Goal: Task Accomplishment & Management: Manage account settings

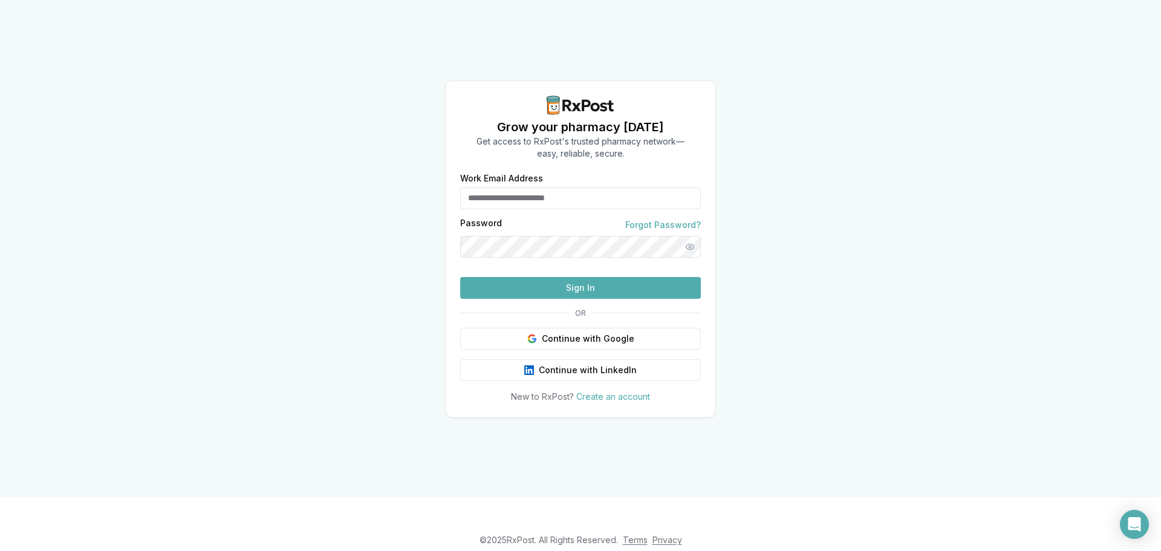
type input "**********"
click at [590, 299] on button "Sign In" at bounding box center [580, 288] width 241 height 22
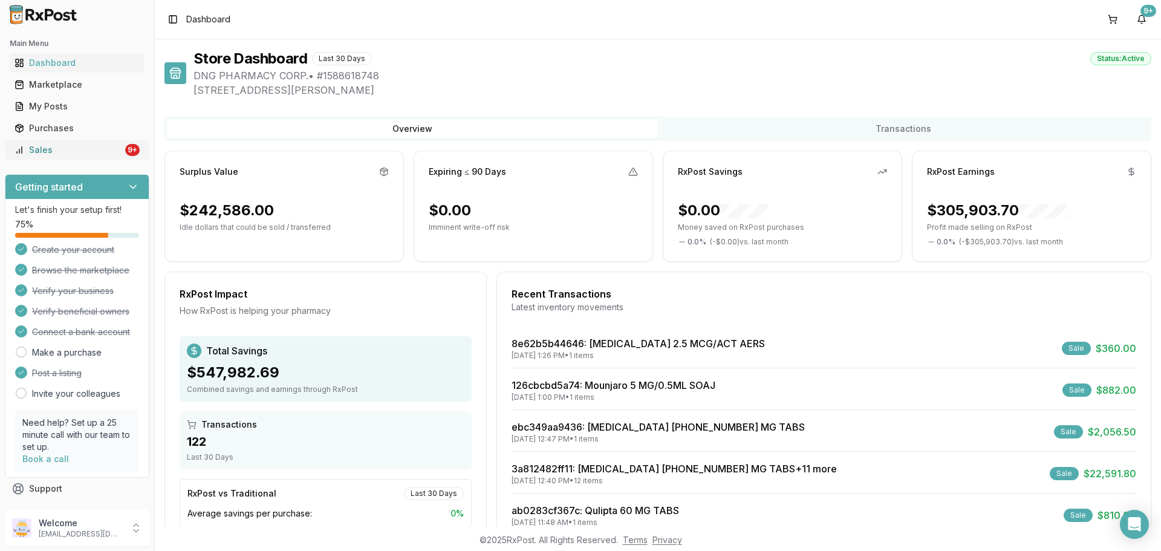
click at [85, 140] on link "Sales 9+" at bounding box center [77, 150] width 135 height 22
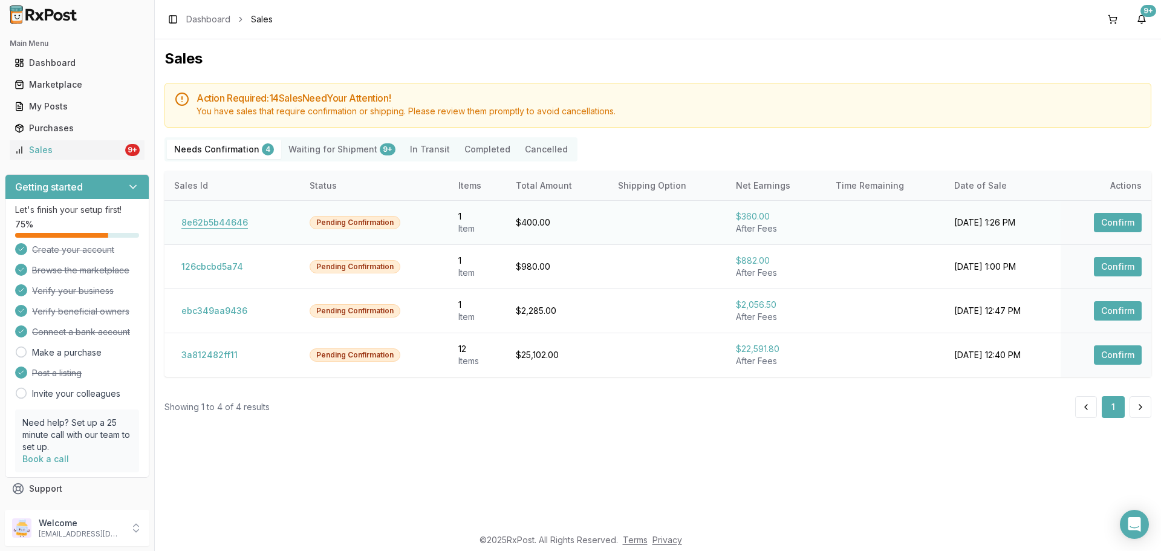
click at [236, 218] on button "8e62b5b44646" at bounding box center [214, 222] width 81 height 19
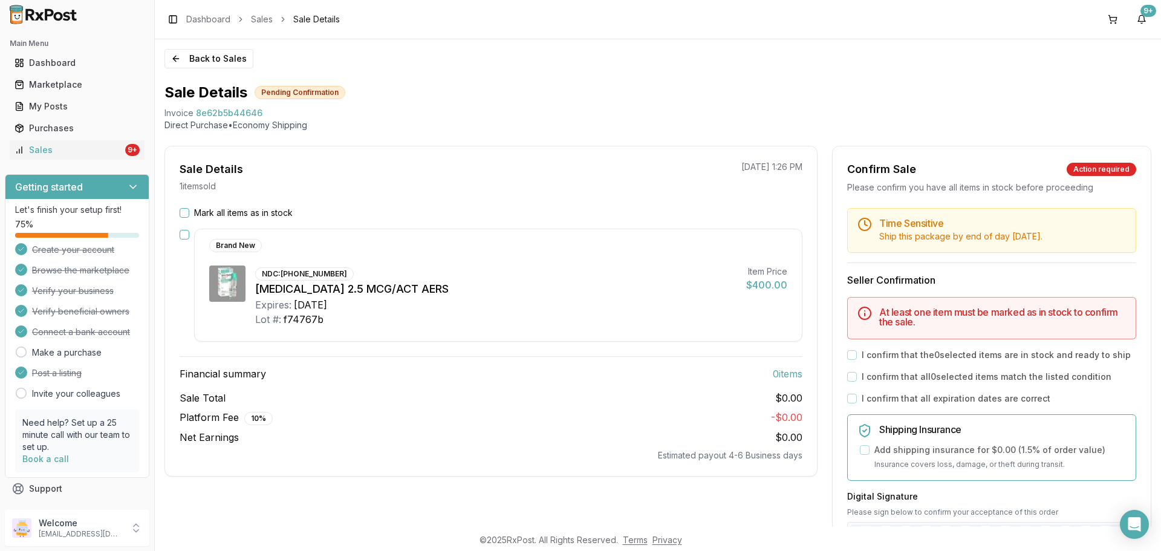
click at [573, 374] on h3 "Financial summary 0 item s" at bounding box center [491, 373] width 623 height 15
click at [180, 212] on button "Mark all items as in stock" at bounding box center [185, 213] width 10 height 10
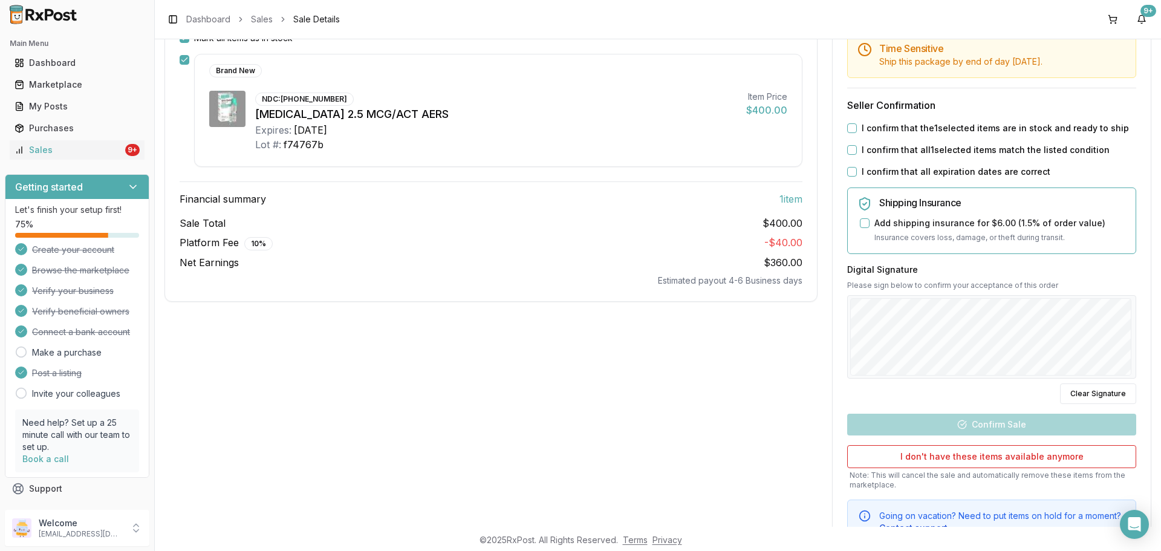
scroll to position [181, 0]
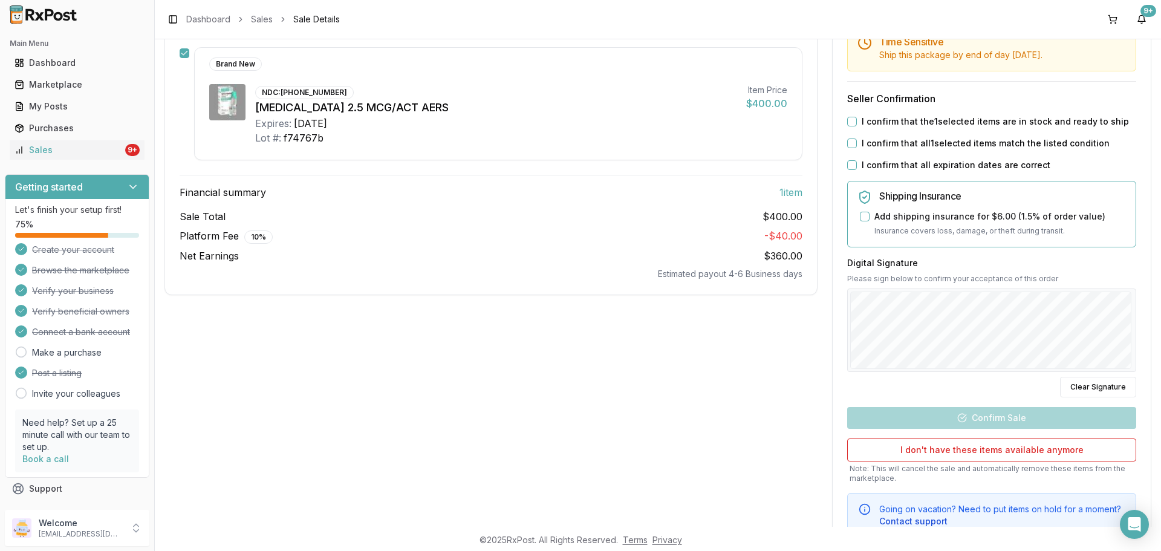
click at [863, 120] on label "I confirm that the 1 selected items are in stock and ready to ship" at bounding box center [995, 121] width 267 height 12
click at [857, 120] on button "I confirm that the 1 selected items are in stock and ready to ship" at bounding box center [852, 122] width 10 height 10
click at [867, 141] on label "I confirm that all 1 selected items match the listed condition" at bounding box center [986, 143] width 248 height 12
click at [857, 141] on button "I confirm that all 1 selected items match the listed condition" at bounding box center [852, 143] width 10 height 10
click at [869, 160] on label "I confirm that all expiration dates are correct" at bounding box center [956, 165] width 189 height 12
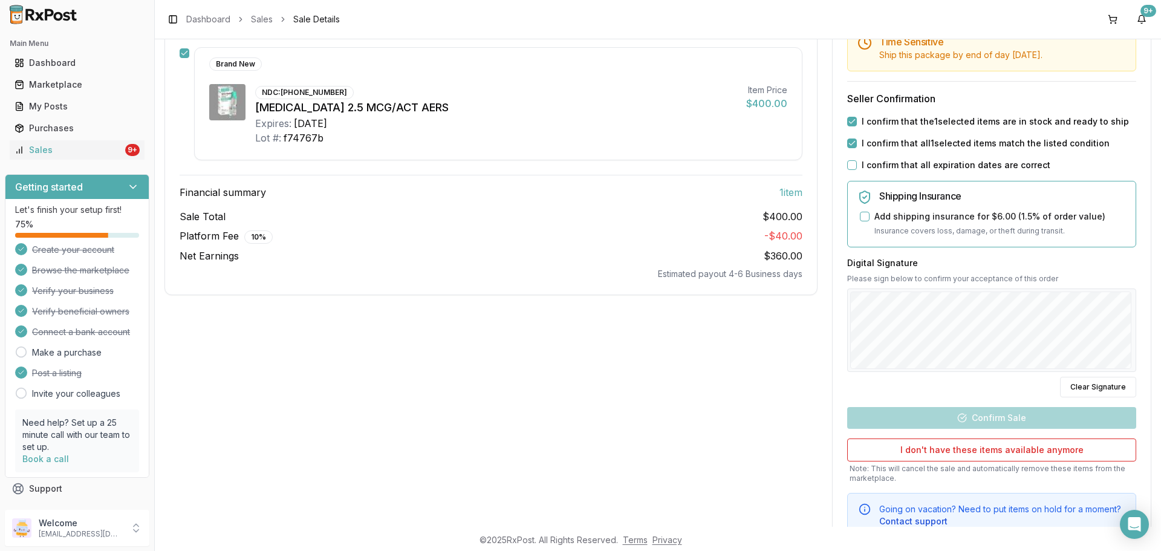
click at [857, 160] on button "I confirm that all expiration dates are correct" at bounding box center [852, 165] width 10 height 10
click at [1160, 352] on div "Back to Sales Sale Details Pending Confirmation Invoice 8e62b5b44646 Direct Pur…" at bounding box center [658, 282] width 1006 height 487
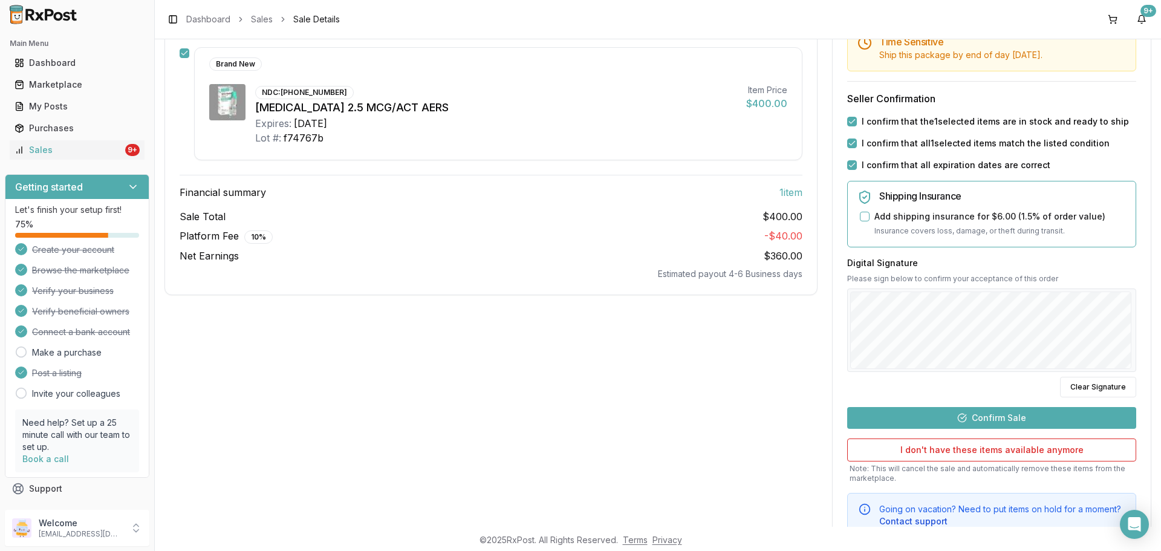
drag, startPoint x: 1005, startPoint y: 418, endPoint x: 1010, endPoint y: 400, distance: 18.2
click at [1006, 418] on button "Confirm Sale" at bounding box center [991, 418] width 289 height 22
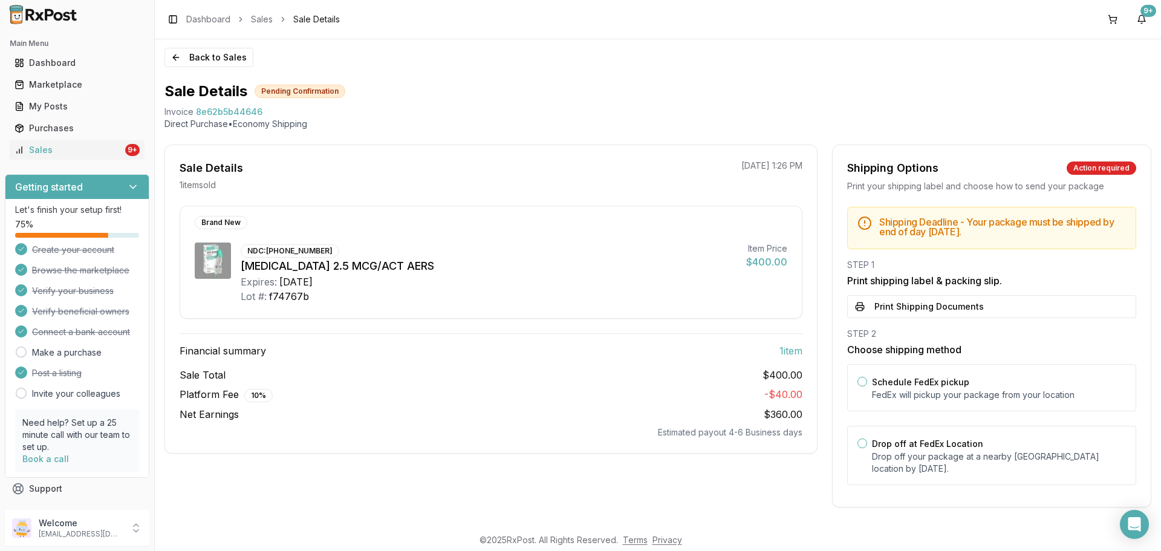
scroll to position [1, 0]
click at [1004, 453] on p "Drop off your package at a nearby FedEx location by September 1, 2025 ." at bounding box center [999, 462] width 254 height 24
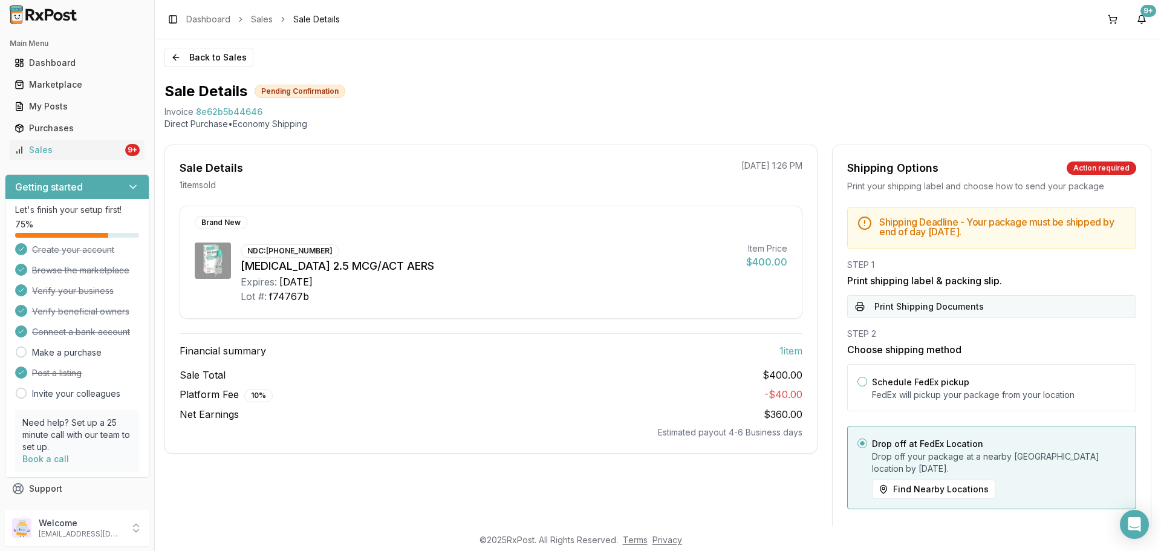
click at [975, 305] on button "Print Shipping Documents" at bounding box center [991, 306] width 289 height 23
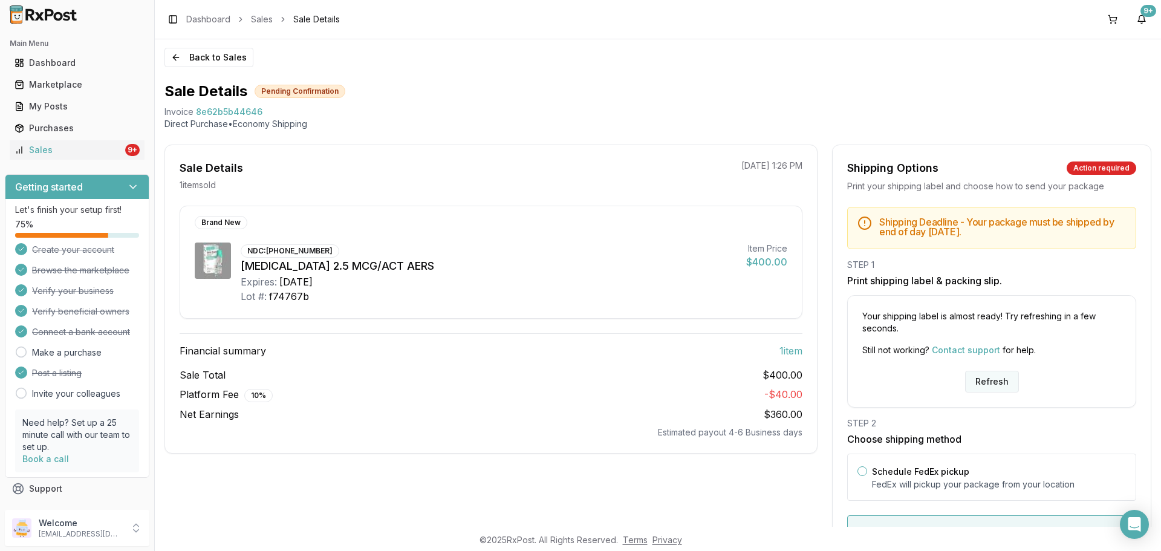
click at [982, 377] on button "Refresh" at bounding box center [992, 382] width 54 height 22
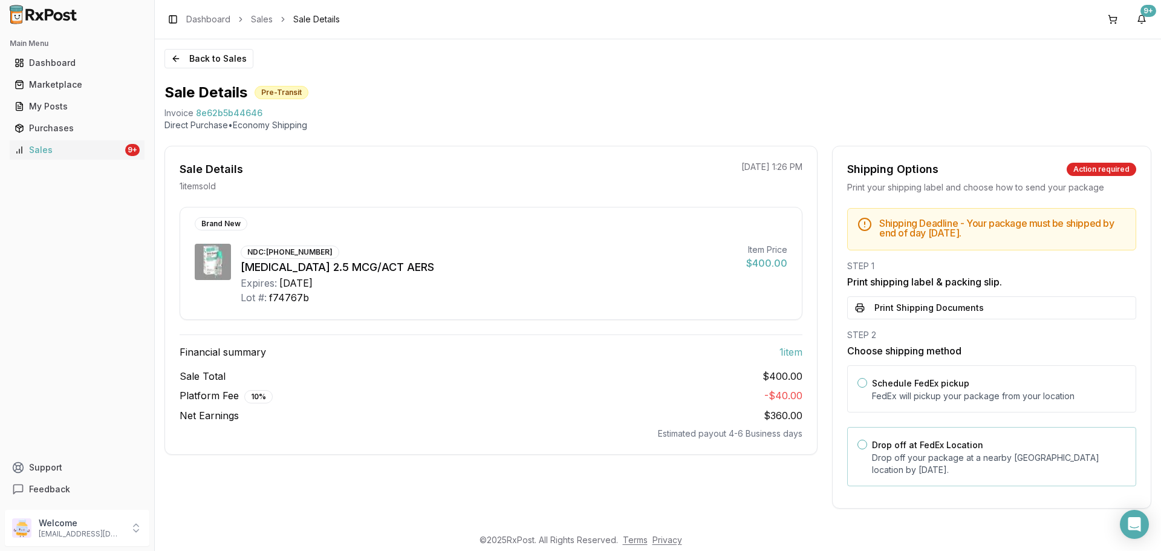
click at [989, 480] on div "Drop off at FedEx Location Drop off your package at a nearby [GEOGRAPHIC_DATA] …" at bounding box center [991, 456] width 289 height 59
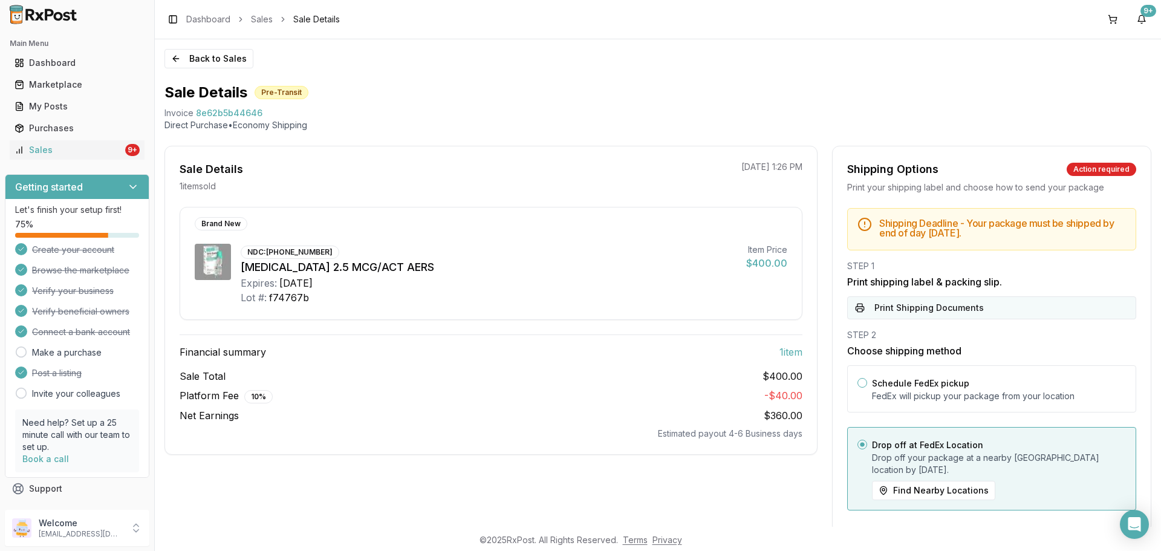
click at [952, 316] on button "Print Shipping Documents" at bounding box center [991, 307] width 289 height 23
click at [222, 57] on button "Back to Sales" at bounding box center [208, 58] width 89 height 19
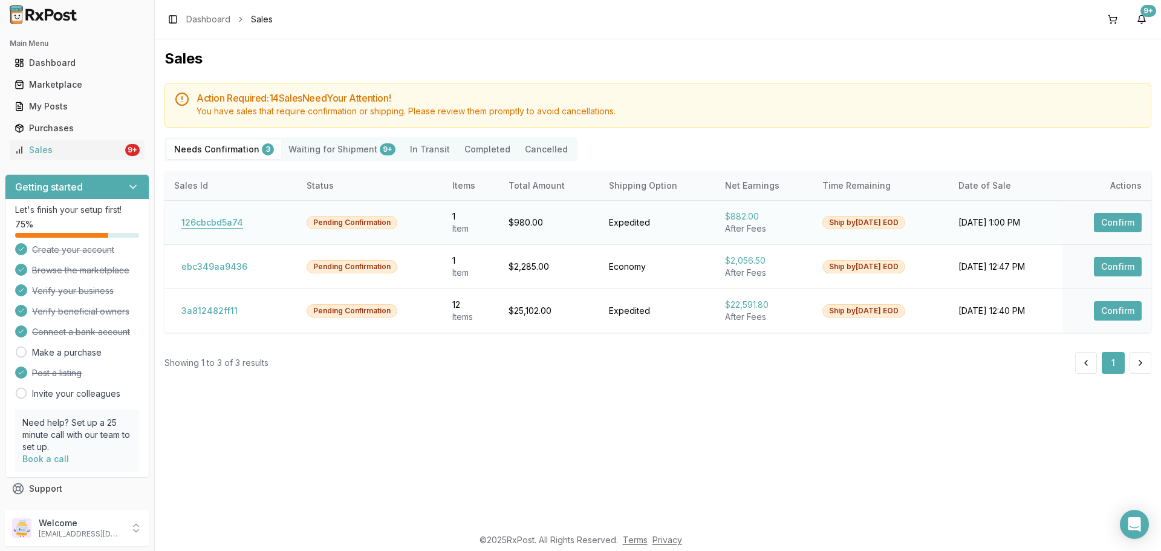
click at [213, 221] on button "126cbcbd5a74" at bounding box center [212, 222] width 76 height 19
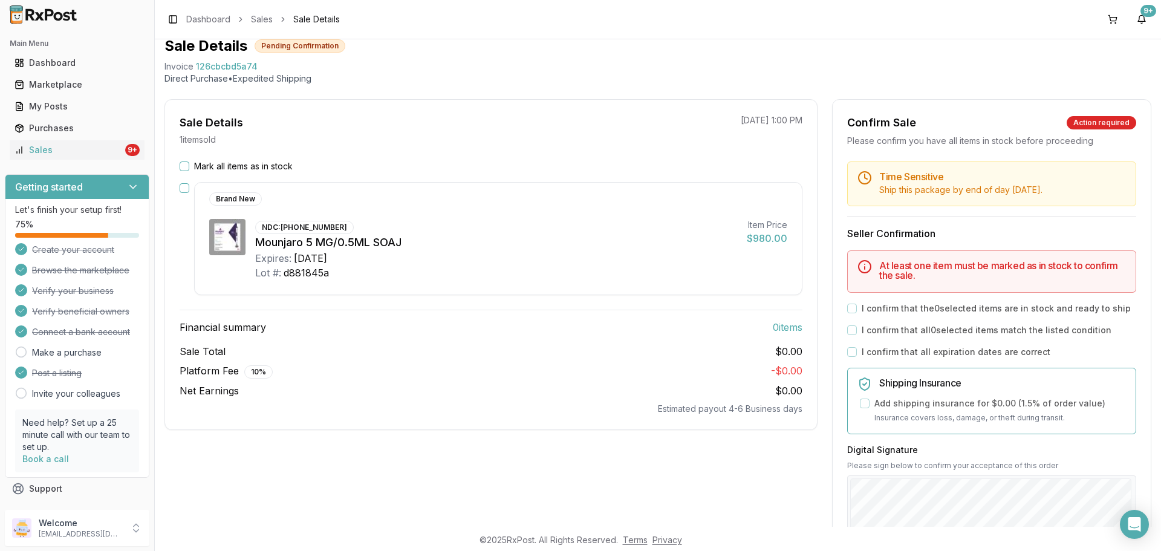
scroll to position [121, 0]
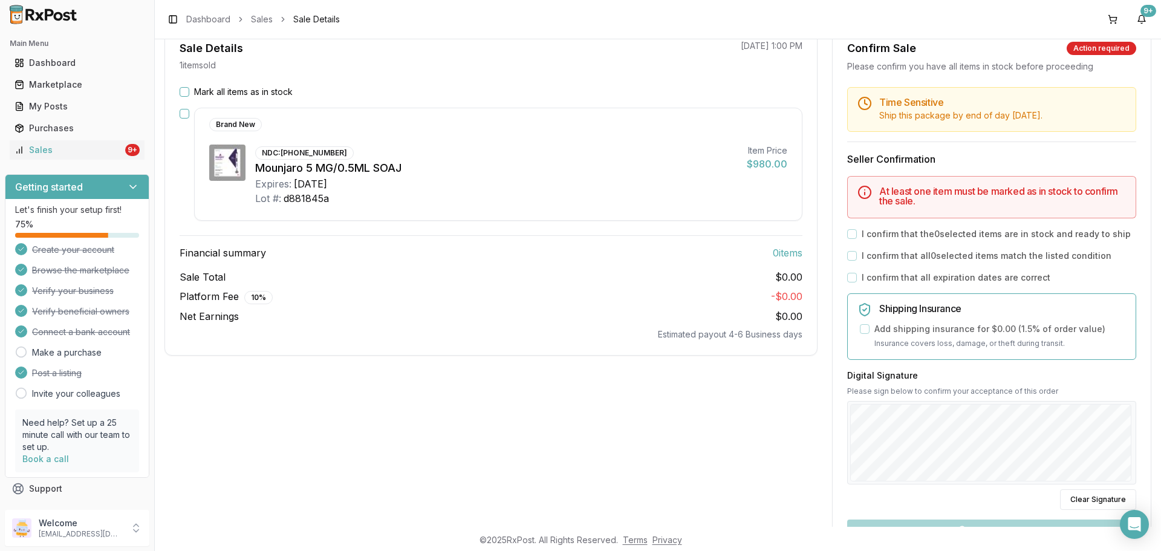
click at [514, 364] on div "Sale Details 1 item sold [DATE] 1:00 PM Mark all items as in stock Brand New ND…" at bounding box center [490, 345] width 653 height 640
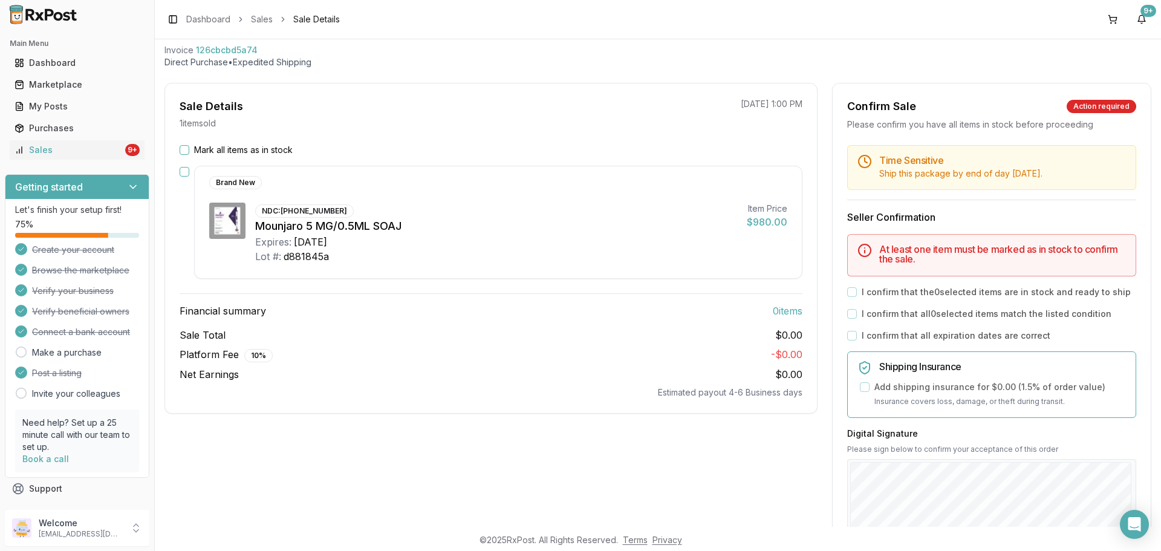
scroll to position [0, 0]
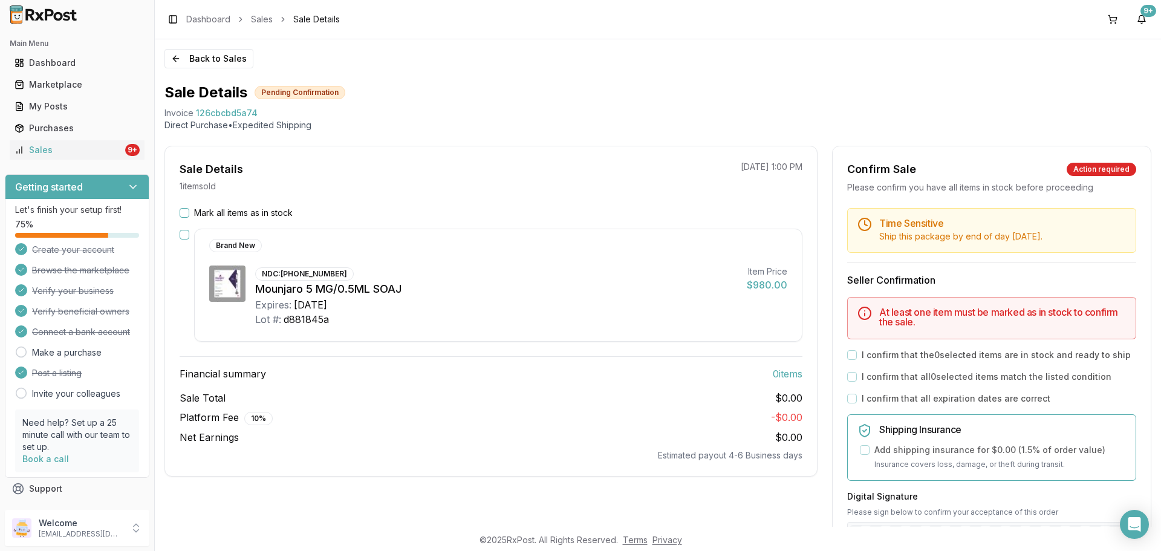
click at [168, 111] on div "Invoice" at bounding box center [178, 113] width 29 height 12
drag, startPoint x: 209, startPoint y: 110, endPoint x: 271, endPoint y: 111, distance: 62.3
click at [271, 111] on div "Back to Sales Sale Details Pending Confirmation Invoice 126cbcbd5a74 Direct Pur…" at bounding box center [658, 282] width 1006 height 487
copy div "Invoice 126cbcbd5a74"
click at [1129, 524] on icon "Open Intercom Messenger" at bounding box center [1134, 524] width 14 height 16
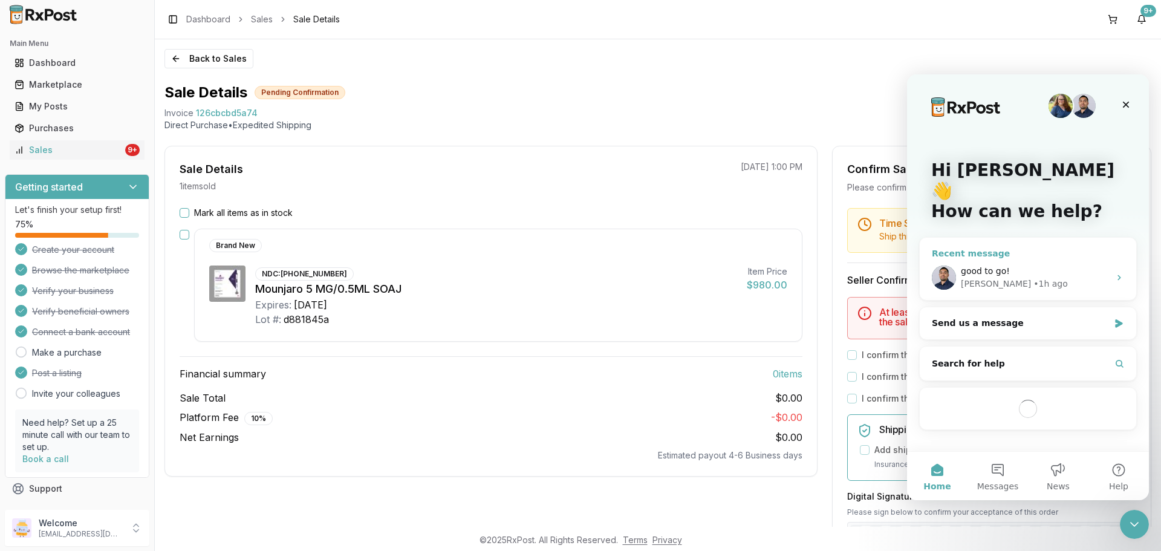
click at [1033, 278] on div "• 1h ago" at bounding box center [1050, 284] width 34 height 13
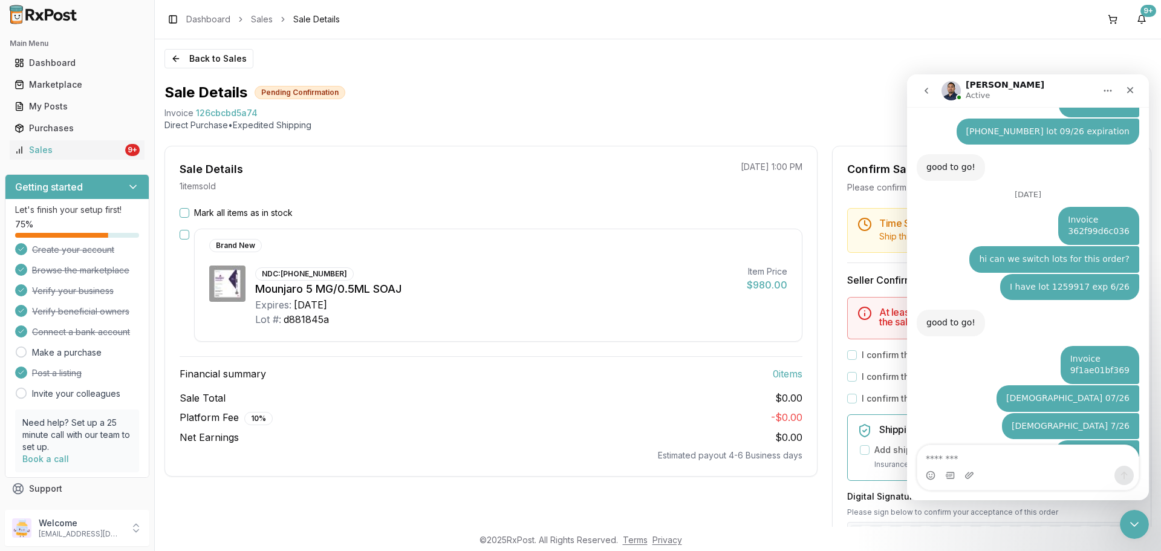
type textarea "**********"
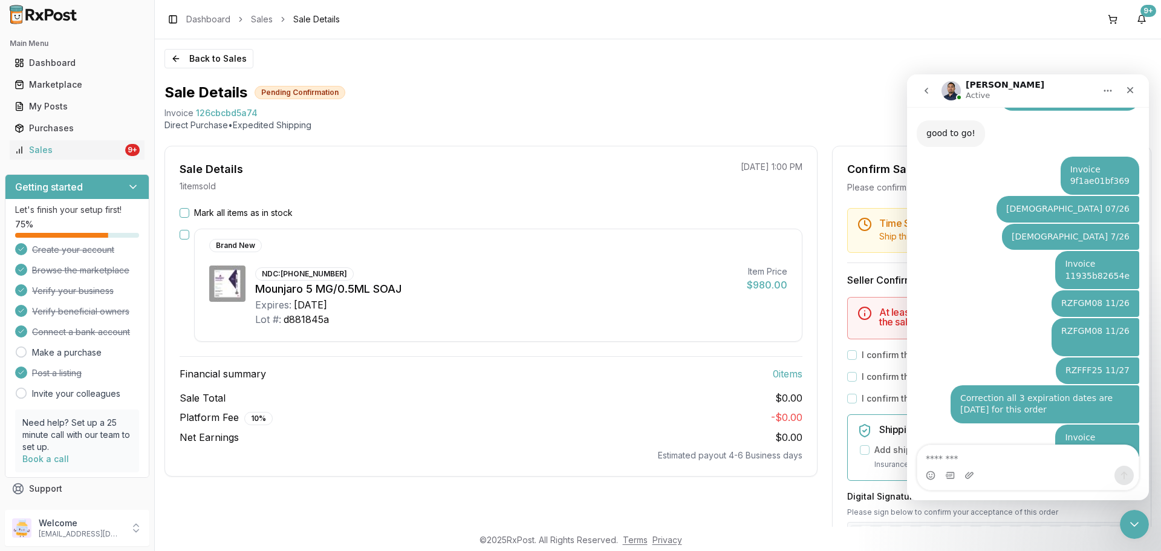
scroll to position [7954, 0]
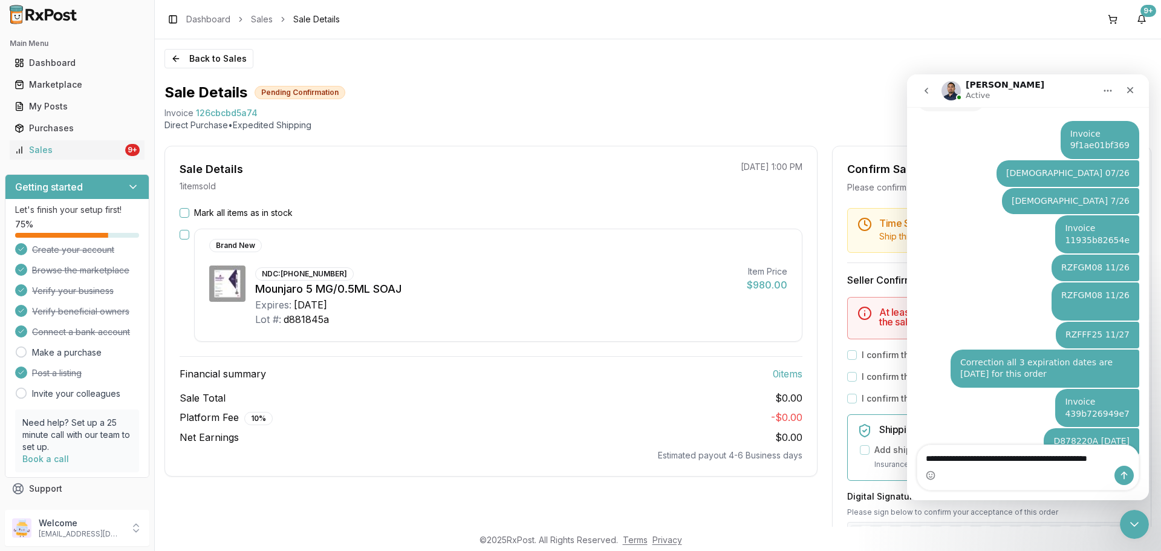
type textarea "**********"
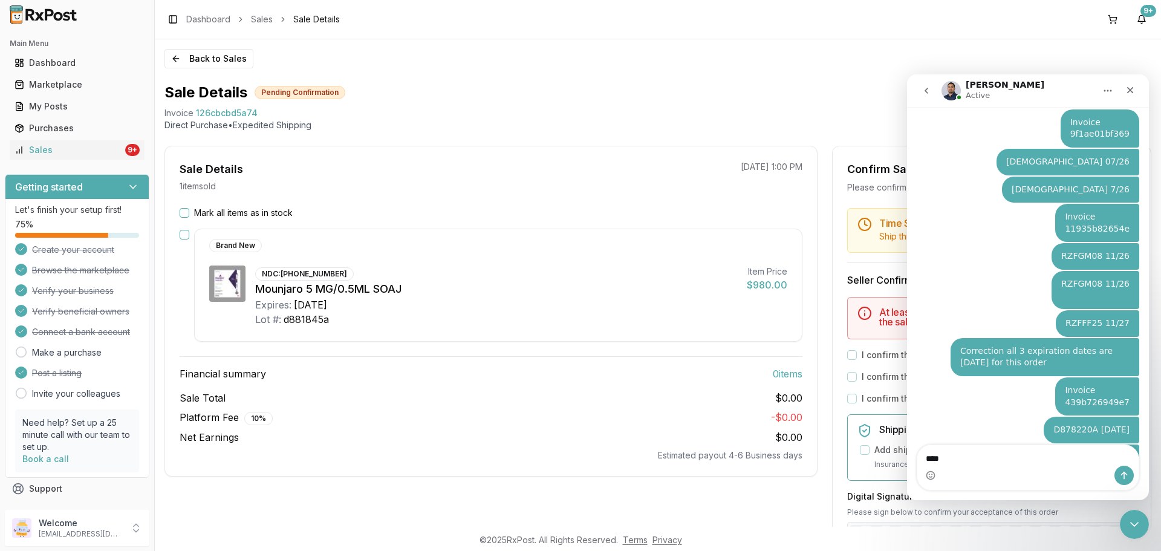
scroll to position [8021, 0]
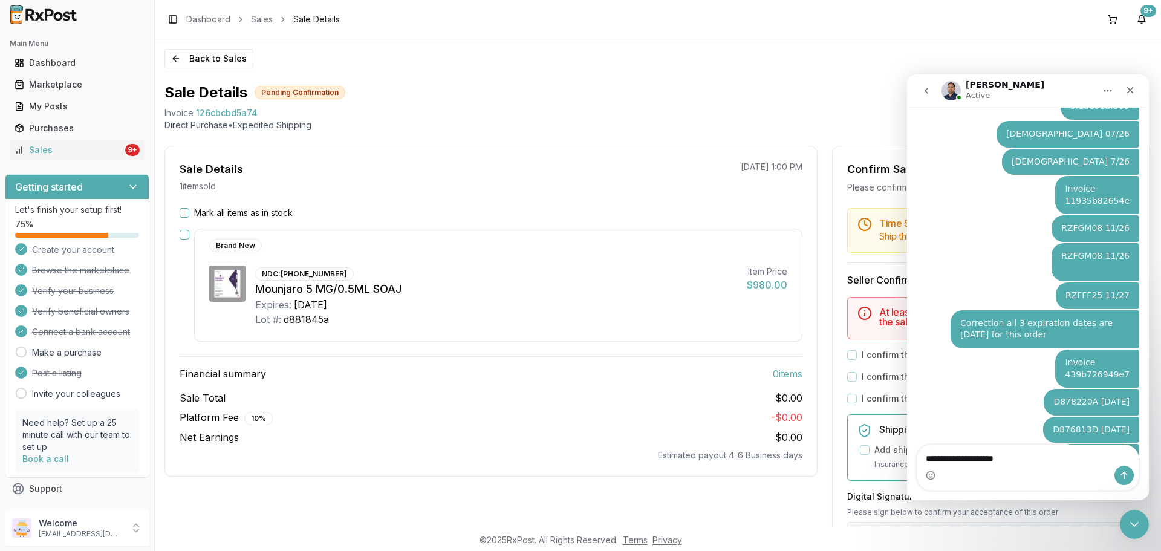
type textarea "**********"
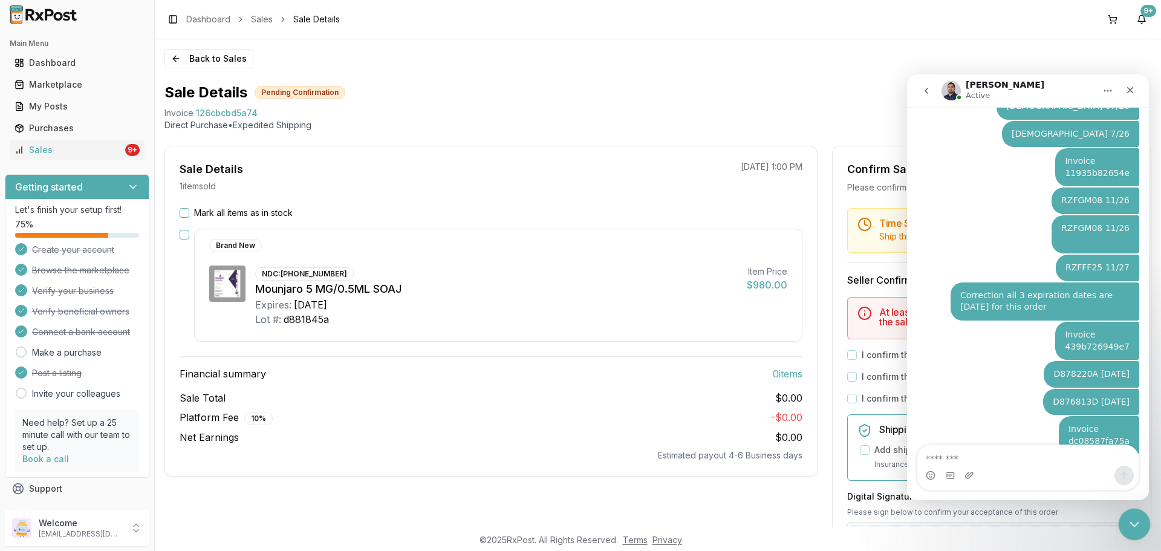
click at [1140, 521] on div "Close Intercom Messenger" at bounding box center [1132, 522] width 29 height 29
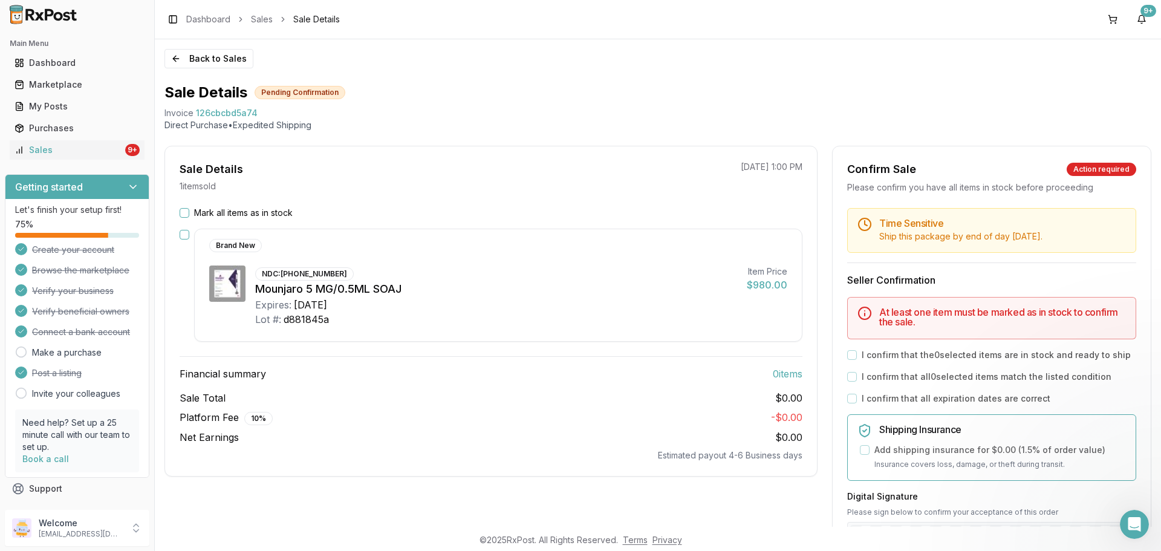
scroll to position [0, 0]
click at [207, 57] on button "Back to Sales" at bounding box center [208, 58] width 89 height 19
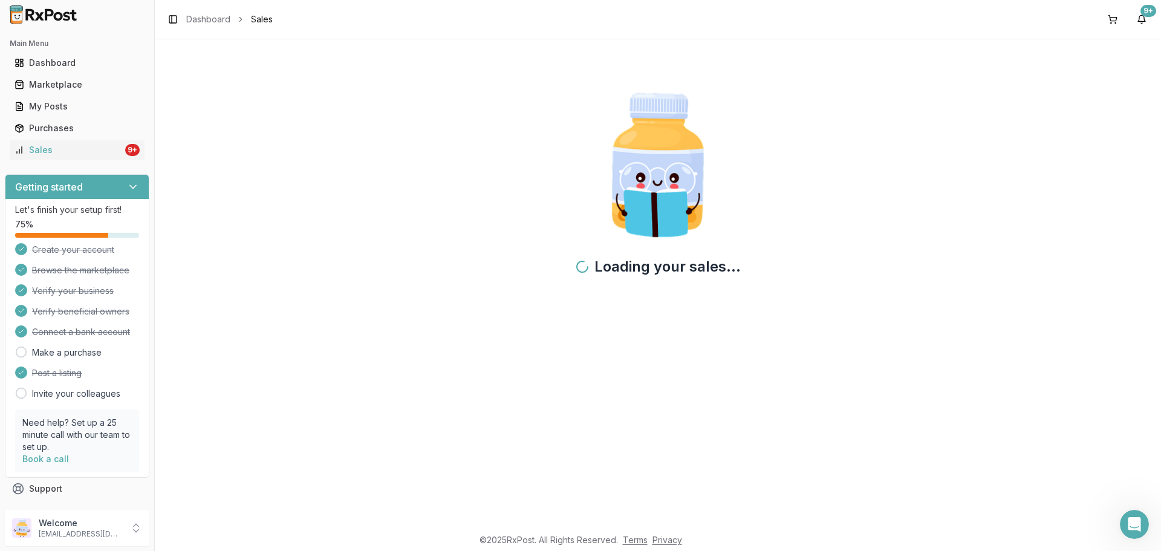
scroll to position [8049, 0]
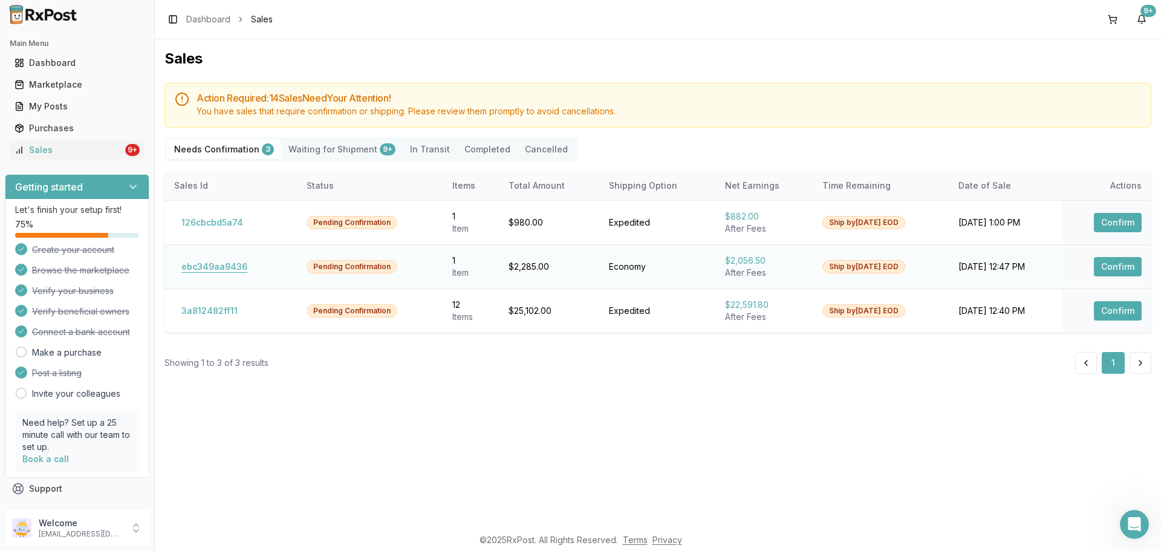
click at [226, 263] on button "ebc349aa9436" at bounding box center [214, 266] width 80 height 19
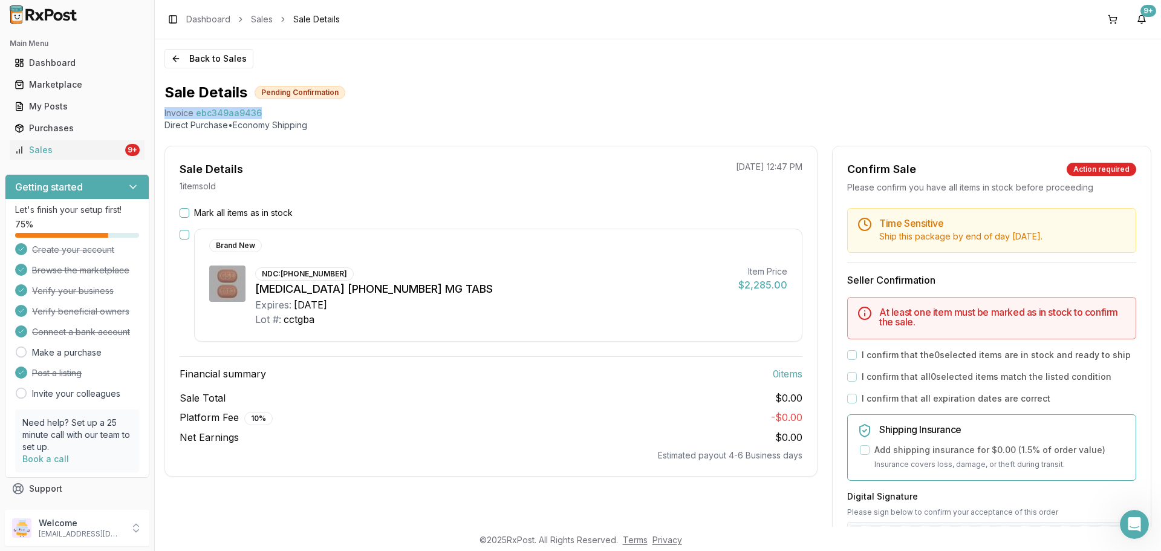
drag, startPoint x: 192, startPoint y: 115, endPoint x: 345, endPoint y: 110, distance: 153.0
click at [345, 110] on div "Back to Sales Sale Details Pending Confirmation Invoice ebc349aa9436 Direct Pur…" at bounding box center [658, 282] width 1006 height 487
copy div "Invoice ebc349aa9436"
click at [1129, 521] on icon "Open Intercom Messenger" at bounding box center [1133, 523] width 20 height 20
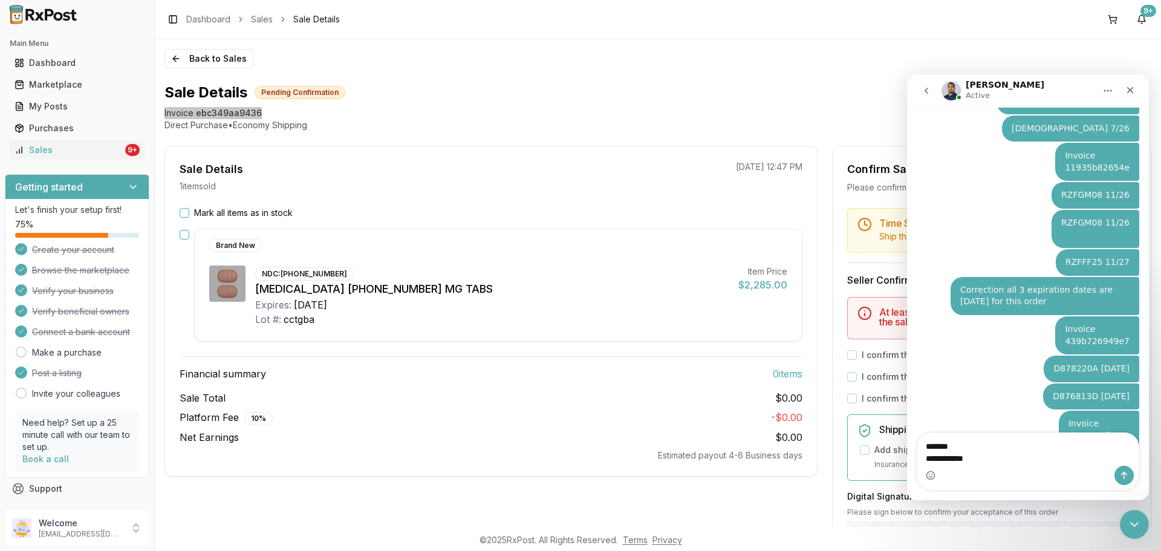
type textarea "**********"
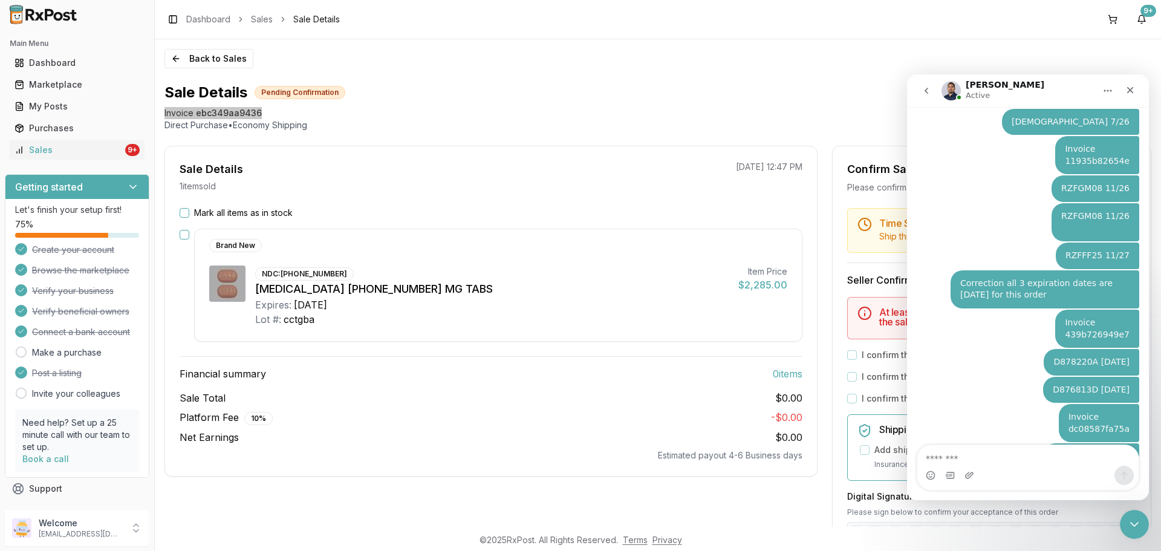
scroll to position [8088, 0]
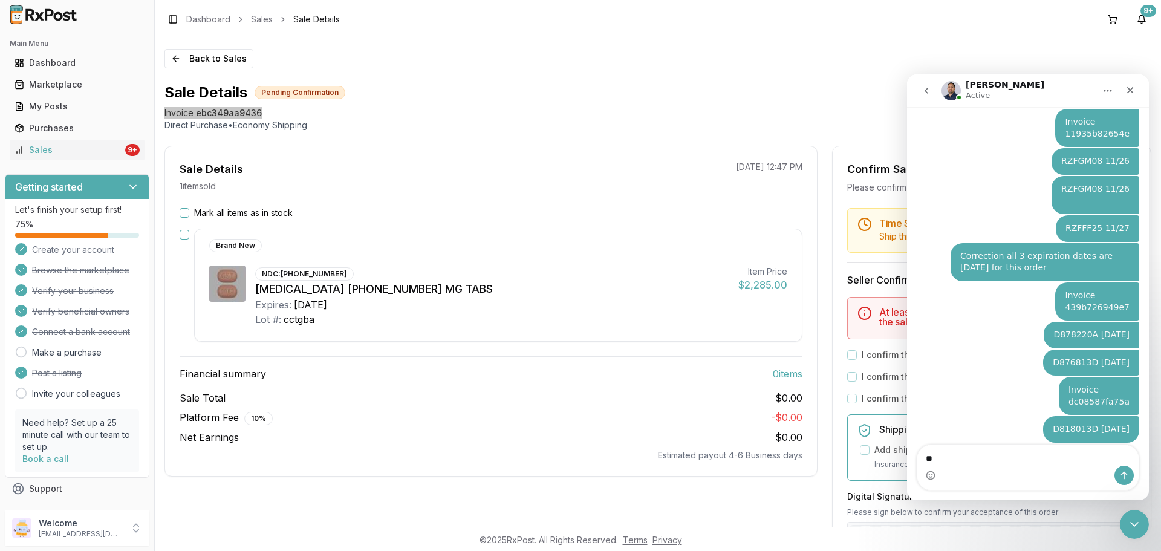
type textarea "*"
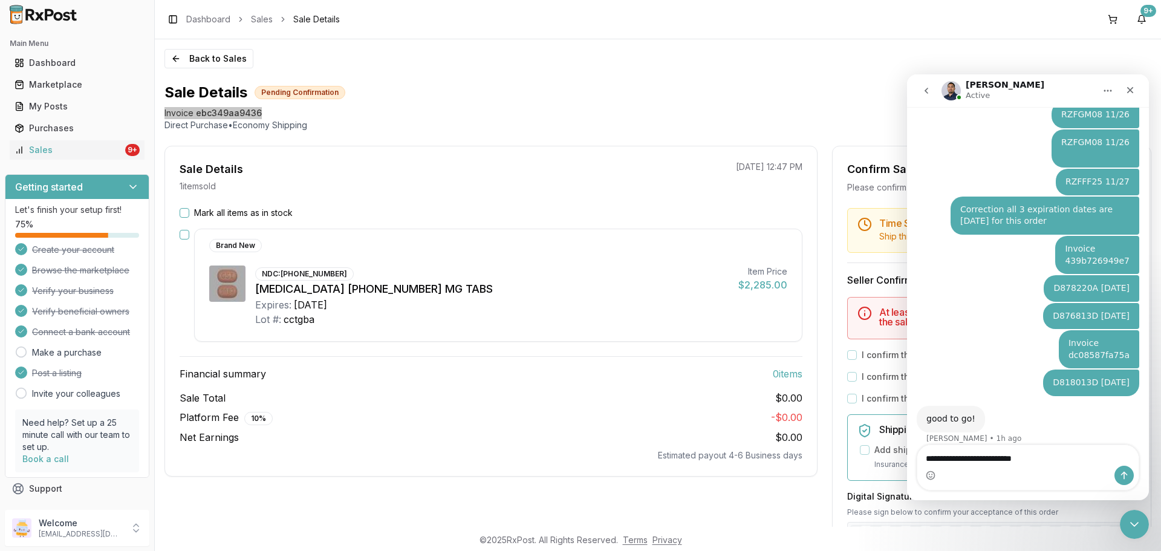
type textarea "**********"
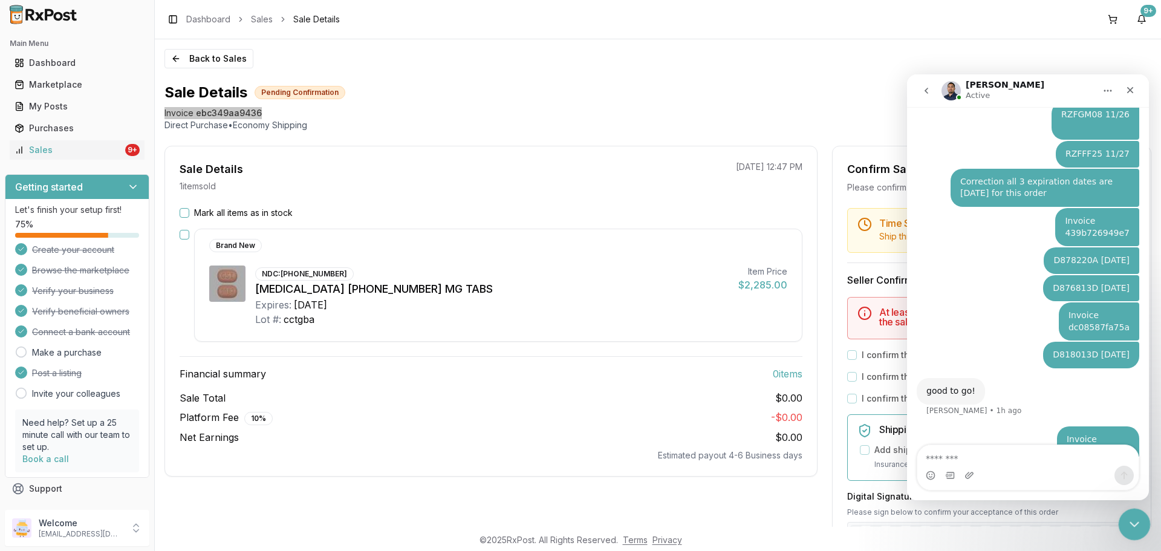
click at [1131, 520] on icon "Close Intercom Messenger" at bounding box center [1132, 522] width 15 height 15
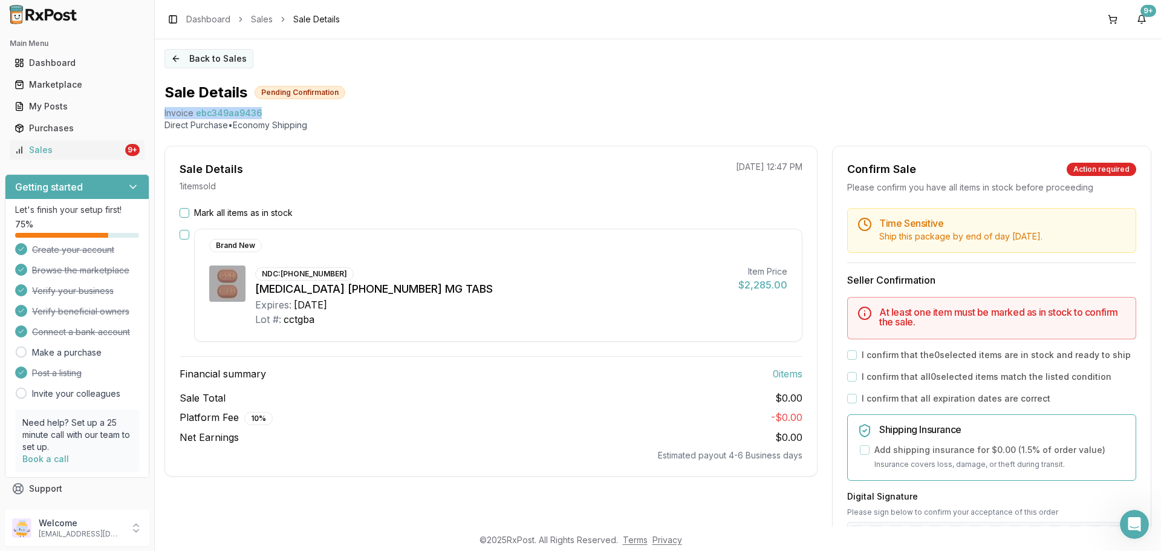
click at [221, 56] on button "Back to Sales" at bounding box center [208, 58] width 89 height 19
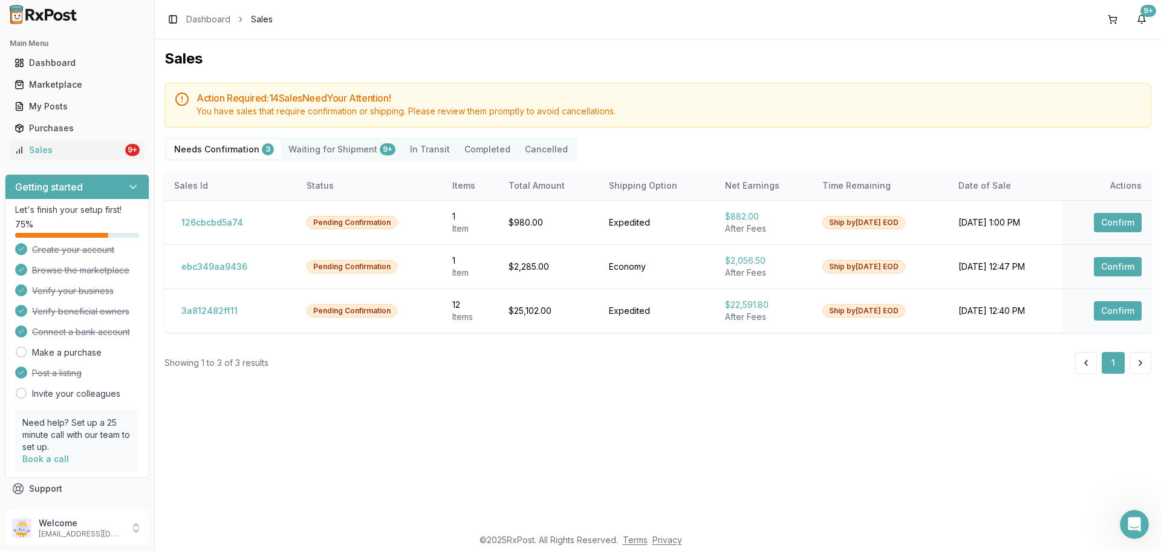
drag, startPoint x: 399, startPoint y: 442, endPoint x: 326, endPoint y: 393, distance: 88.0
click at [400, 442] on div "Sales Action Required: 14 Sale s Need Your Attention! You have sales that requi…" at bounding box center [658, 282] width 1006 height 487
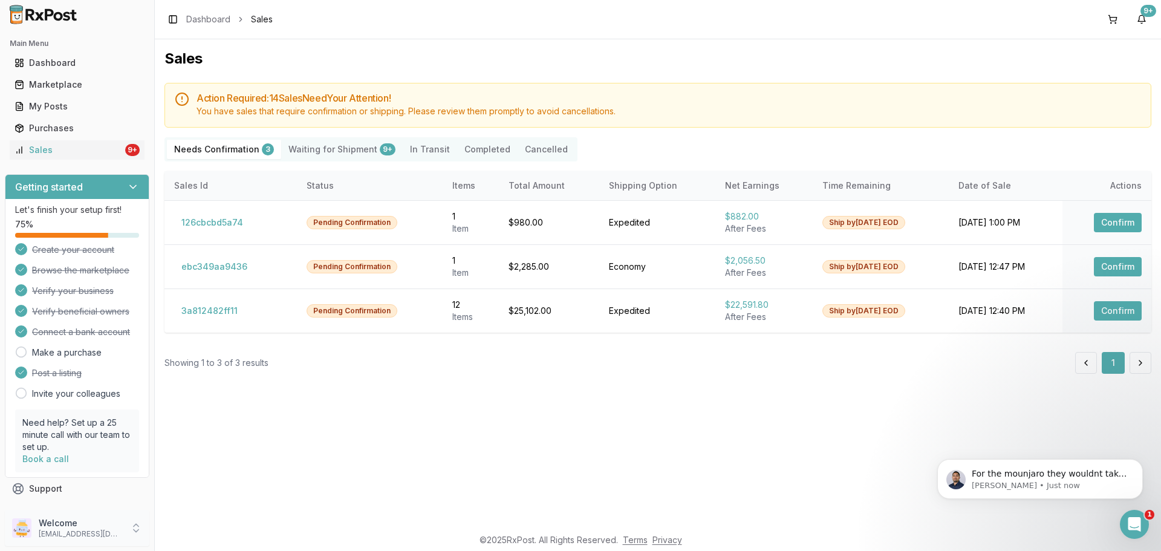
click at [94, 539] on div "Welcome dngpharmacy2@gmail.com" at bounding box center [77, 528] width 144 height 36
drag, startPoint x: 708, startPoint y: 483, endPoint x: 875, endPoint y: 475, distance: 167.7
click at [709, 483] on div "Sales Action Required: 14 Sale s Need Your Attention! You have sales that requi…" at bounding box center [658, 282] width 1006 height 487
click at [1076, 484] on p "Manuel • Just now" at bounding box center [1050, 485] width 156 height 11
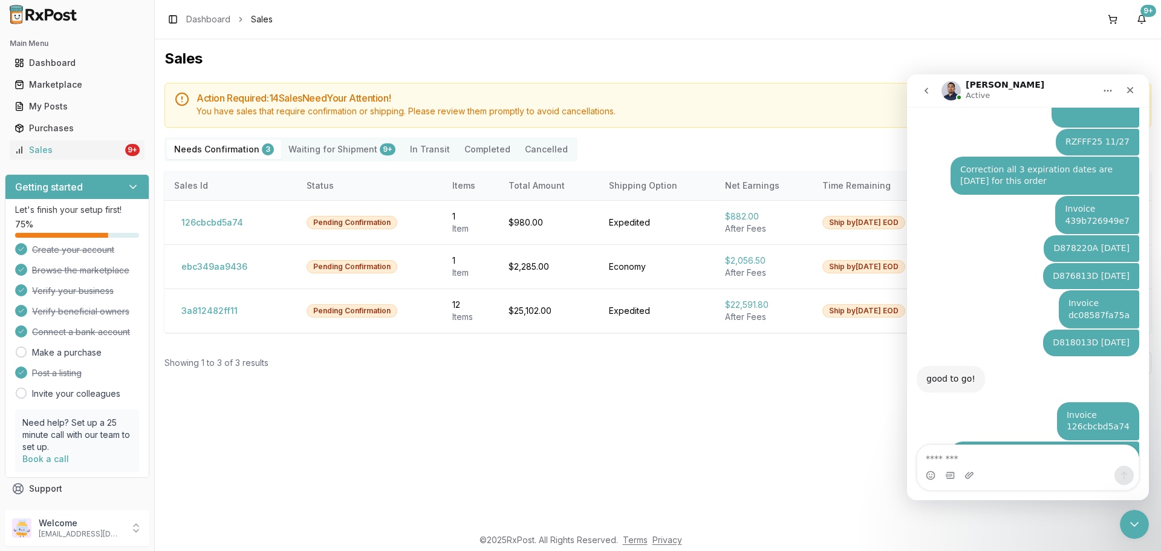
scroll to position [8196, 0]
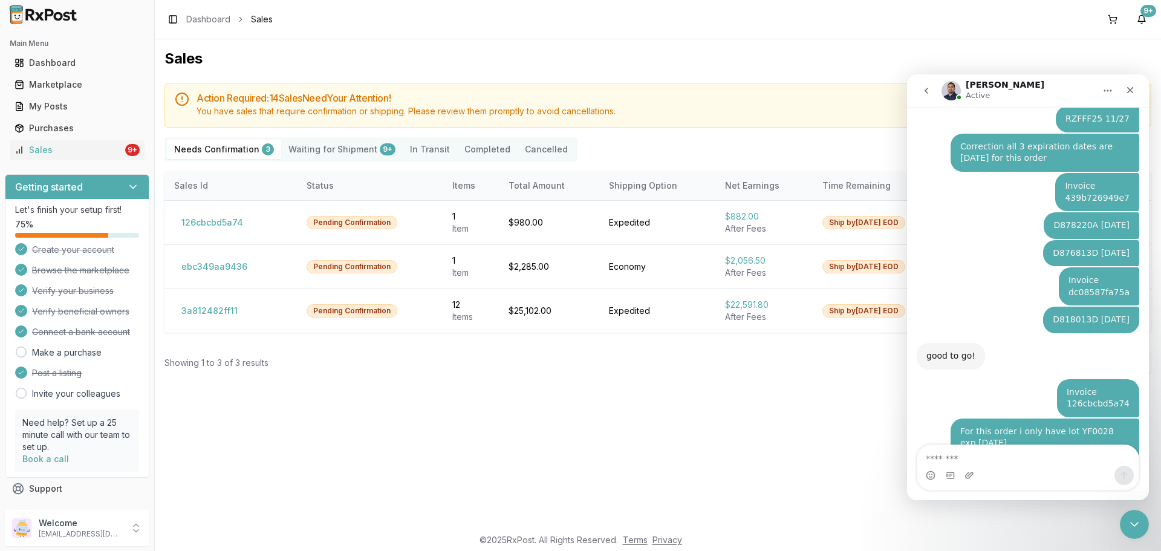
click at [1048, 456] on textarea "Message…" at bounding box center [1027, 455] width 221 height 21
type textarea "**********"
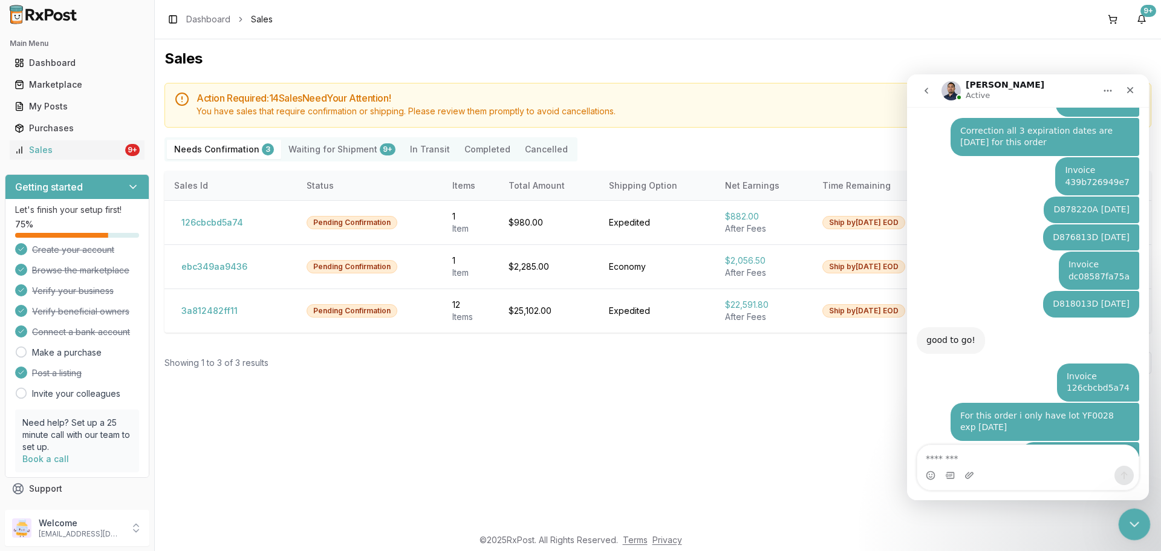
click at [1120, 524] on div "Close Intercom Messenger" at bounding box center [1132, 522] width 29 height 29
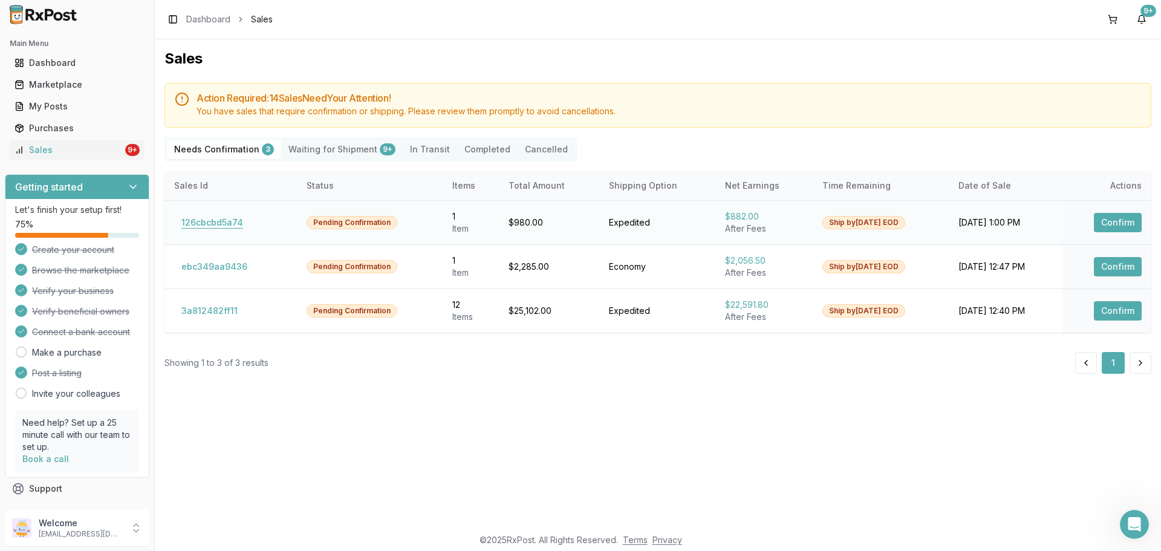
click at [242, 226] on button "126cbcbd5a74" at bounding box center [212, 222] width 76 height 19
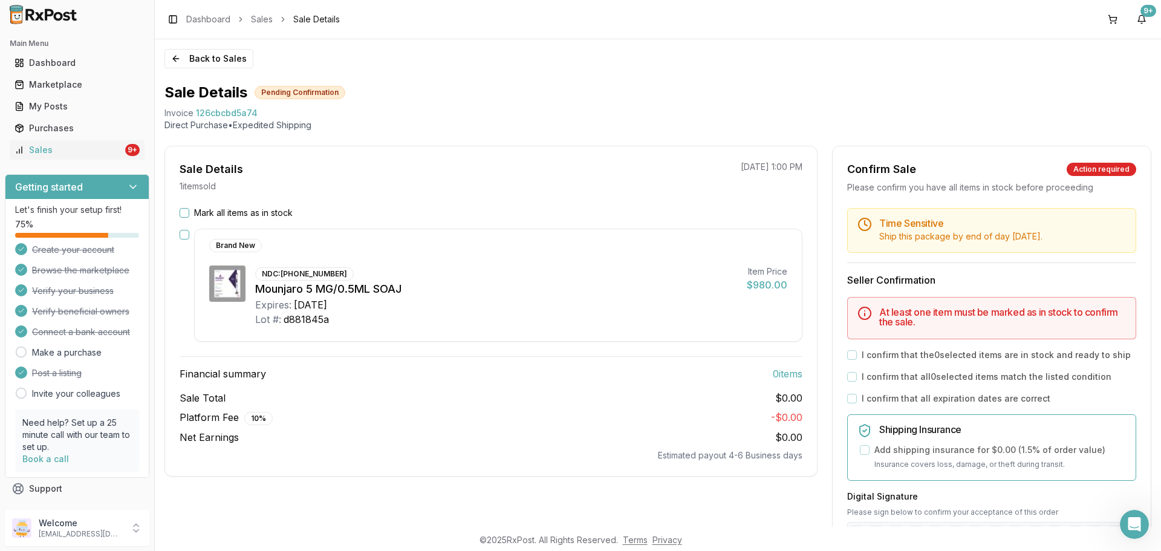
scroll to position [181, 0]
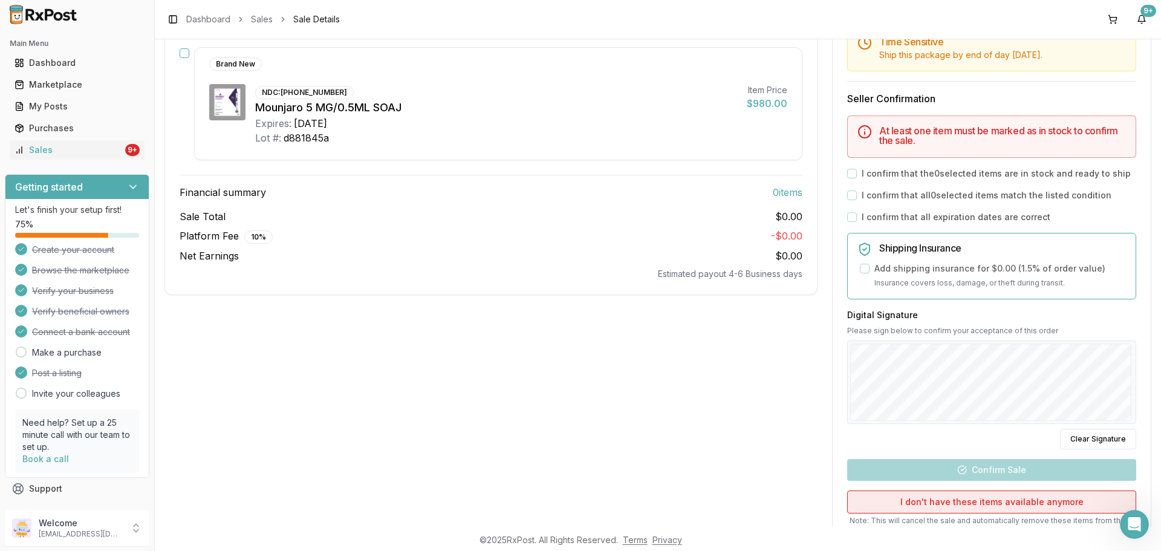
click at [947, 499] on button "I don't have these items available anymore" at bounding box center [991, 501] width 289 height 23
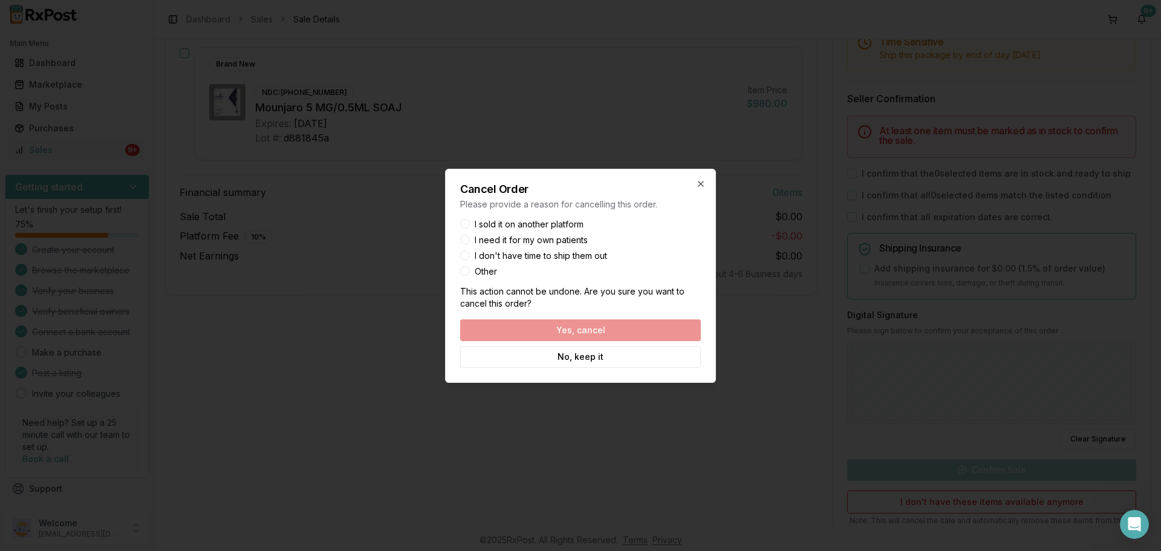
click at [517, 225] on label "I sold it on another platform" at bounding box center [529, 224] width 109 height 8
click at [470, 225] on button "I sold it on another platform" at bounding box center [465, 224] width 10 height 10
click at [556, 330] on button "Yes, cancel" at bounding box center [580, 330] width 241 height 22
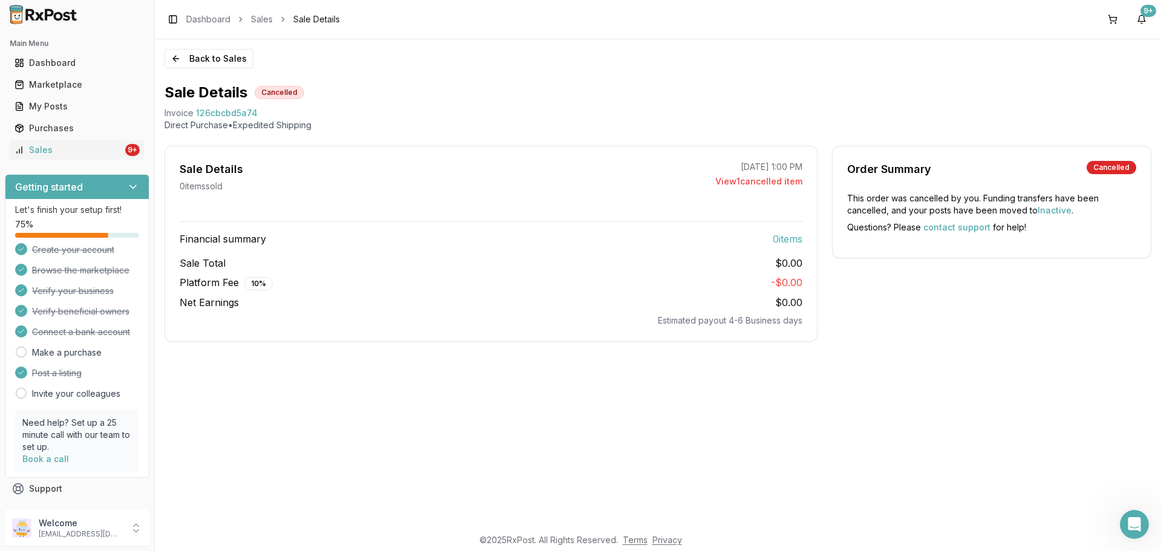
scroll to position [0, 0]
click at [187, 57] on button "Back to Sales" at bounding box center [208, 58] width 89 height 19
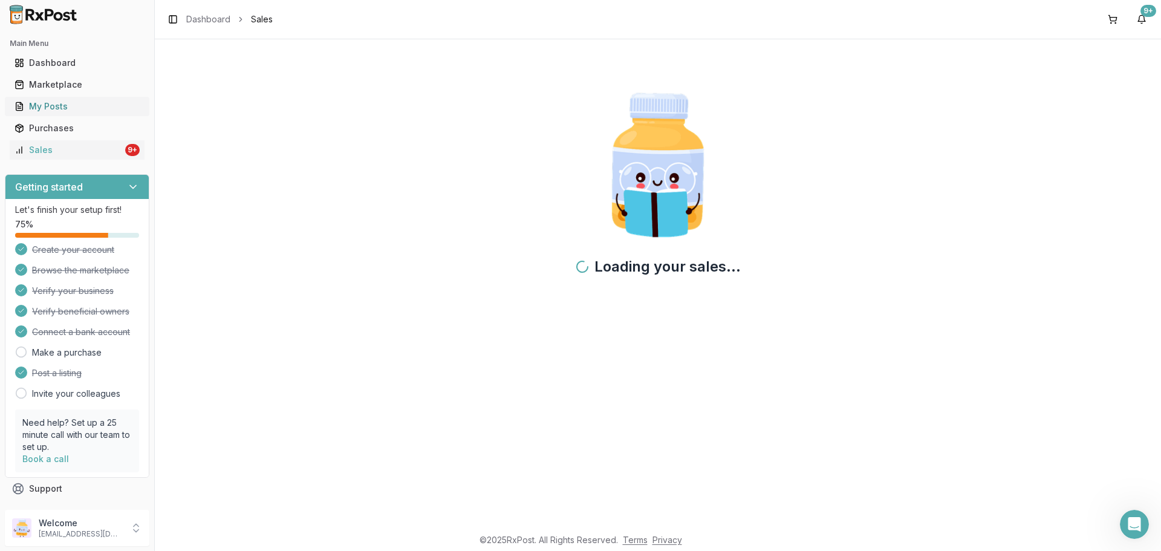
click at [79, 107] on div "My Posts" at bounding box center [77, 106] width 125 height 12
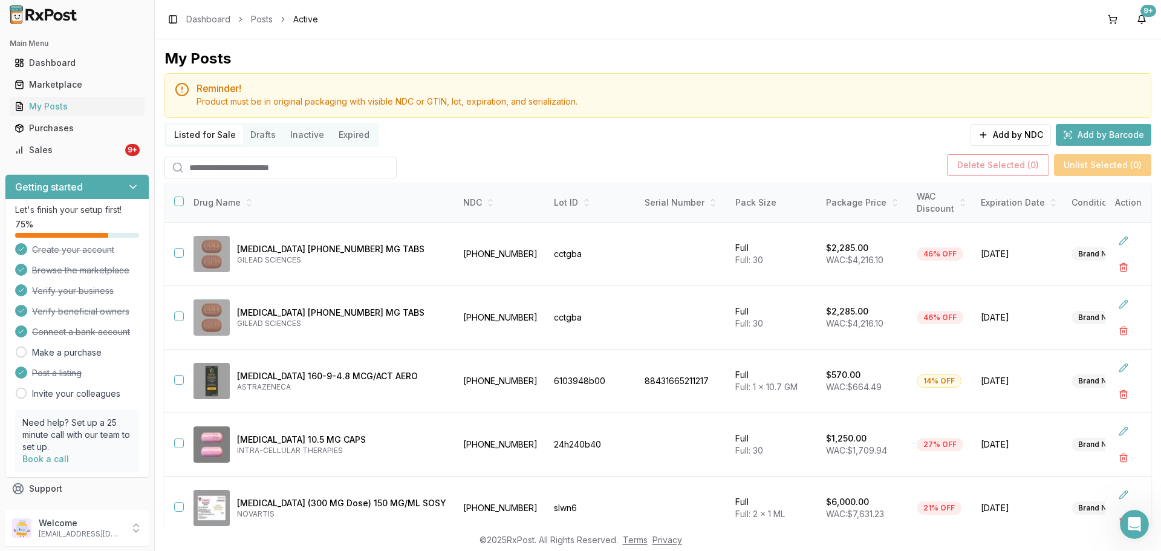
click at [269, 171] on input "search" at bounding box center [280, 168] width 232 height 22
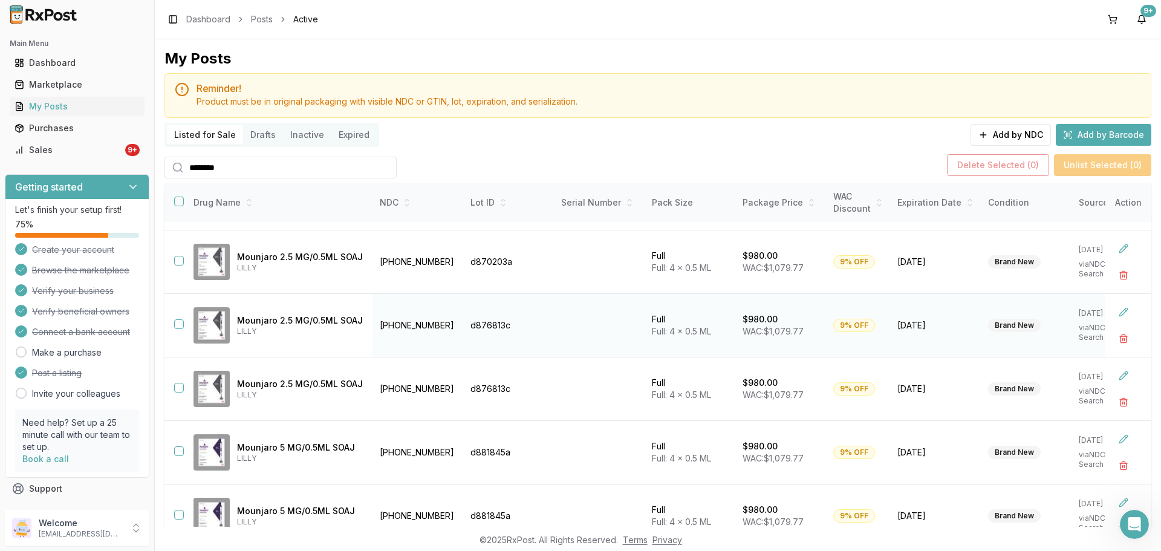
scroll to position [257, 0]
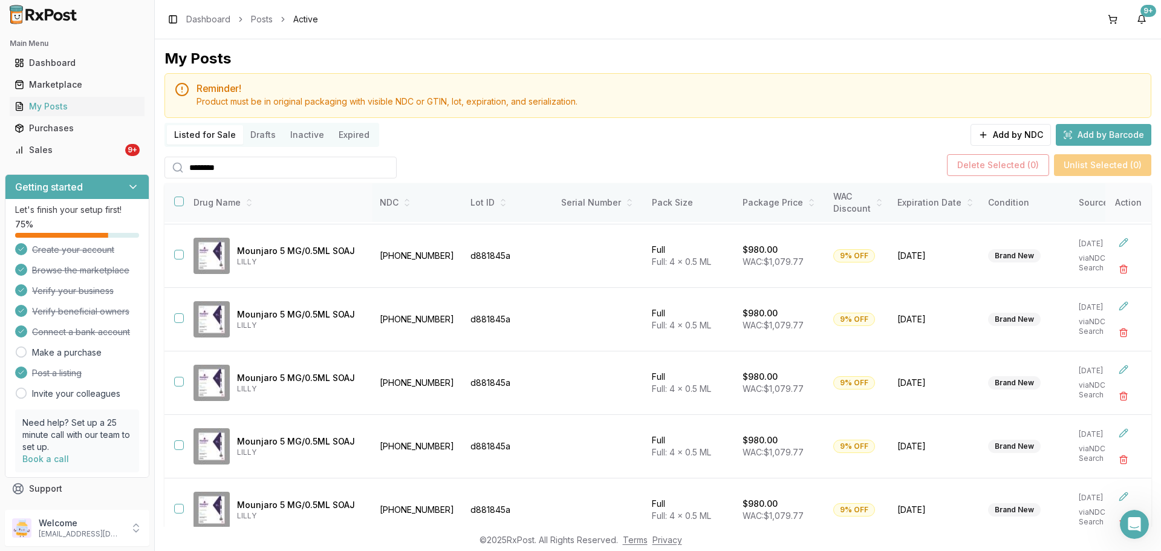
type input "********"
click at [181, 201] on button "button" at bounding box center [179, 201] width 10 height 10
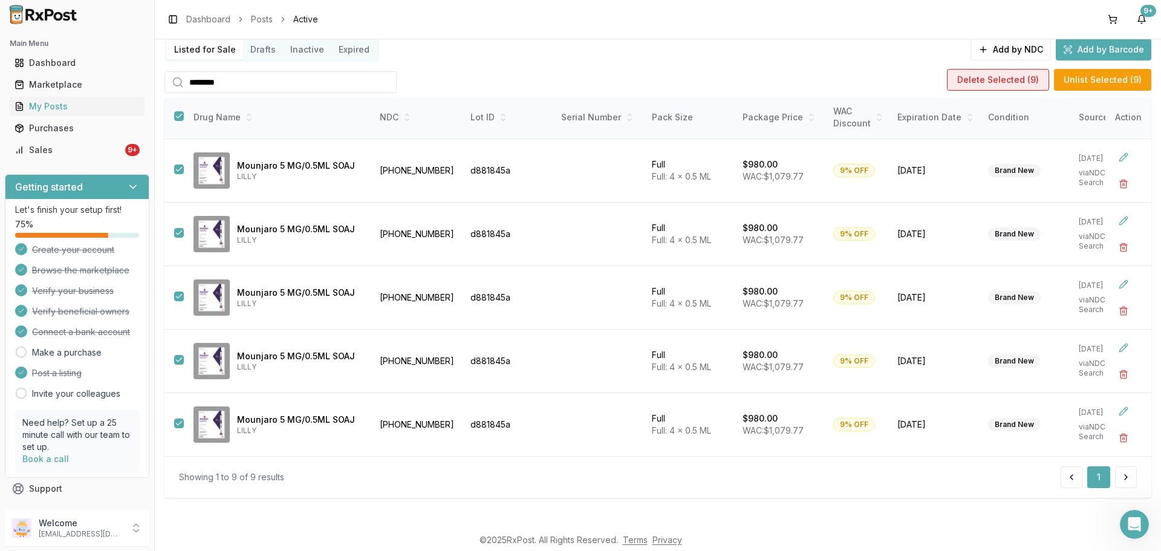
click at [1015, 84] on button "Delete Selected ( 9 )" at bounding box center [998, 80] width 102 height 22
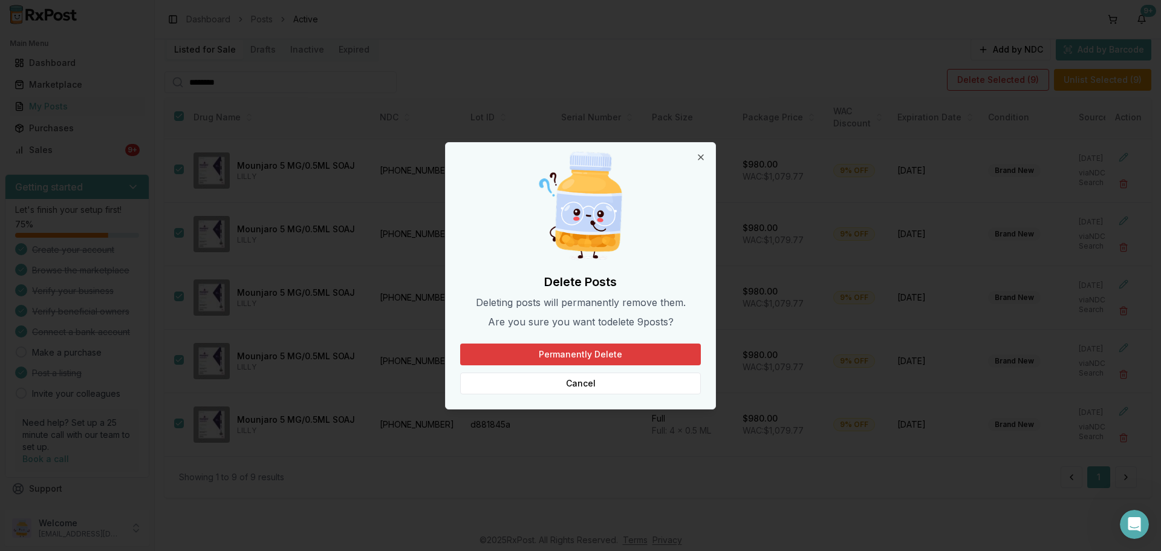
click at [593, 354] on button "Permanently Delete" at bounding box center [580, 354] width 241 height 22
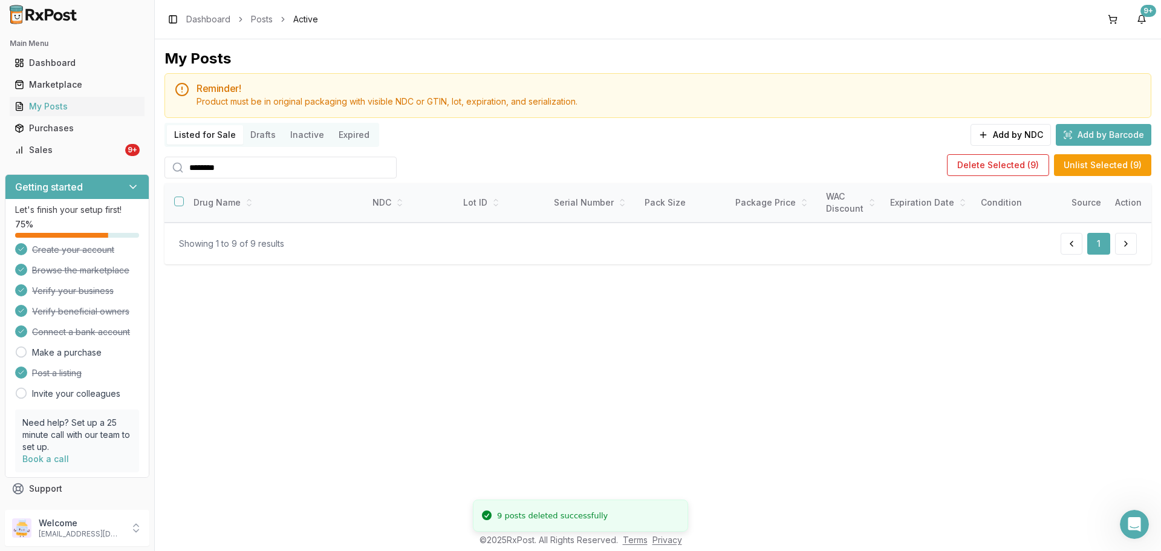
click at [271, 296] on div "My Posts Reminder! Product must be in original packaging with visible NDC or GT…" at bounding box center [658, 282] width 1006 height 487
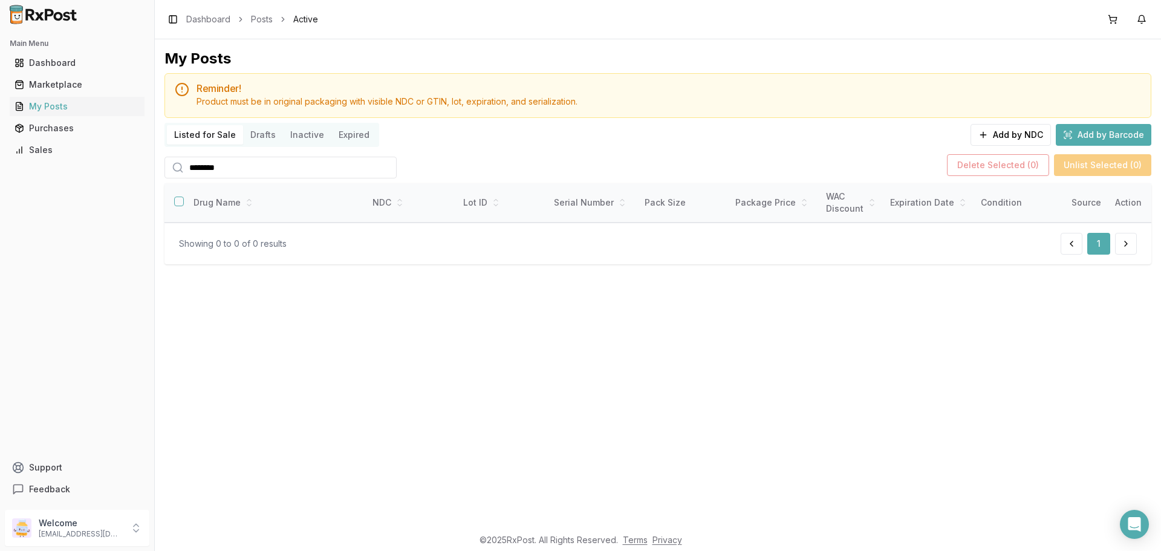
click at [406, 356] on div "My Posts Reminder! Product must be in original packaging with visible NDC or GT…" at bounding box center [658, 282] width 1006 height 487
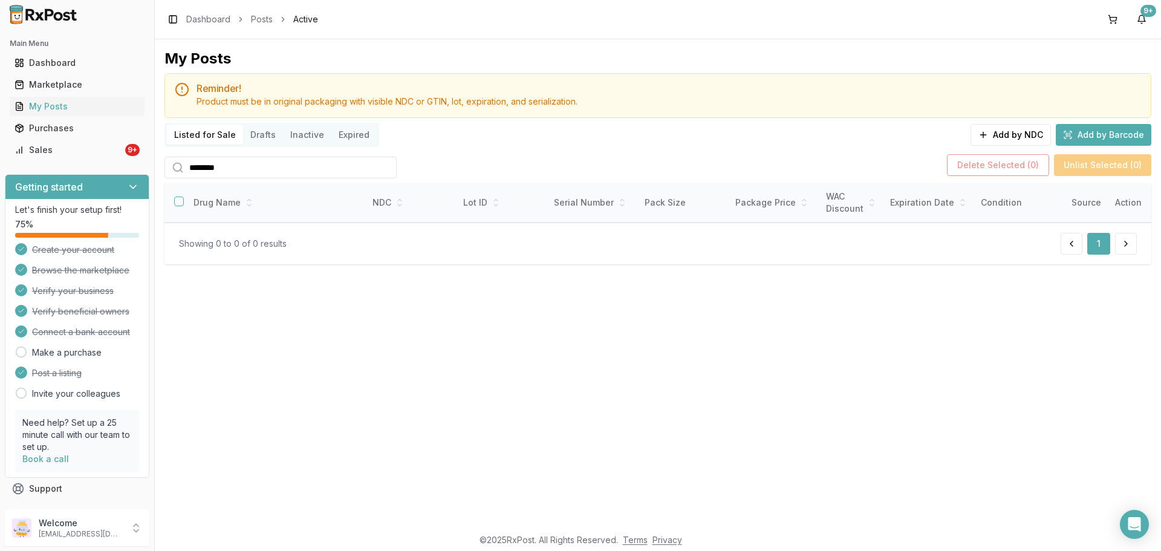
drag, startPoint x: 283, startPoint y: 164, endPoint x: 128, endPoint y: 186, distance: 156.3
click at [128, 186] on div "Main Menu Dashboard Marketplace My Posts Purchases Sales 9+ Getting started Let…" at bounding box center [580, 275] width 1161 height 551
drag, startPoint x: 369, startPoint y: 354, endPoint x: 203, endPoint y: 241, distance: 200.2
click at [368, 354] on div "My Posts Reminder! Product must be in original packaging with visible NDC or GT…" at bounding box center [658, 282] width 1006 height 487
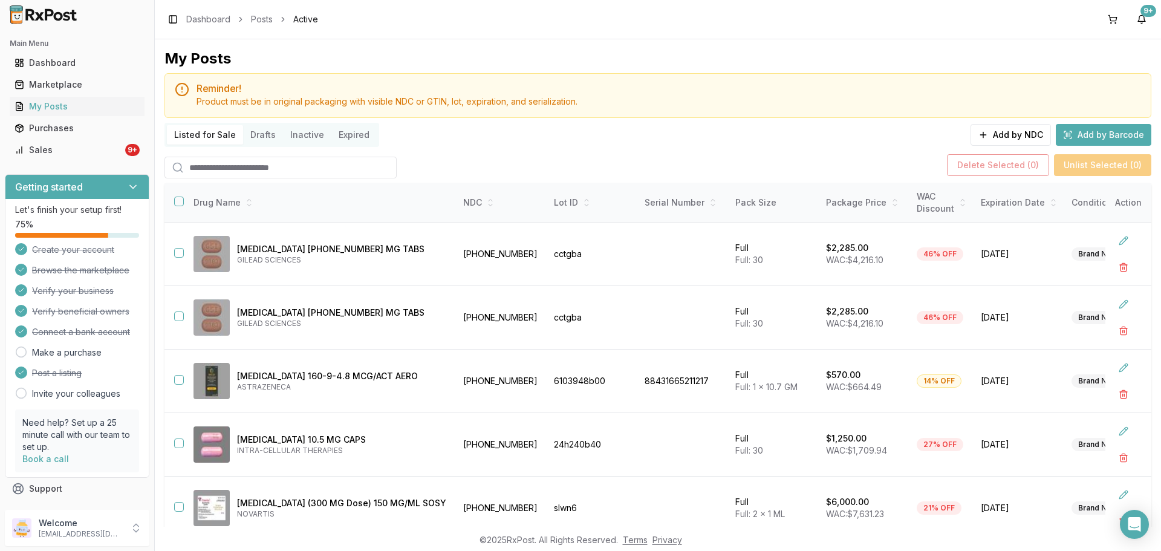
click at [270, 168] on input "search" at bounding box center [280, 168] width 232 height 22
type input "*********"
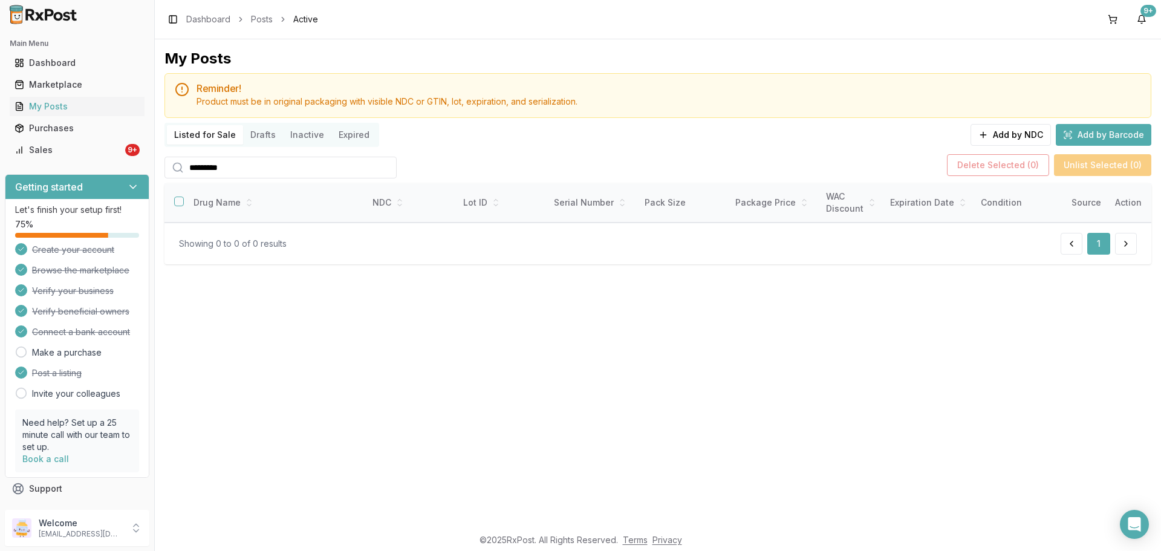
click at [306, 317] on div "My Posts Reminder! Product must be in original packaging with visible NDC or GT…" at bounding box center [658, 282] width 1006 height 487
drag, startPoint x: 219, startPoint y: 164, endPoint x: 148, endPoint y: 164, distance: 71.9
click at [148, 164] on div "Main Menu Dashboard Marketplace My Posts Purchases Sales 9+ Getting started Let…" at bounding box center [580, 275] width 1161 height 551
drag, startPoint x: 440, startPoint y: 368, endPoint x: 297, endPoint y: 299, distance: 158.7
click at [440, 368] on div "My Posts Reminder! Product must be in original packaging with visible NDC or GT…" at bounding box center [658, 282] width 1006 height 487
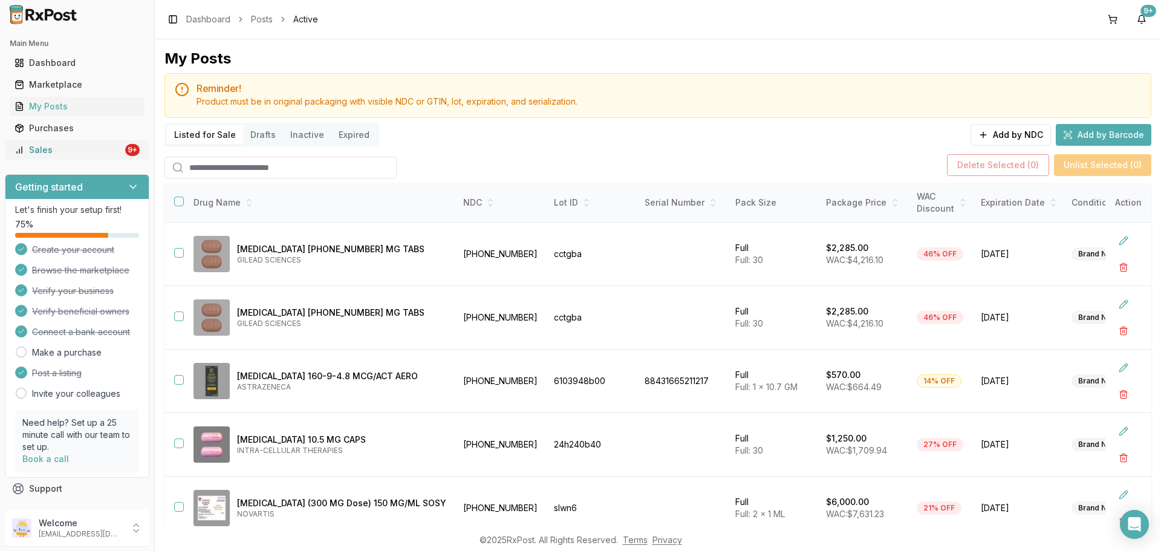
click at [97, 157] on link "Sales 9+" at bounding box center [77, 150] width 135 height 22
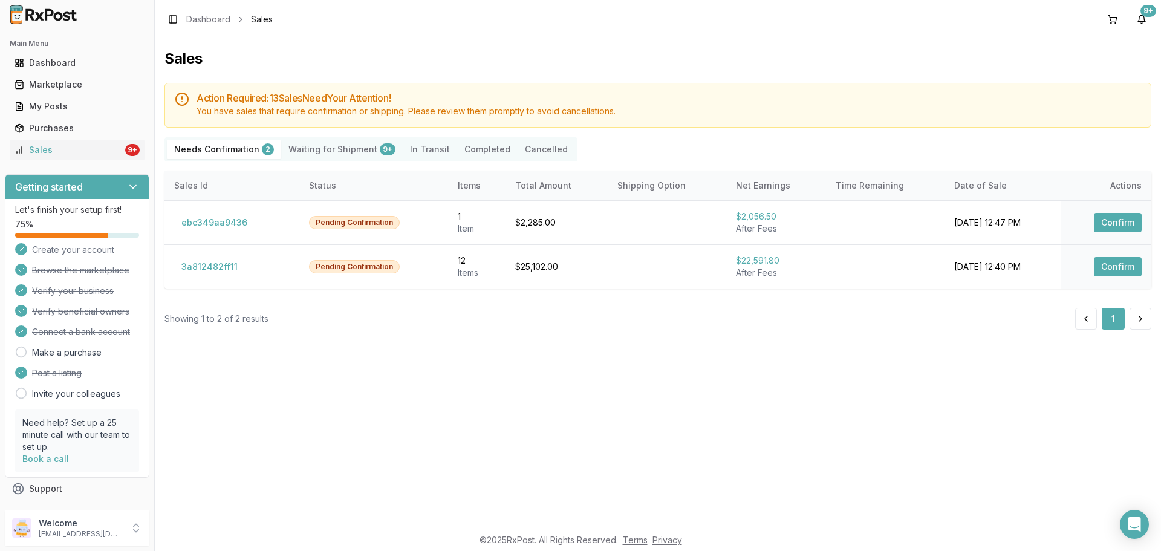
click at [541, 362] on div "Sales Action Required: 13 Sale s Need Your Attention! You have sales that requi…" at bounding box center [658, 282] width 1006 height 487
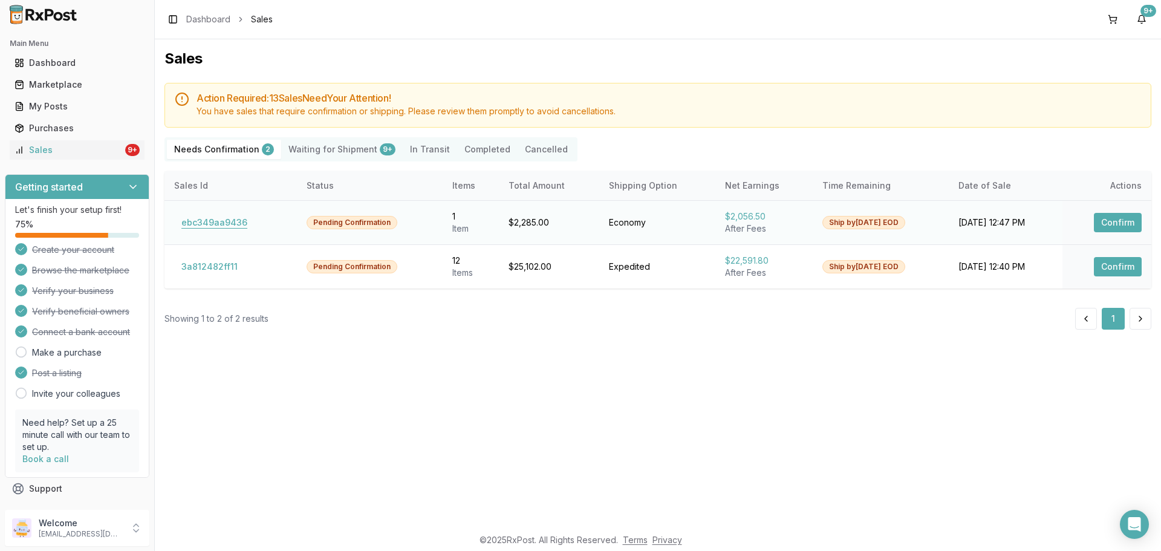
click at [218, 219] on button "ebc349aa9436" at bounding box center [214, 222] width 80 height 19
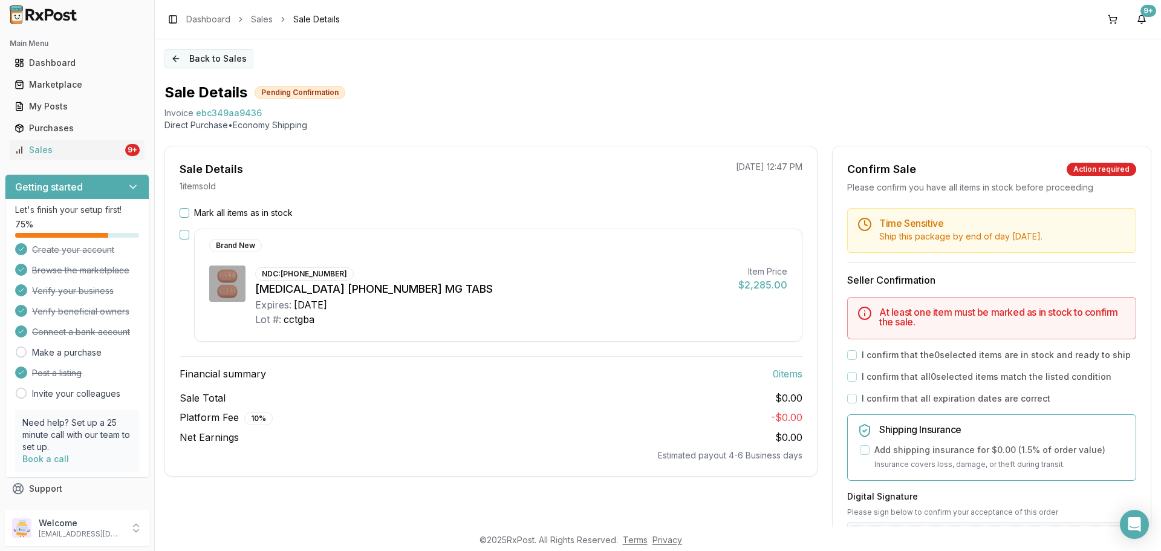
click at [227, 55] on button "Back to Sales" at bounding box center [208, 58] width 89 height 19
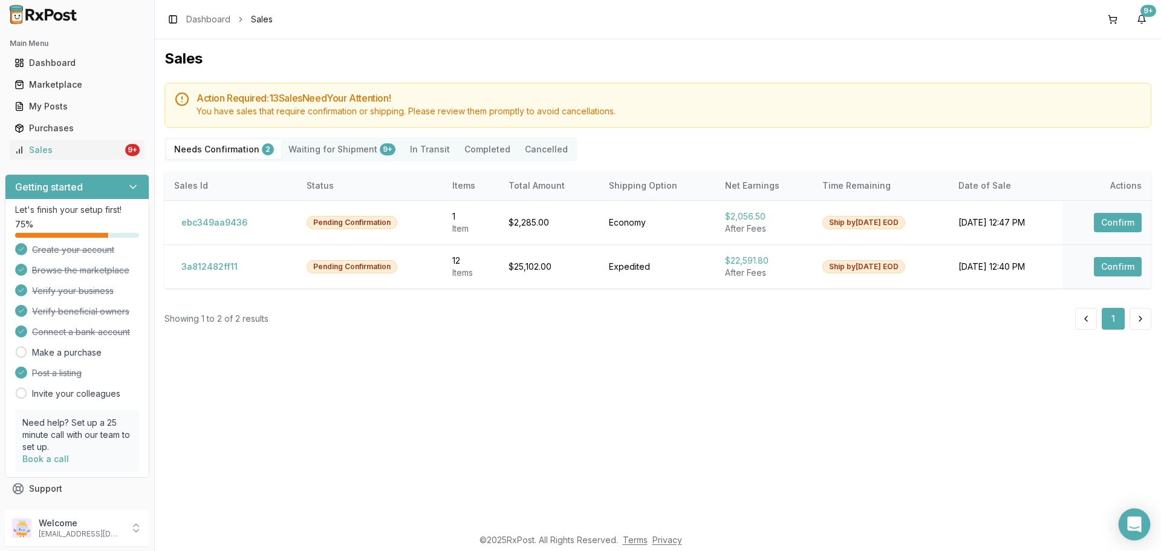
click at [1131, 522] on icon "Open Intercom Messenger" at bounding box center [1134, 524] width 14 height 16
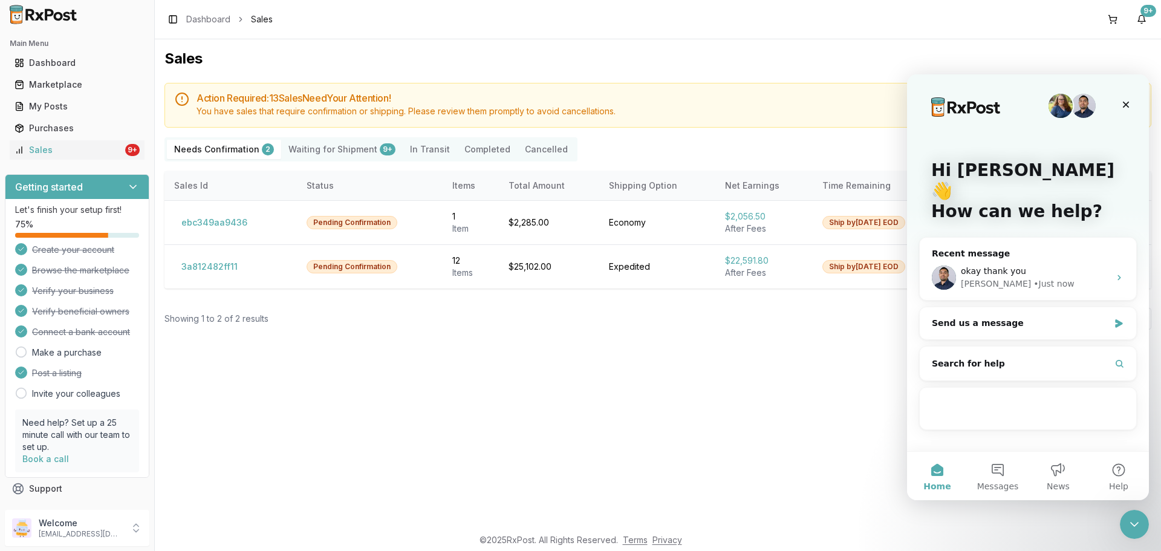
click at [1147, 542] on footer "© 2025 RxPost. All Rights Reserved. Terms Privacy" at bounding box center [580, 540] width 1161 height 22
click at [1130, 525] on icon "Close Intercom Messenger" at bounding box center [1132, 522] width 15 height 15
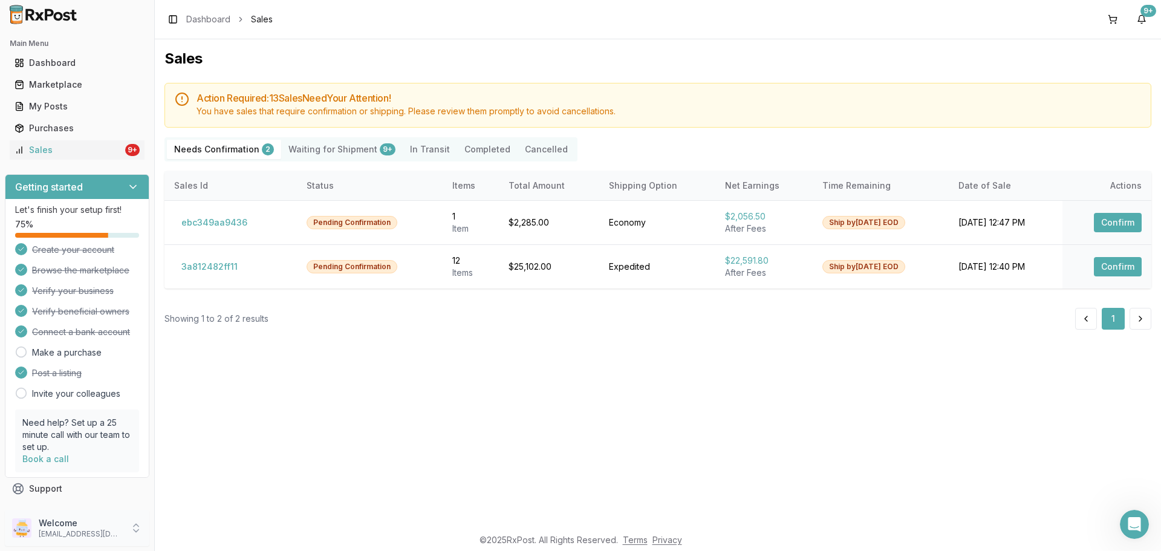
click at [123, 534] on div "Welcome dngpharmacy2@gmail.com" at bounding box center [77, 528] width 144 height 36
click at [219, 528] on span "Sign Out" at bounding box center [219, 531] width 115 height 12
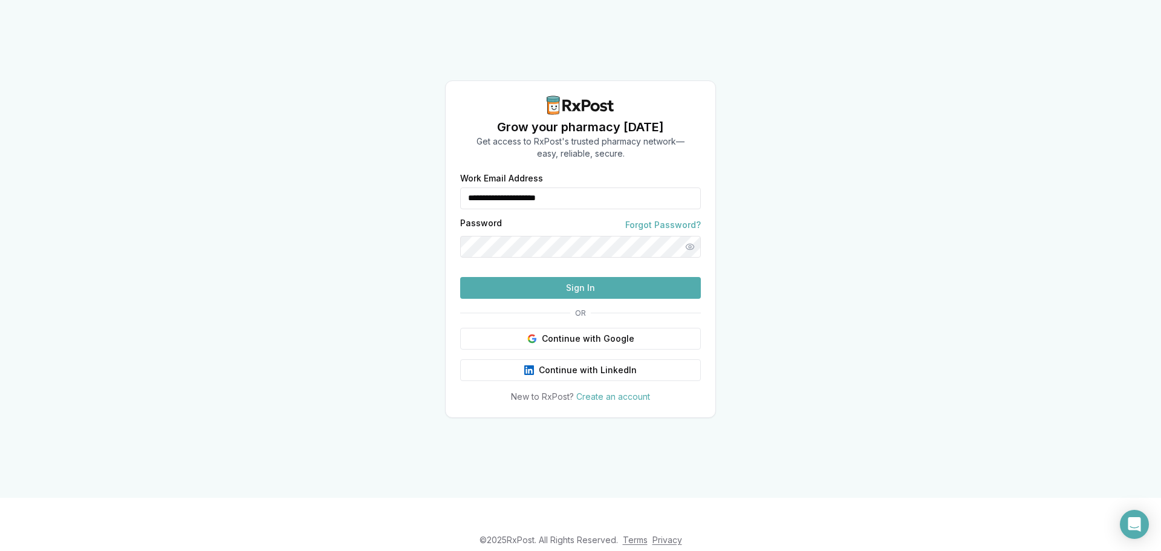
drag, startPoint x: 469, startPoint y: 185, endPoint x: 426, endPoint y: 188, distance: 43.6
click at [426, 188] on div "**********" at bounding box center [580, 249] width 1161 height 498
type input "**********"
click at [542, 299] on button "Sign In" at bounding box center [580, 288] width 241 height 22
click at [541, 299] on button "Sign In" at bounding box center [580, 288] width 241 height 22
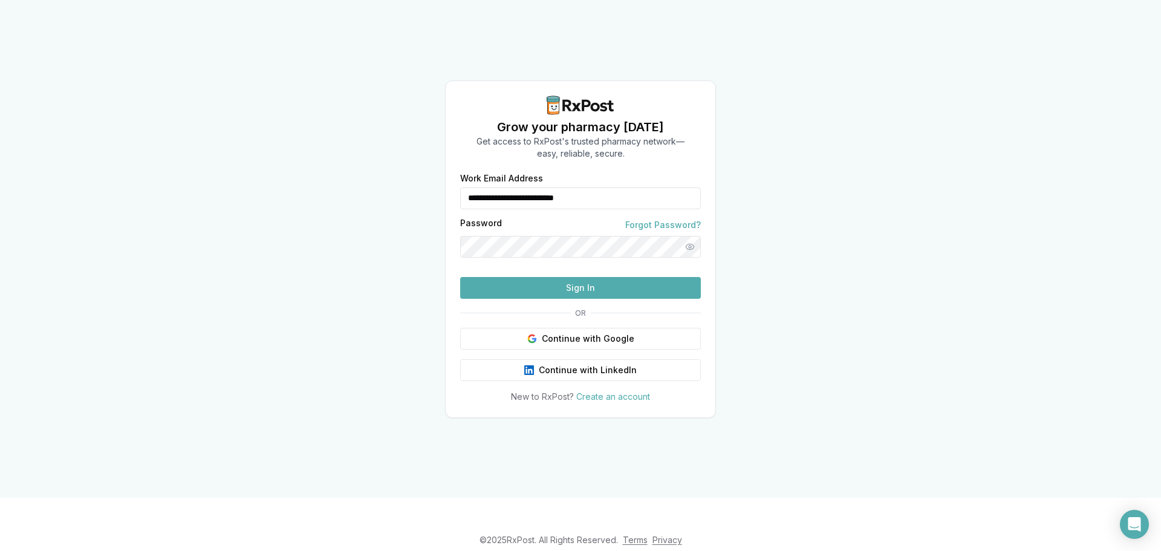
click at [574, 299] on button "Sign In" at bounding box center [580, 288] width 241 height 22
click at [625, 299] on button "Sign In" at bounding box center [580, 288] width 241 height 22
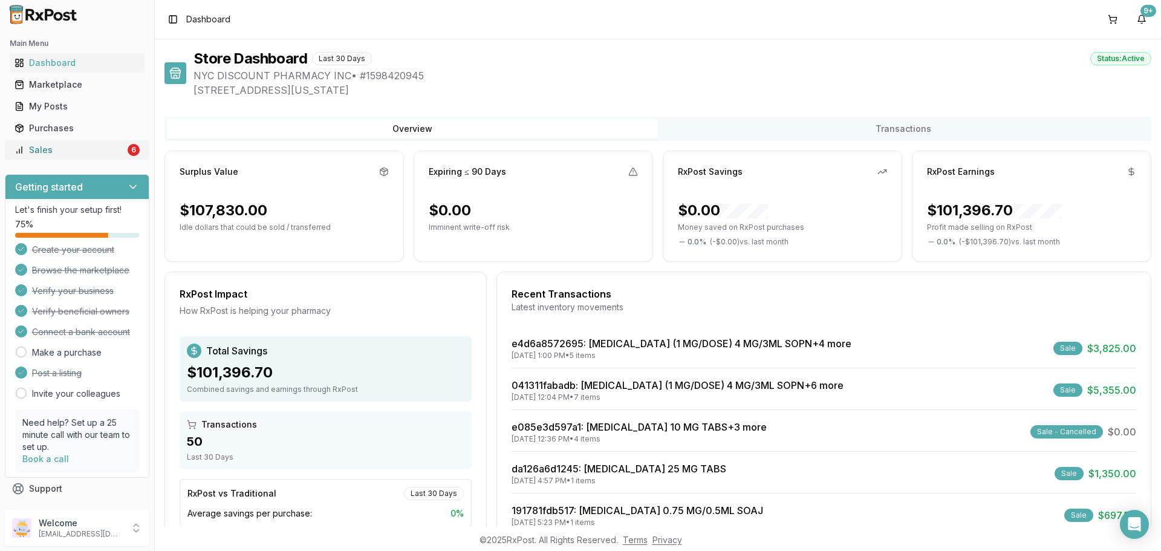
click at [71, 141] on link "Sales 6" at bounding box center [77, 150] width 135 height 22
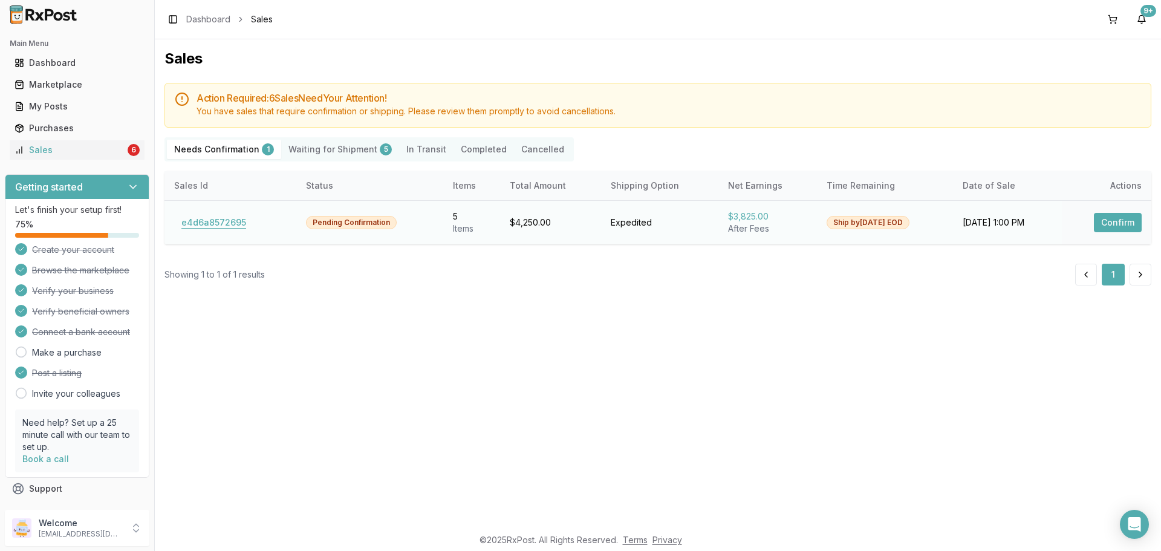
click at [236, 229] on button "e4d6a8572695" at bounding box center [213, 222] width 79 height 19
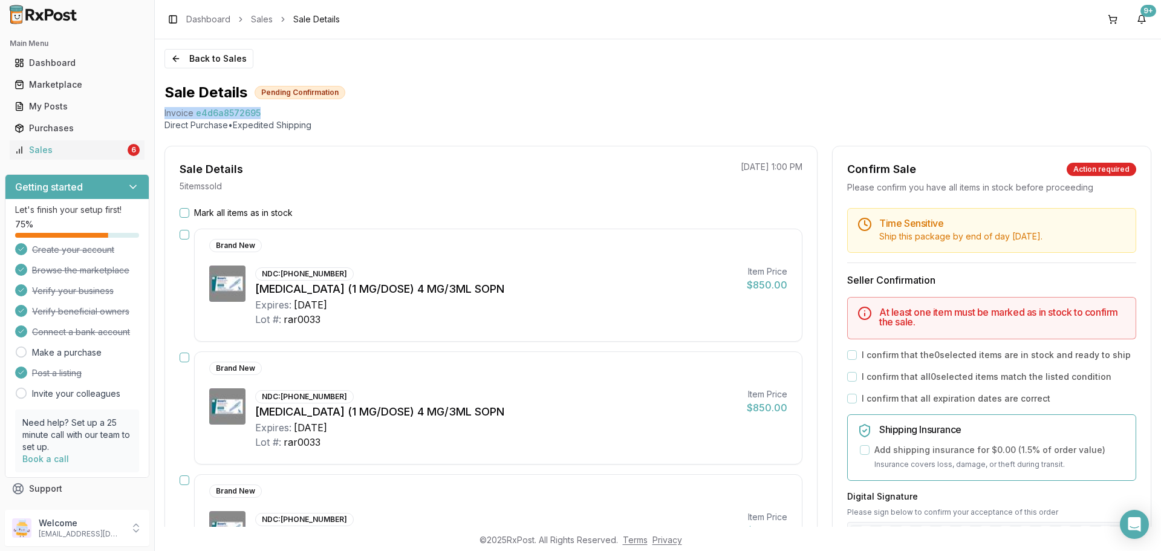
drag, startPoint x: 159, startPoint y: 112, endPoint x: 263, endPoint y: 116, distance: 104.1
click at [263, 116] on div "Back to Sales Sale Details Pending Confirmation Invoice e4d6a8572695 Direct Pur…" at bounding box center [658, 282] width 1006 height 487
copy div "Invoice e4d6a8572695"
click at [1138, 524] on icon "Open Intercom Messenger" at bounding box center [1134, 524] width 14 height 16
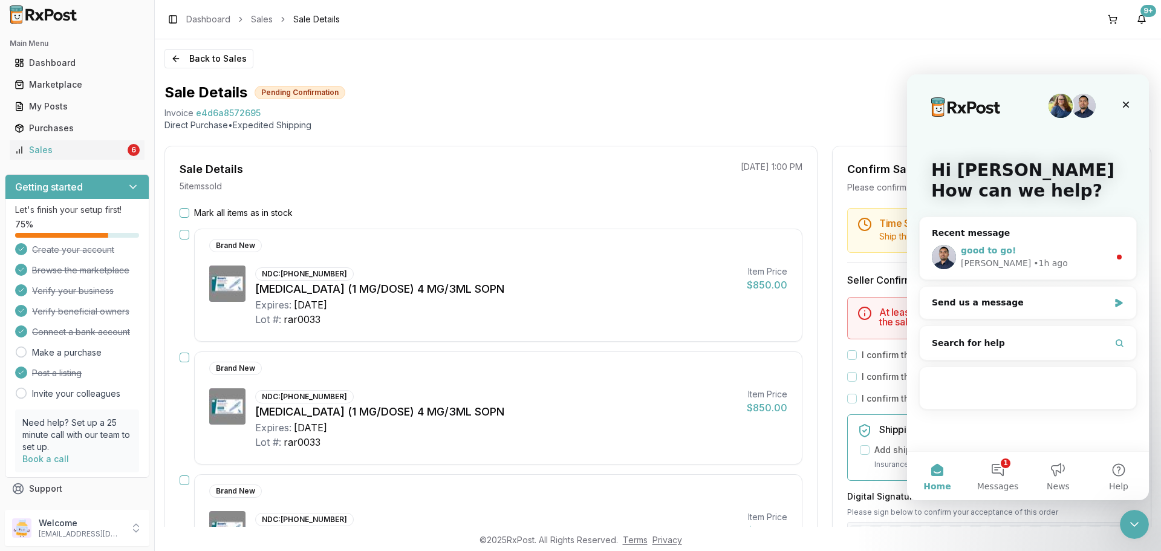
click at [1007, 253] on div "good to go!" at bounding box center [1035, 250] width 149 height 13
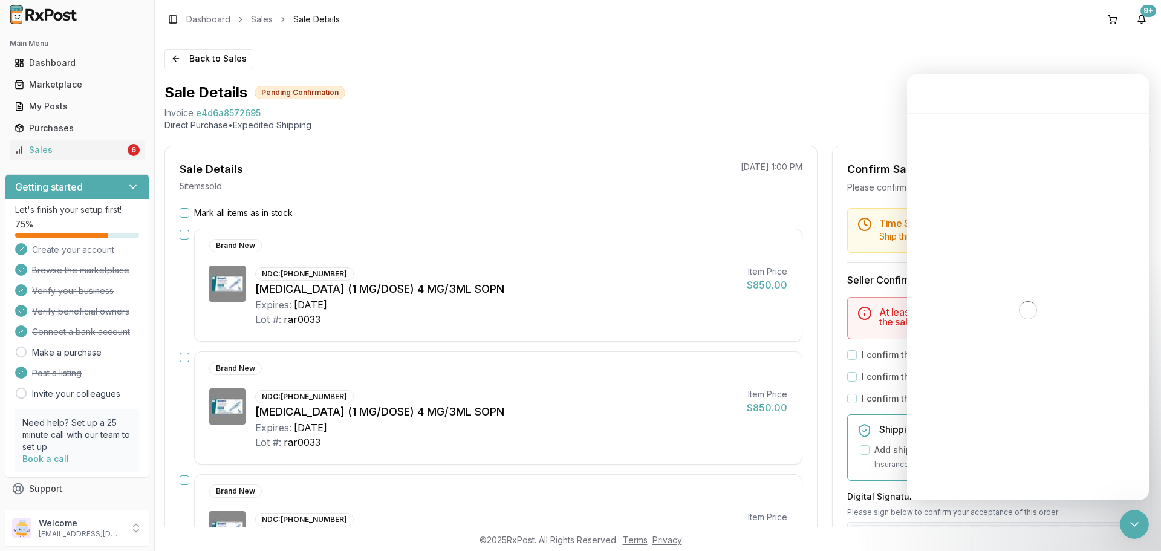
scroll to position [36, 0]
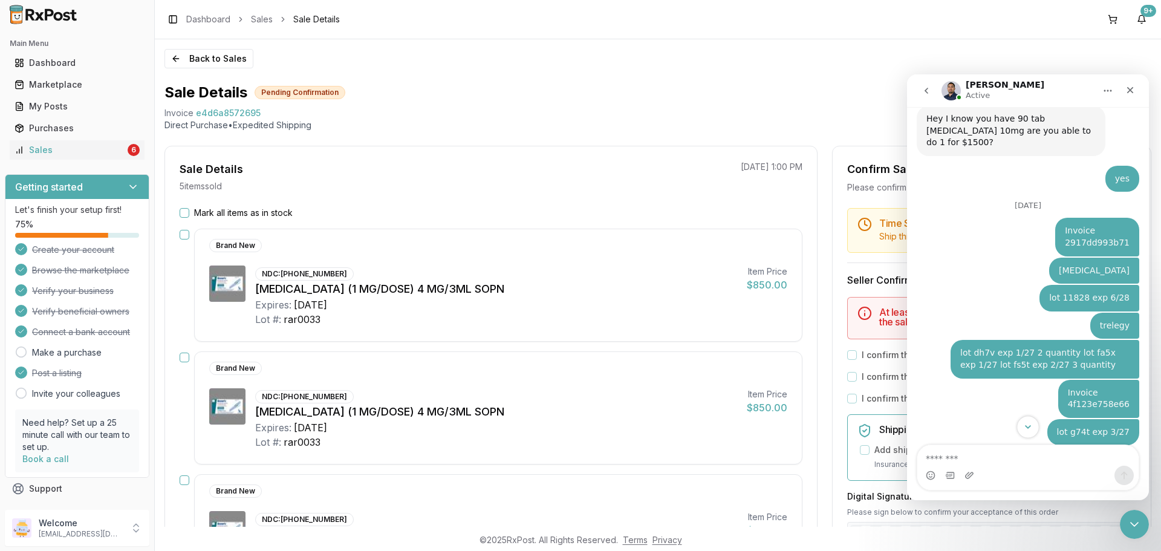
click at [1021, 421] on button "Scroll to bottom" at bounding box center [1027, 426] width 22 height 22
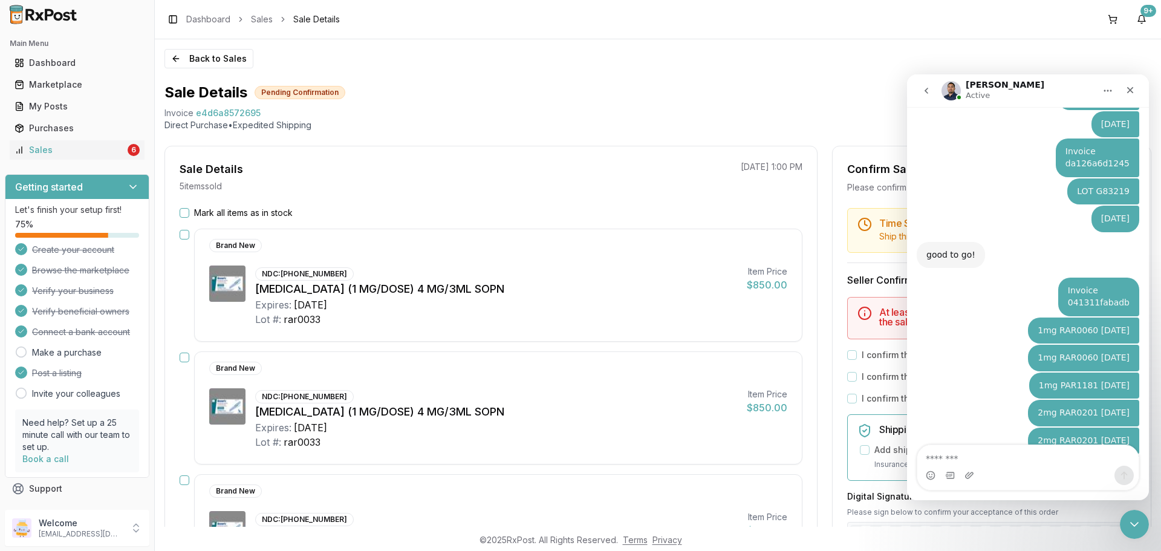
scroll to position [2297, 0]
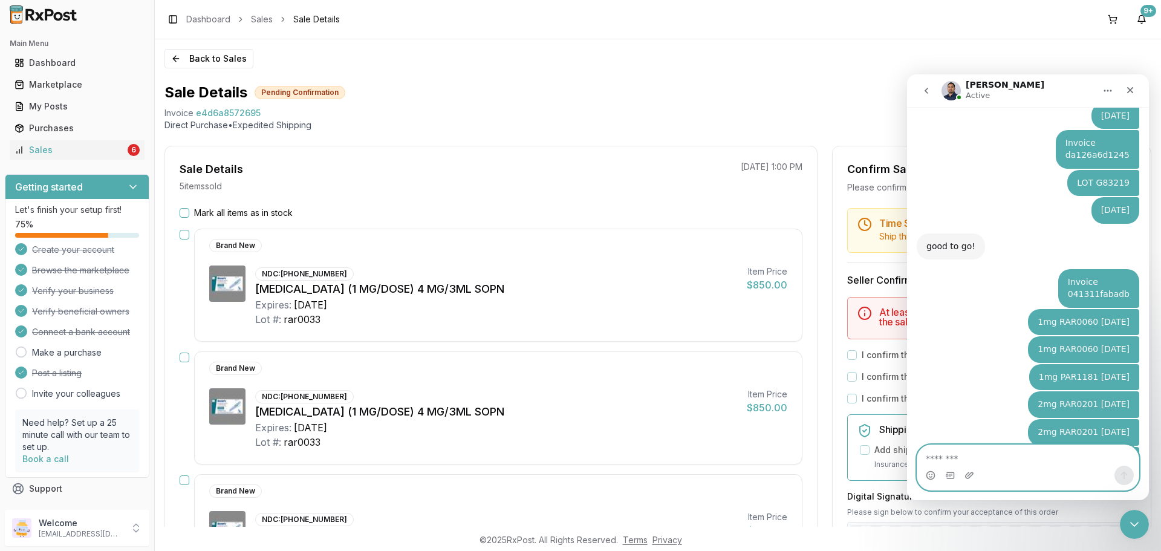
click at [1045, 460] on textarea "Message…" at bounding box center [1027, 455] width 221 height 21
click at [1044, 462] on textarea "Message…" at bounding box center [1027, 455] width 221 height 21
paste textarea "**********"
type textarea "**********"
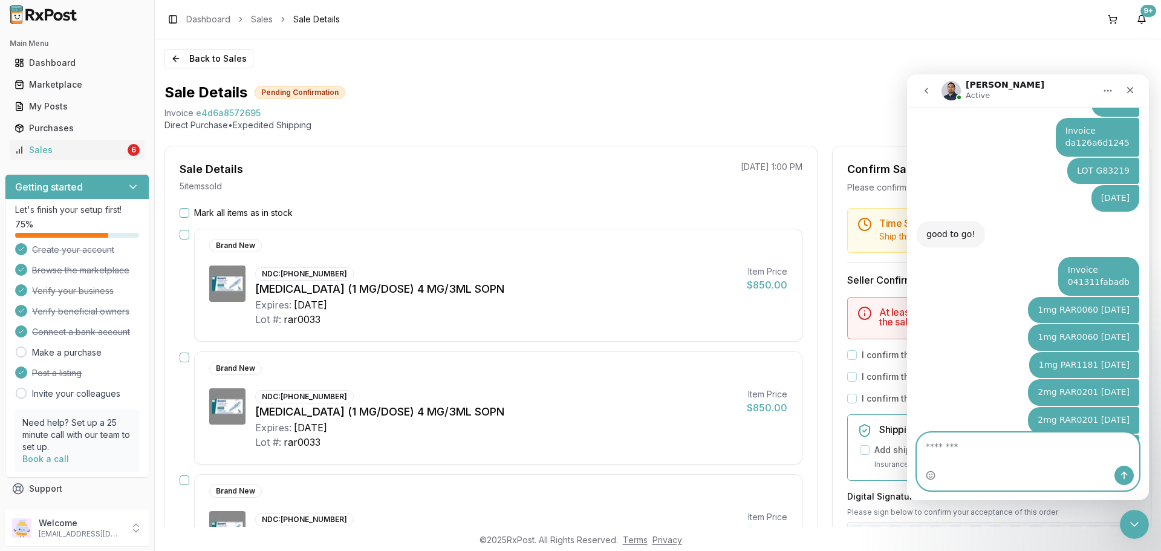
scroll to position [2345, 0]
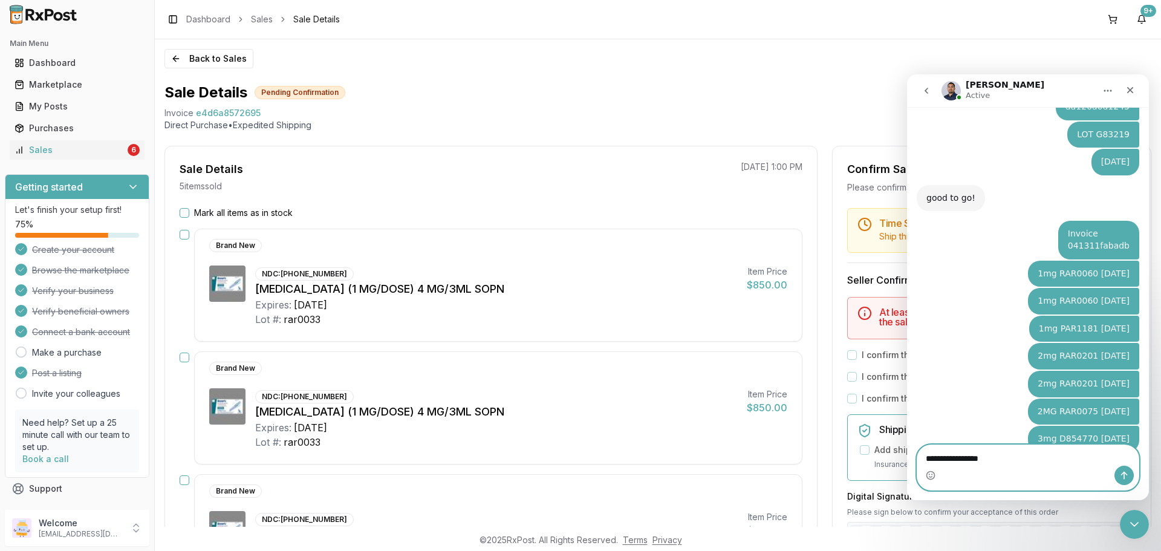
type textarea "**********"
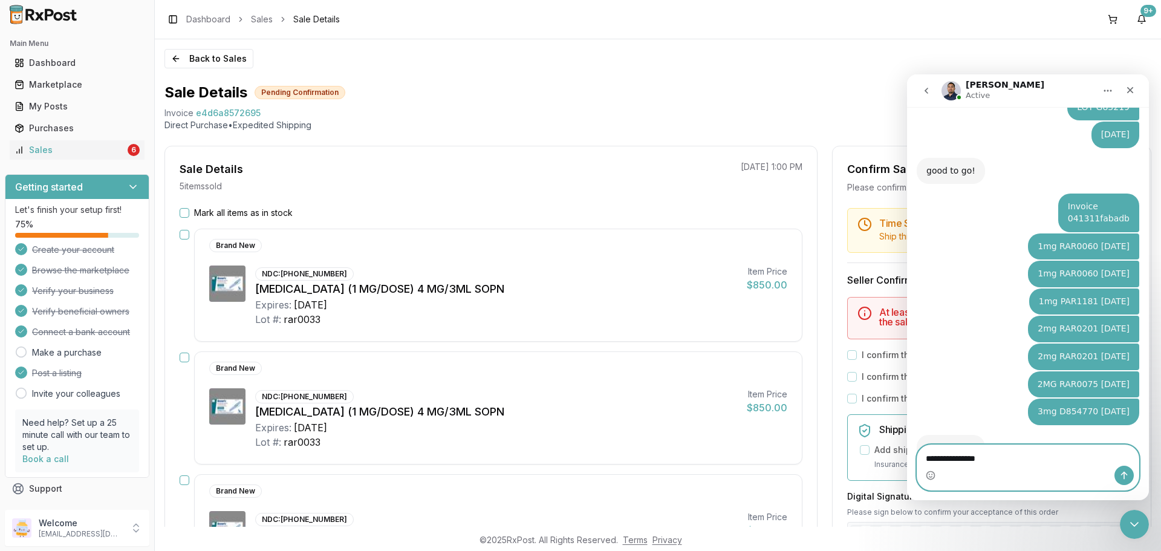
type textarea "**********"
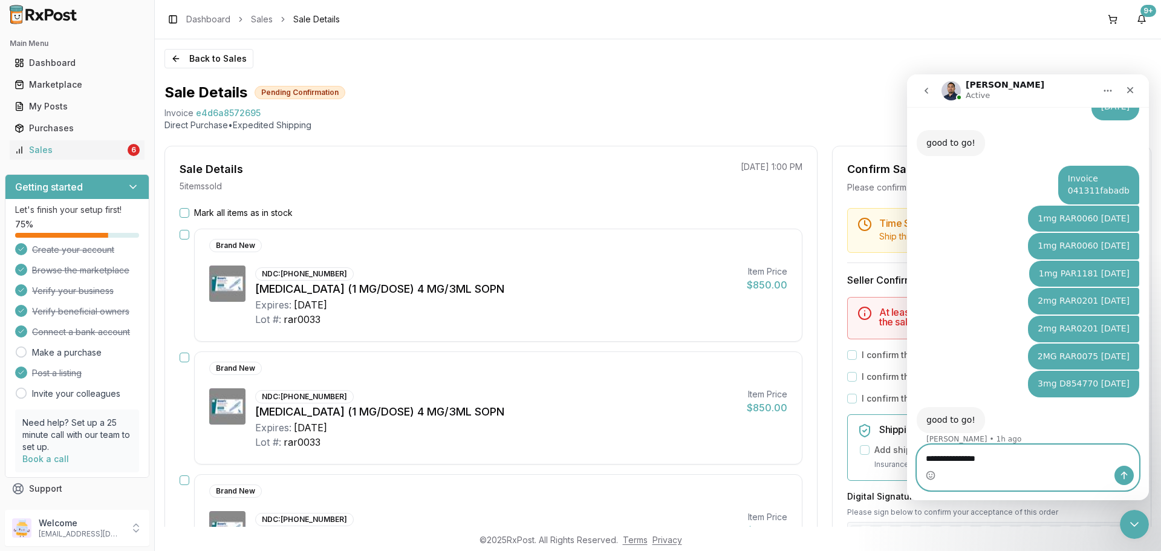
type textarea "**********"
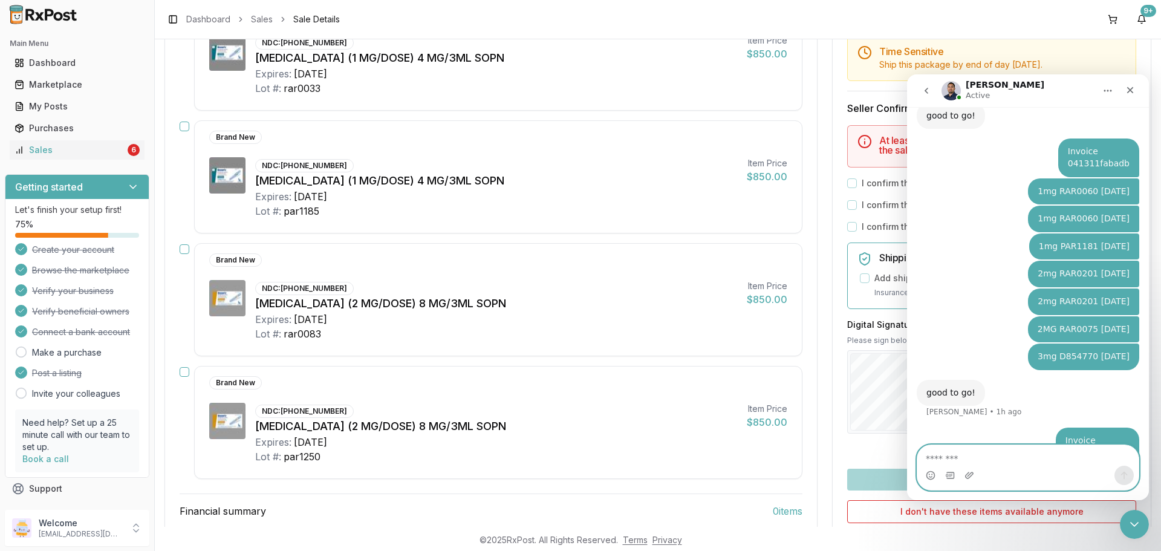
scroll to position [363, 0]
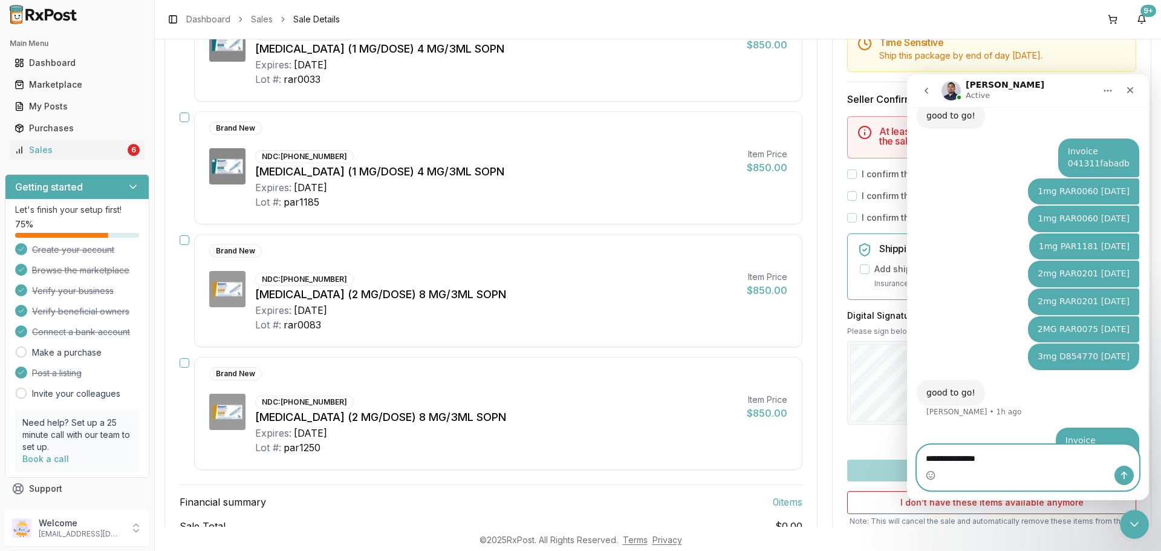
type textarea "**********"
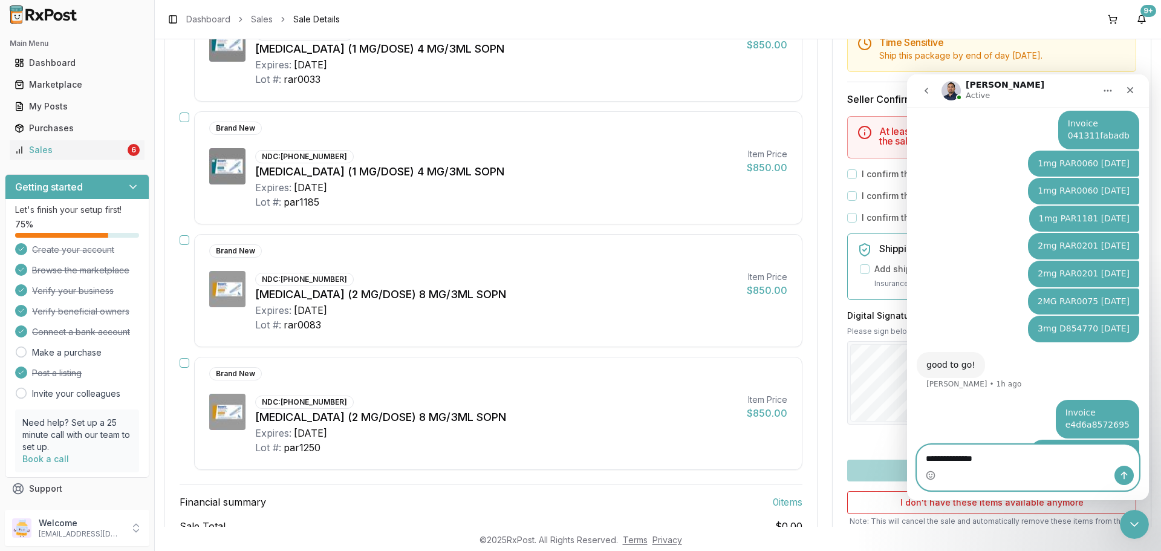
type textarea "**********"
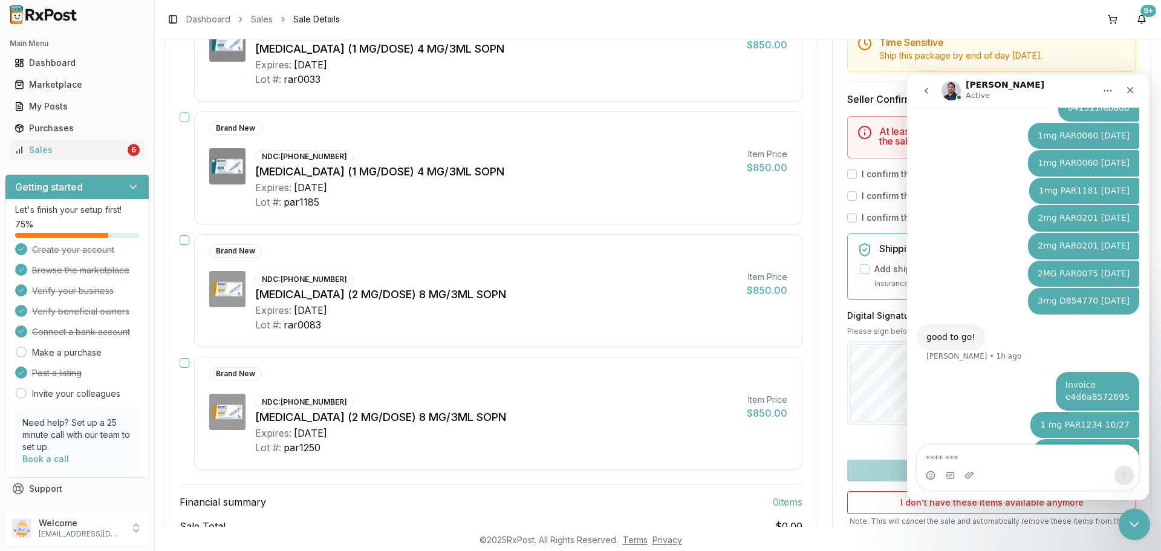
drag, startPoint x: 1126, startPoint y: 521, endPoint x: 2210, endPoint y: 1019, distance: 1193.8
click at [1125, 520] on icon "Close Intercom Messenger" at bounding box center [1132, 522] width 15 height 15
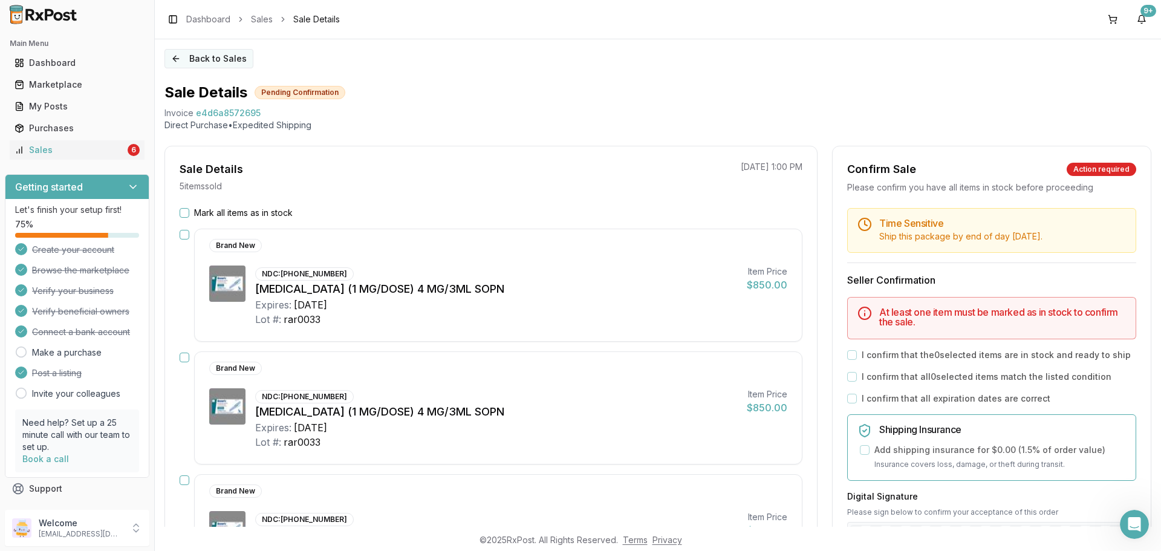
click at [217, 57] on button "Back to Sales" at bounding box center [208, 58] width 89 height 19
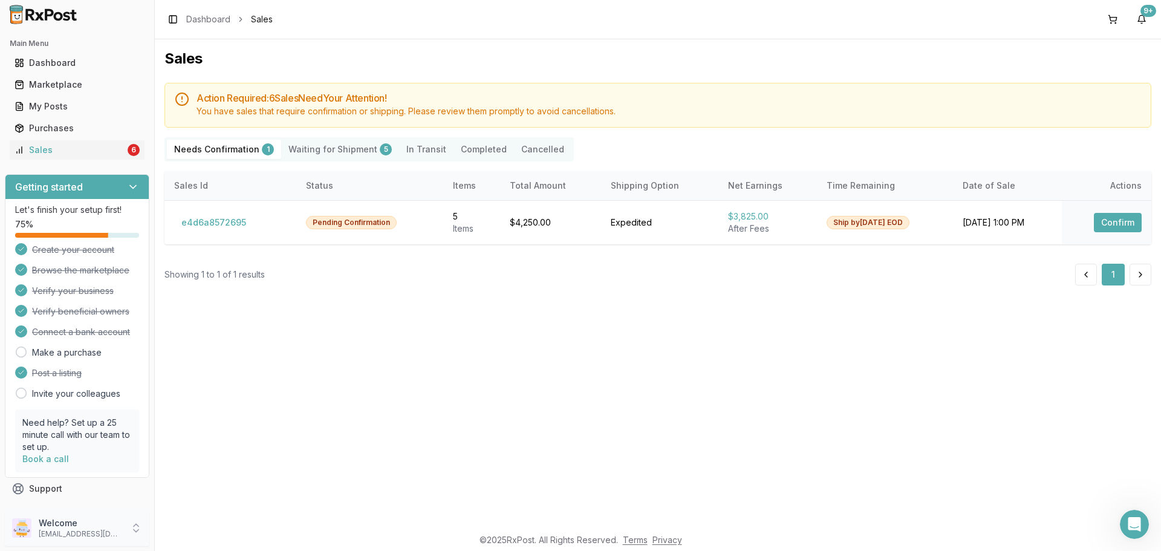
click at [89, 527] on p "Welcome" at bounding box center [81, 523] width 84 height 12
click at [187, 539] on button "Sign Out" at bounding box center [219, 531] width 125 height 20
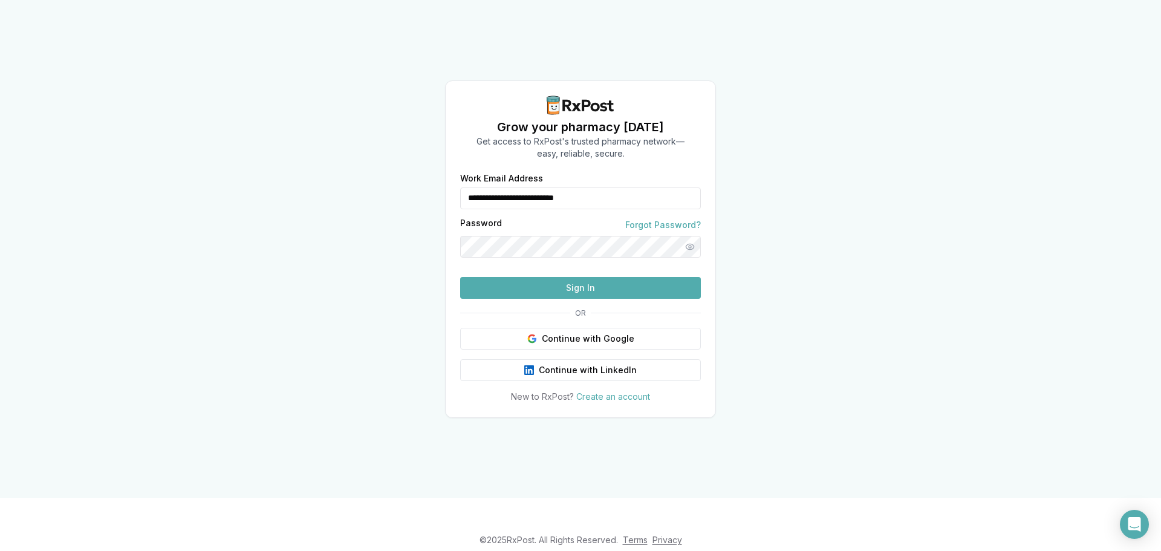
drag, startPoint x: 625, startPoint y: 177, endPoint x: 452, endPoint y: 191, distance: 173.5
click at [452, 191] on div "**********" at bounding box center [581, 288] width 270 height 229
type input "**********"
click at [530, 299] on button "Sign In" at bounding box center [580, 288] width 241 height 22
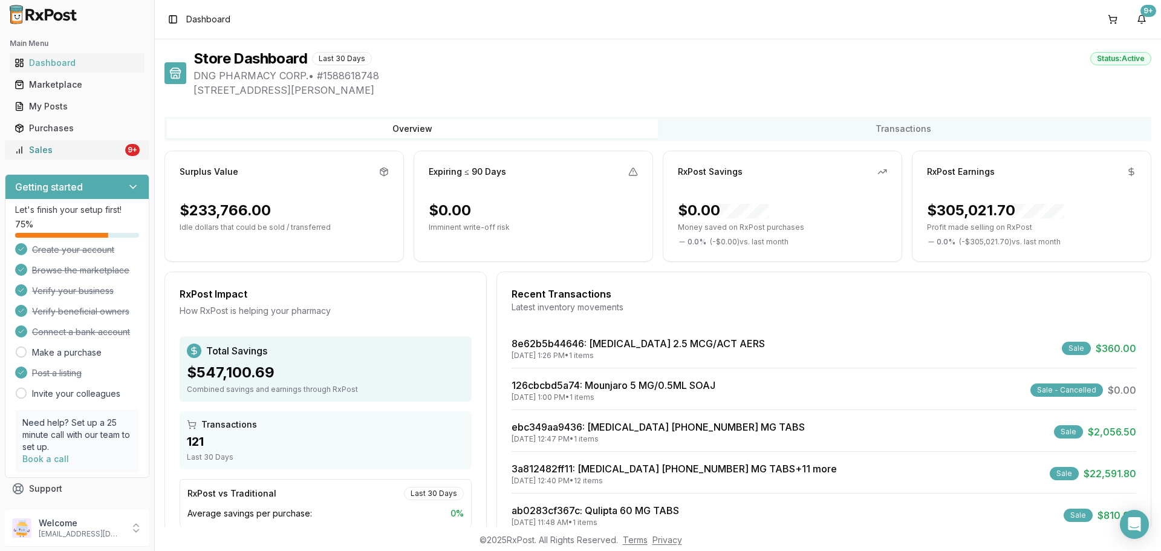
click at [85, 154] on div "Sales" at bounding box center [69, 150] width 108 height 12
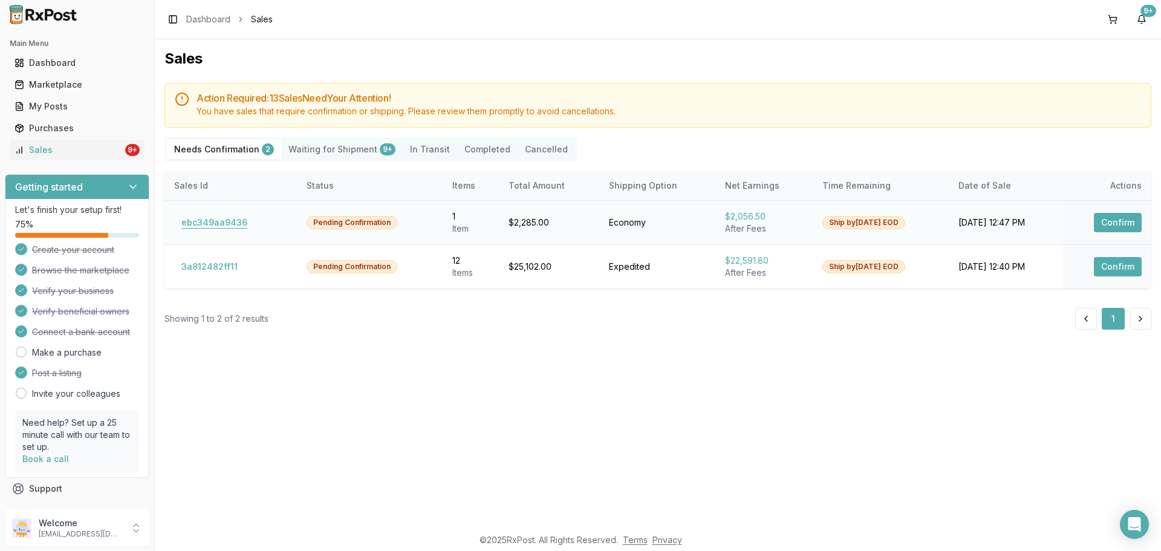
click at [238, 227] on button "ebc349aa9436" at bounding box center [214, 222] width 80 height 19
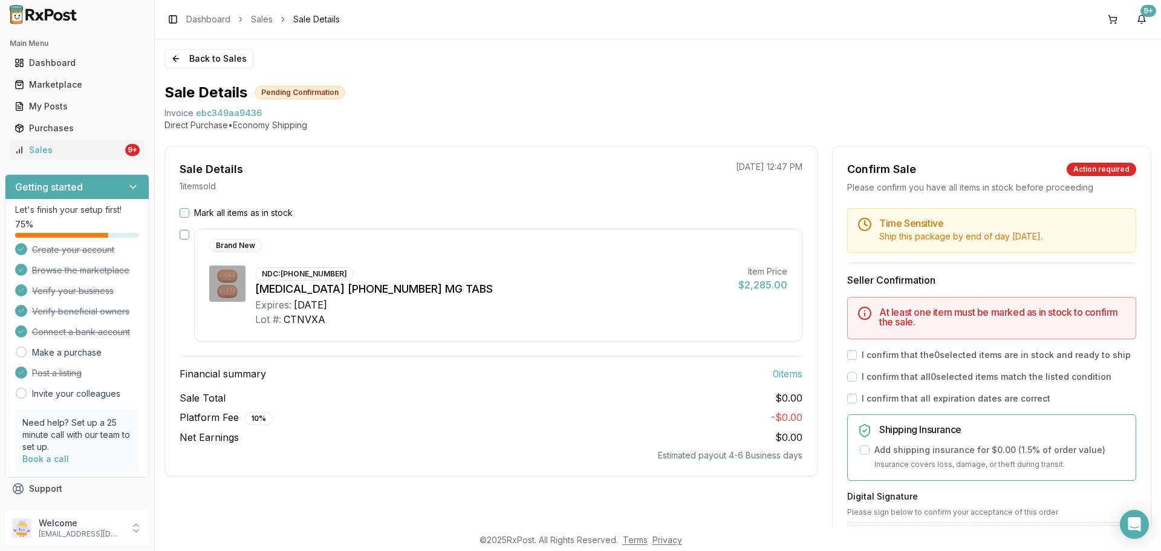
click at [218, 213] on label "Mark all items as in stock" at bounding box center [243, 213] width 99 height 12
click at [189, 213] on button "Mark all items as in stock" at bounding box center [185, 213] width 10 height 10
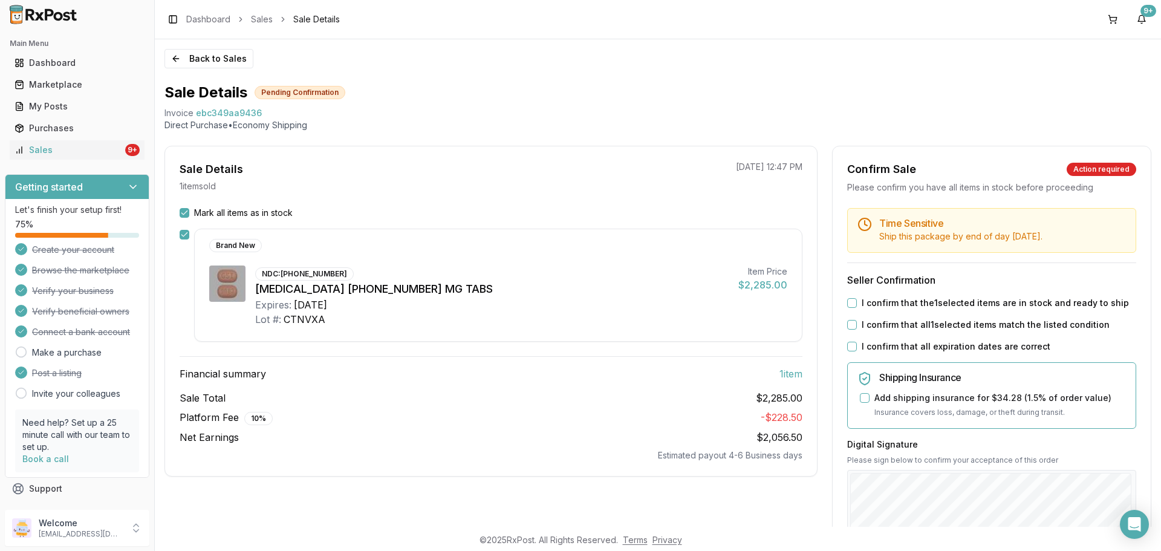
click at [876, 305] on label "I confirm that the 1 selected items are in stock and ready to ship" at bounding box center [995, 303] width 267 height 12
click at [857, 305] on button "I confirm that the 1 selected items are in stock and ready to ship" at bounding box center [852, 303] width 10 height 10
click at [870, 329] on label "I confirm that all 1 selected items match the listed condition" at bounding box center [986, 325] width 248 height 12
click at [857, 329] on button "I confirm that all 1 selected items match the listed condition" at bounding box center [852, 325] width 10 height 10
click at [870, 347] on label "I confirm that all expiration dates are correct" at bounding box center [956, 346] width 189 height 12
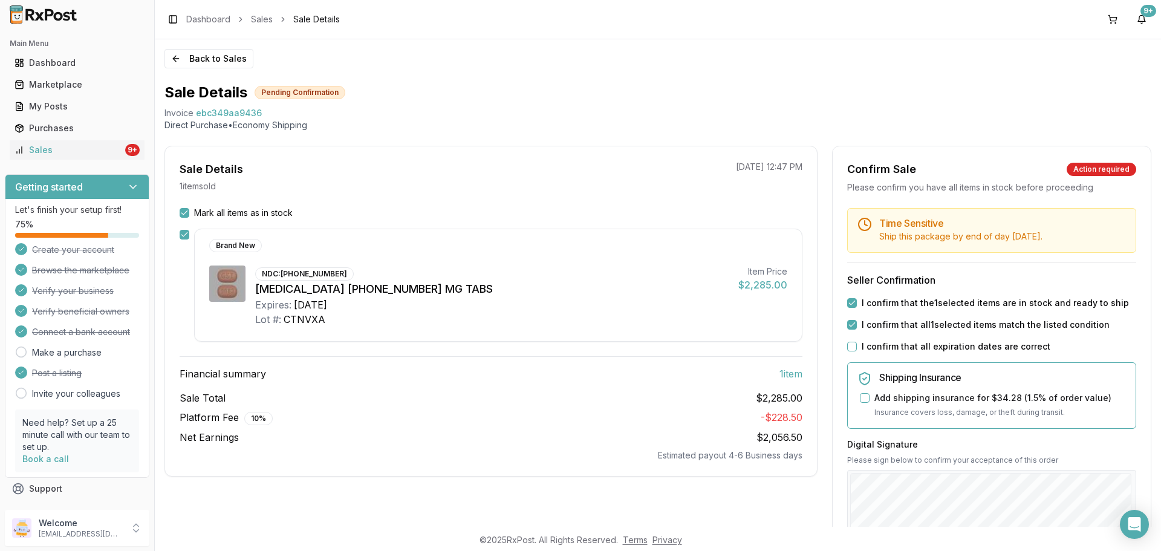
click at [857, 347] on button "I confirm that all expiration dates are correct" at bounding box center [852, 347] width 10 height 10
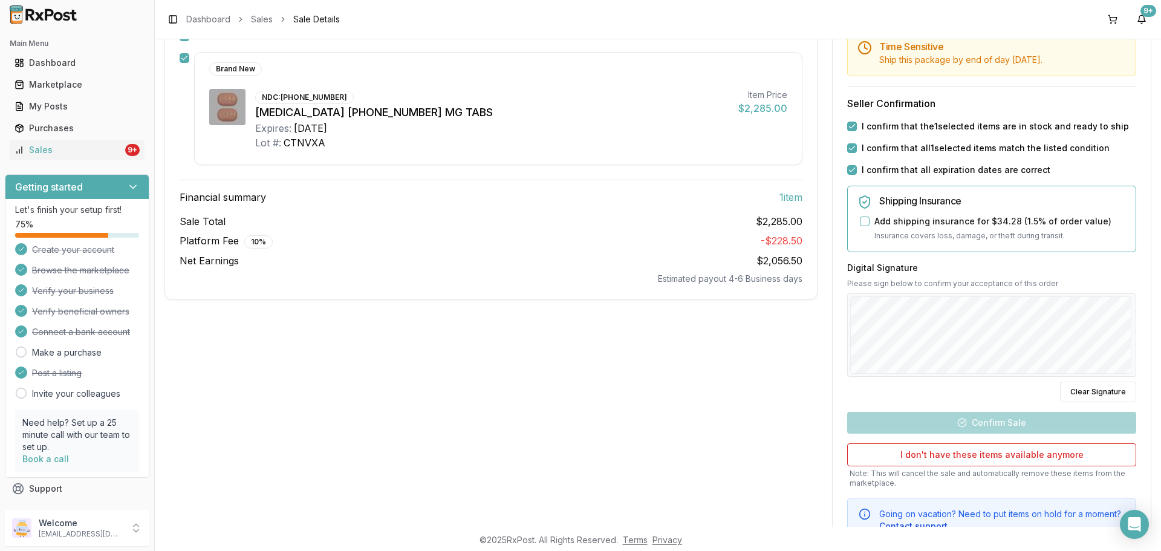
scroll to position [181, 0]
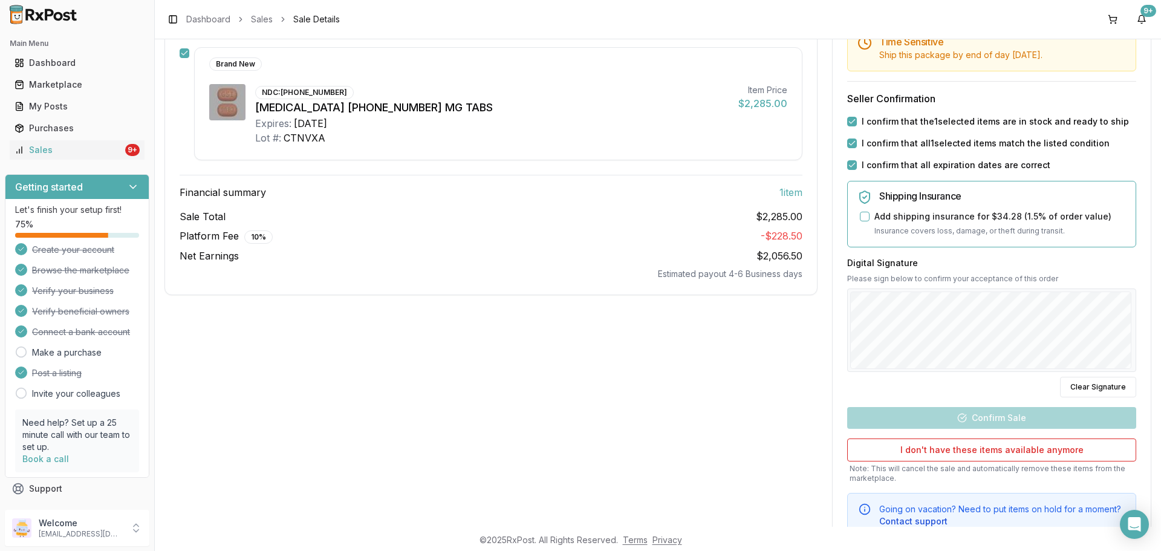
click at [1160, 331] on div "Back to Sales Sale Details Pending Confirmation Invoice ebc349aa9436 Direct Pur…" at bounding box center [658, 282] width 1006 height 487
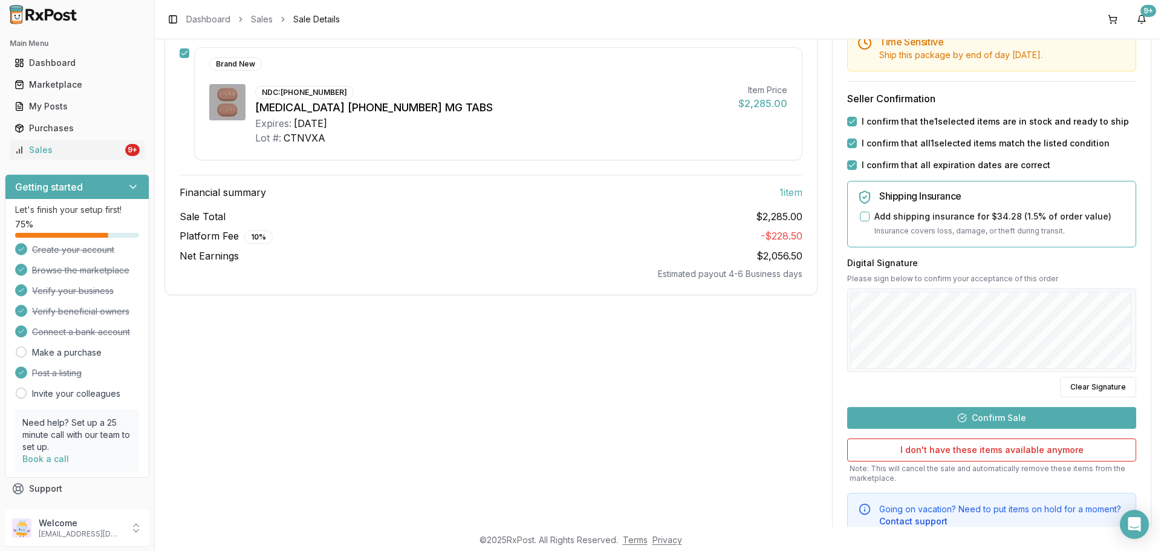
click at [989, 417] on button "Confirm Sale" at bounding box center [991, 418] width 289 height 22
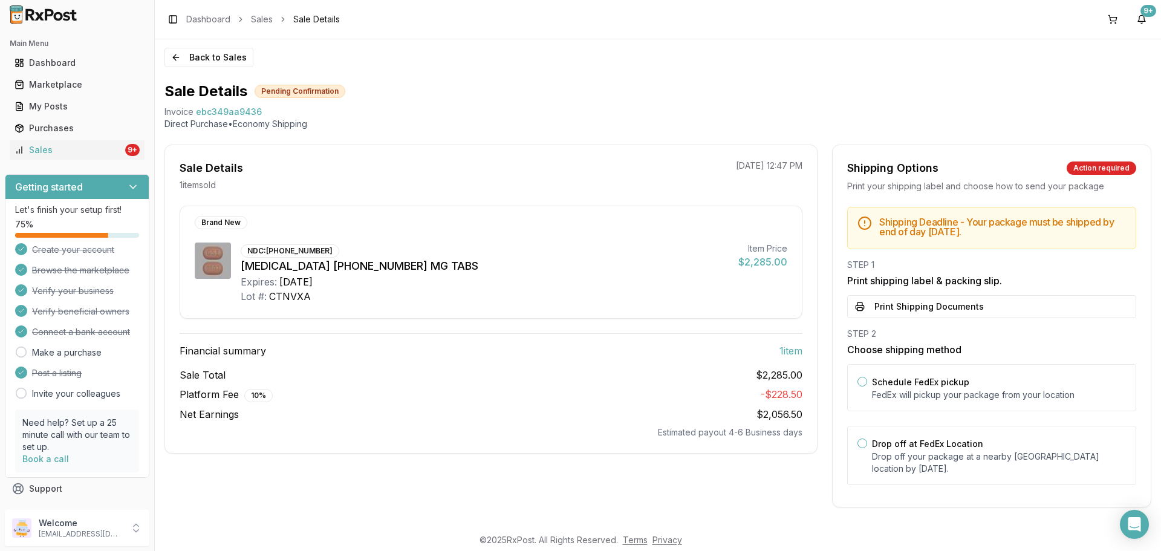
scroll to position [1, 0]
click at [886, 444] on label "Drop off at FedEx Location" at bounding box center [927, 443] width 111 height 10
click at [867, 444] on button "Drop off at FedEx Location" at bounding box center [862, 443] width 10 height 10
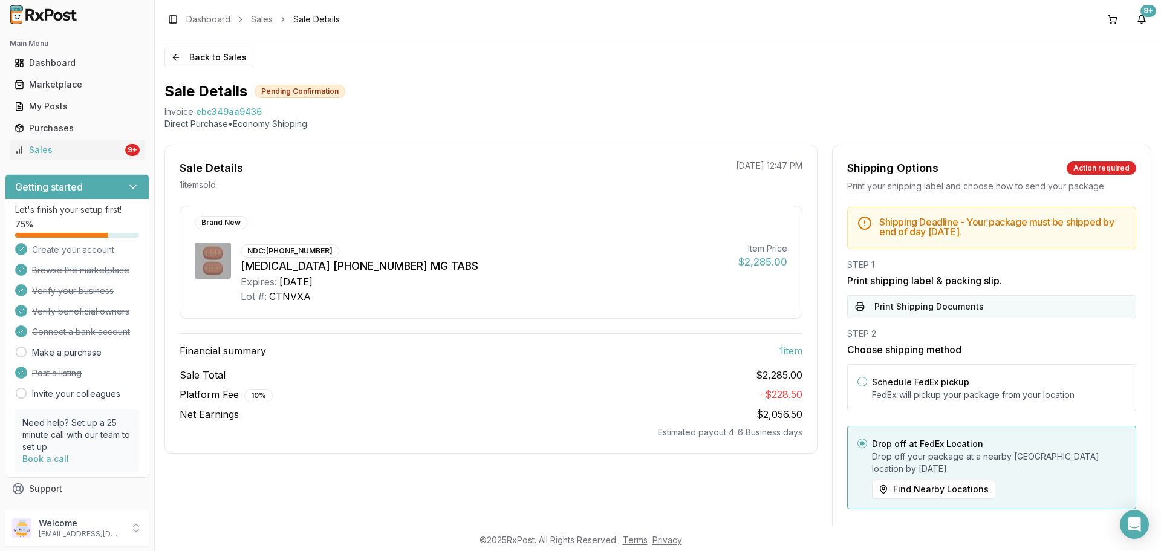
click at [908, 304] on button "Print Shipping Documents" at bounding box center [991, 306] width 289 height 23
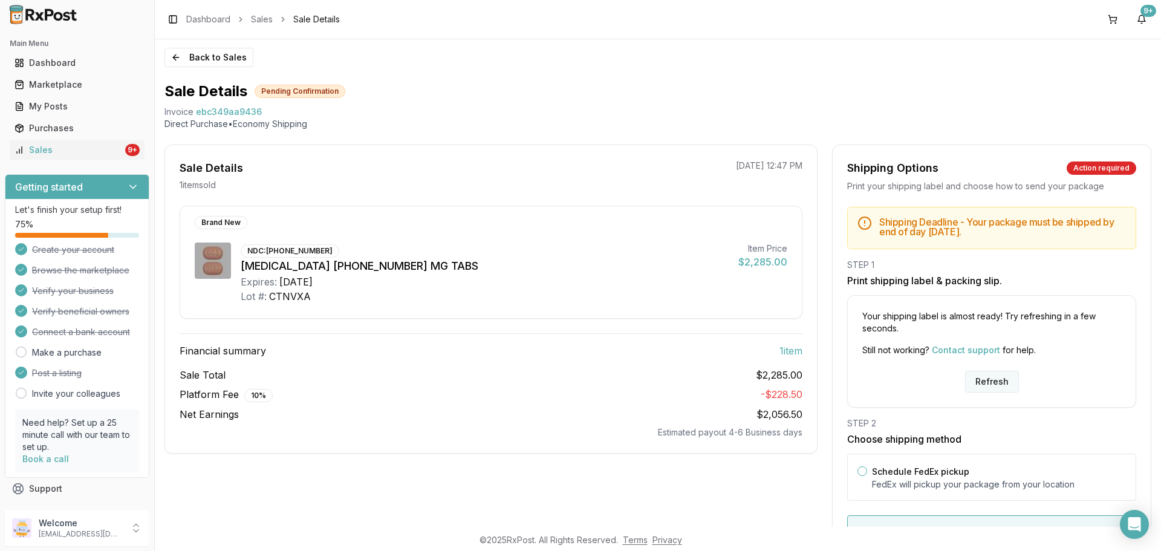
click at [996, 383] on button "Refresh" at bounding box center [992, 382] width 54 height 22
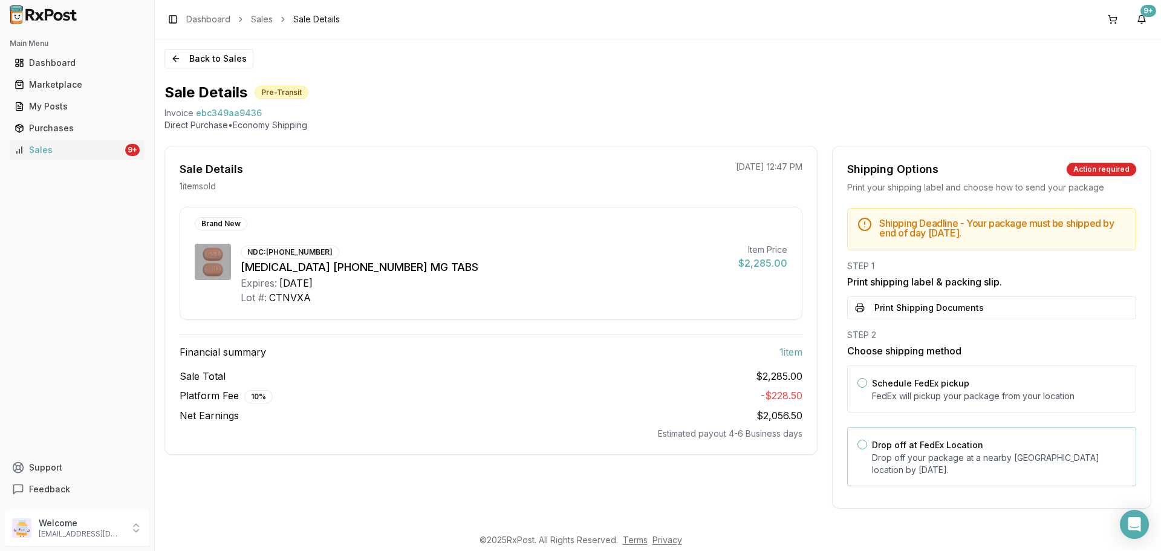
click at [940, 452] on p "Drop off your package at a nearby [GEOGRAPHIC_DATA] location by [DATE] ." at bounding box center [999, 464] width 254 height 24
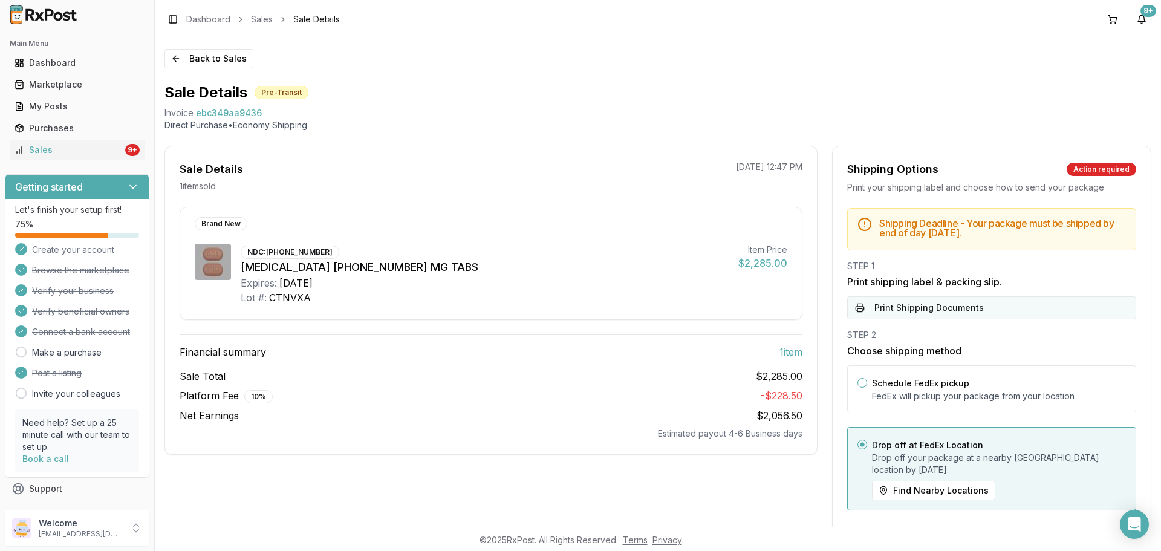
click at [942, 308] on button "Print Shipping Documents" at bounding box center [991, 307] width 289 height 23
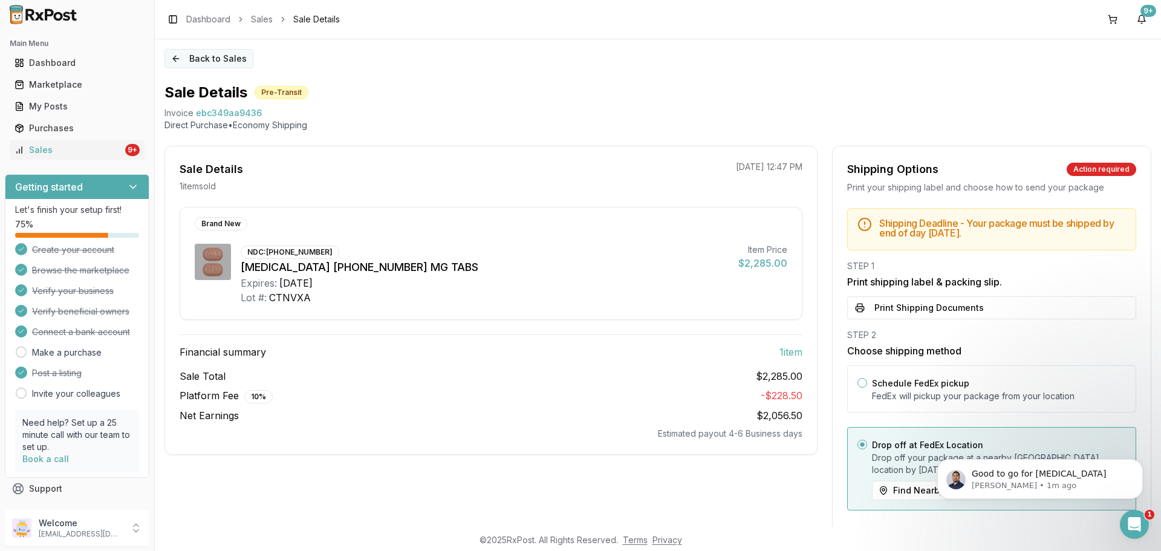
click at [224, 49] on button "Back to Sales" at bounding box center [208, 58] width 89 height 19
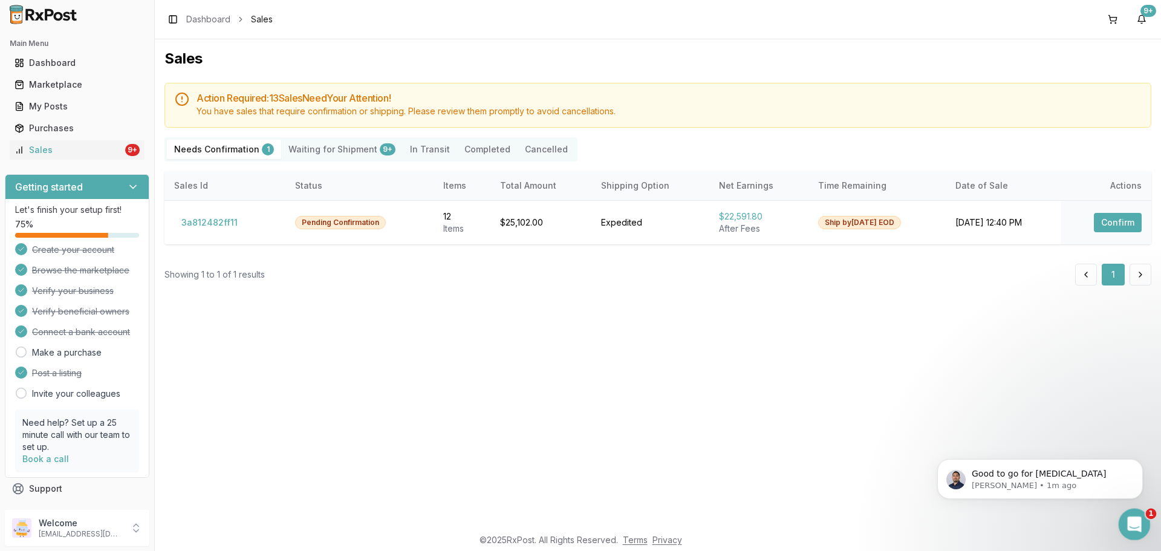
click at [1131, 527] on icon "Open Intercom Messenger" at bounding box center [1133, 523] width 20 height 20
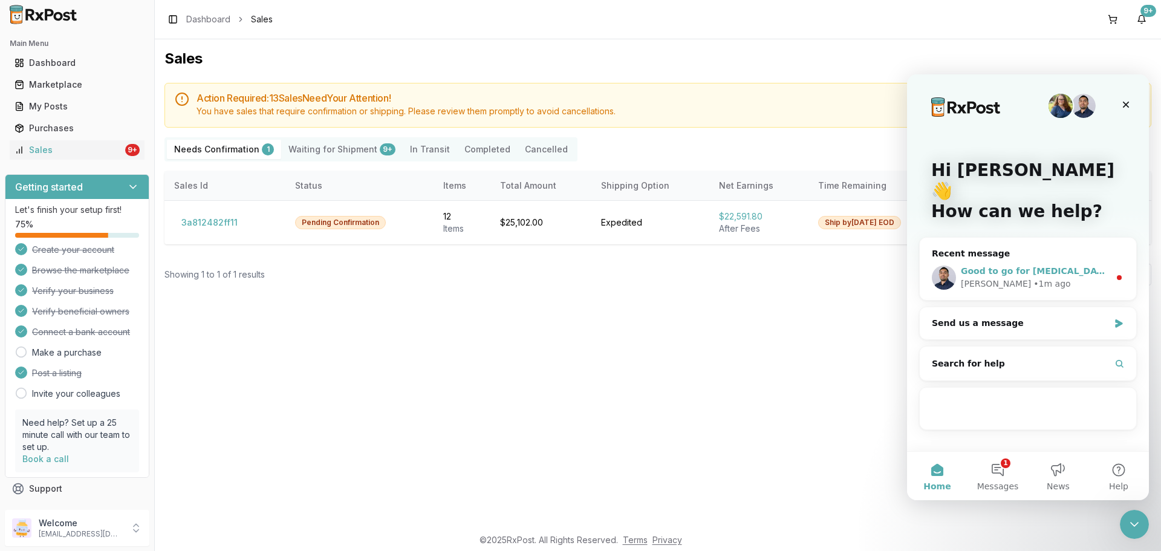
click at [1033, 278] on div "• 1m ago" at bounding box center [1051, 284] width 37 height 13
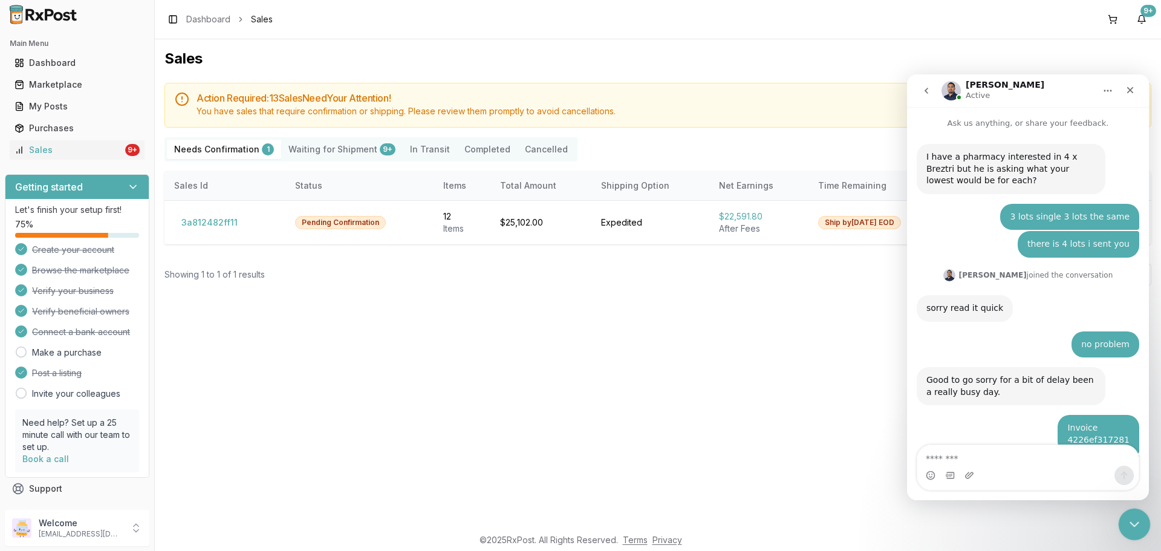
scroll to position [36, 0]
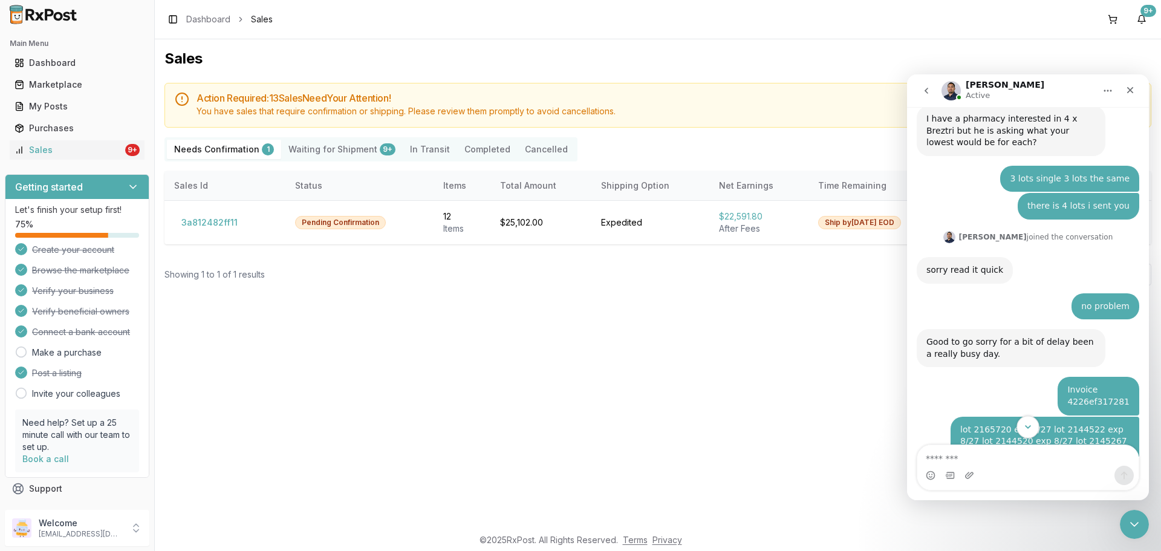
click at [1021, 423] on button "Scroll to bottom" at bounding box center [1027, 426] width 22 height 22
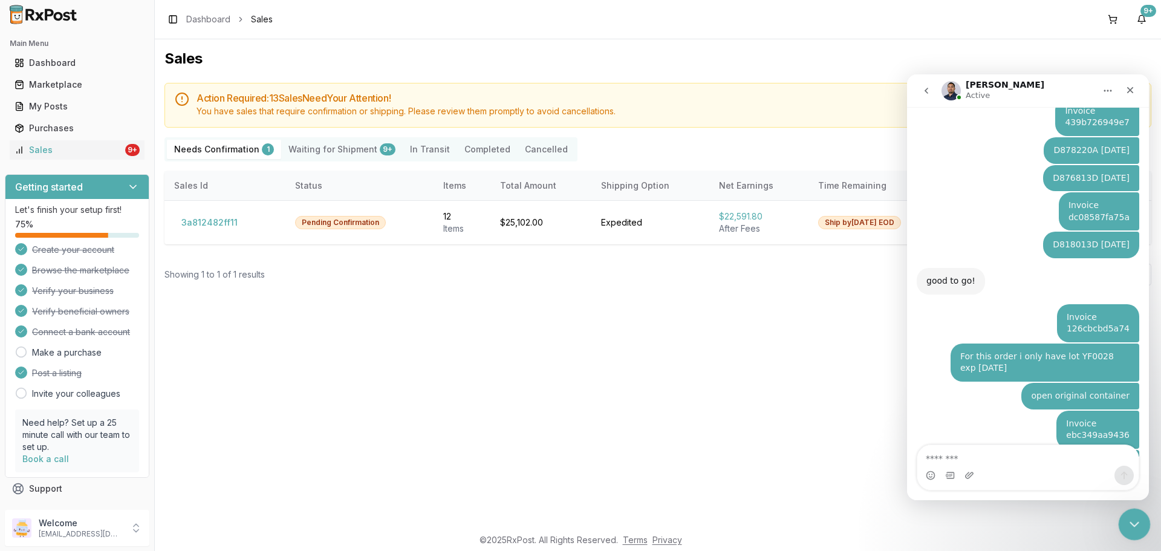
scroll to position [7885, 0]
drag, startPoint x: 1131, startPoint y: 521, endPoint x: 2232, endPoint y: 1023, distance: 1210.2
click at [1131, 520] on icon "Close Intercom Messenger" at bounding box center [1132, 522] width 15 height 15
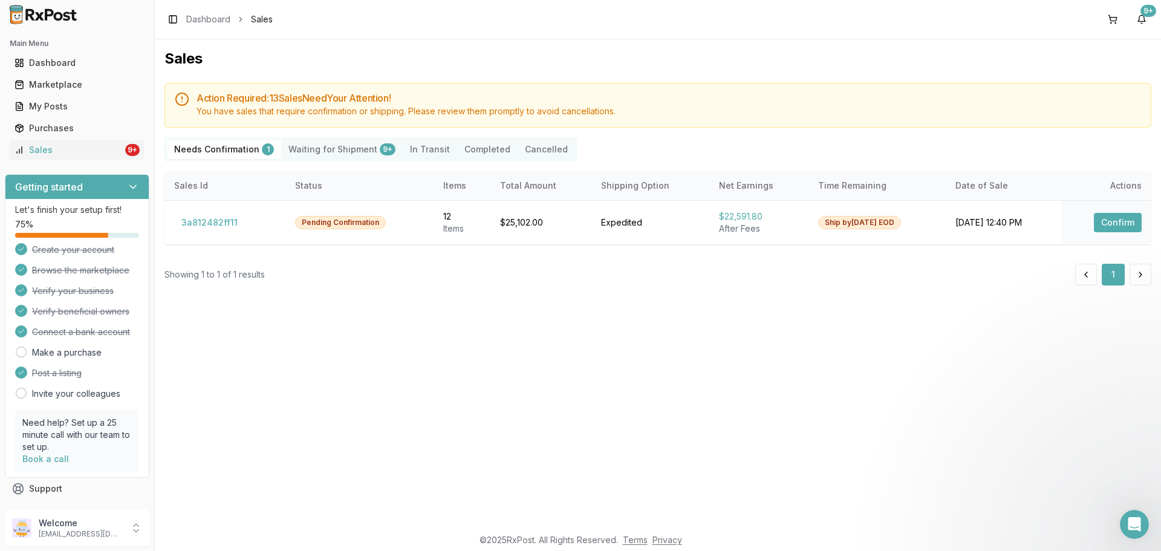
scroll to position [0, 0]
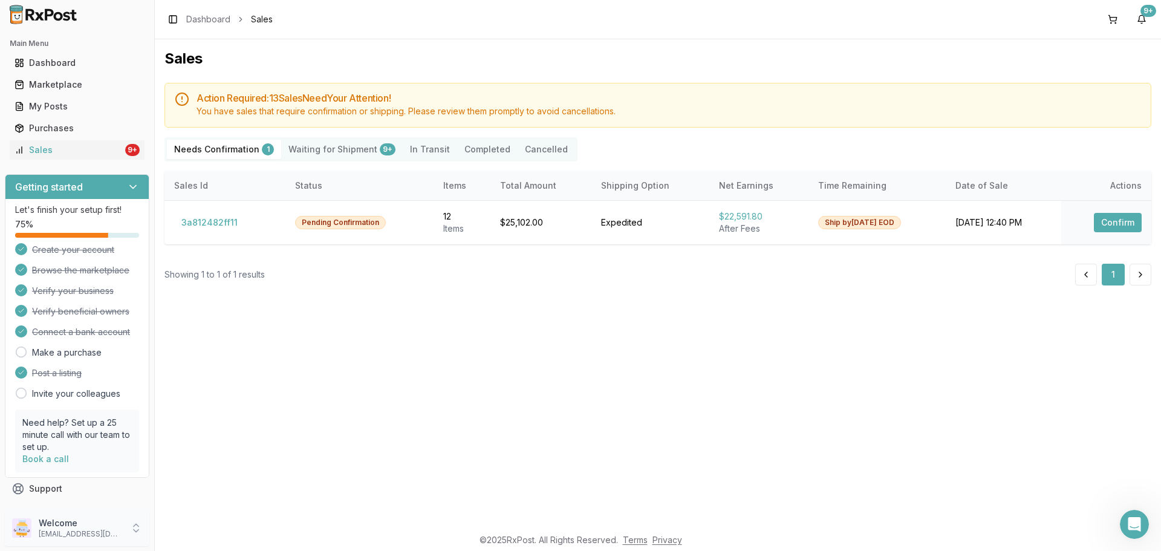
click at [69, 531] on p "dngpharmacy2@gmail.com" at bounding box center [81, 534] width 84 height 10
click at [196, 521] on button "Sign Out" at bounding box center [219, 531] width 125 height 20
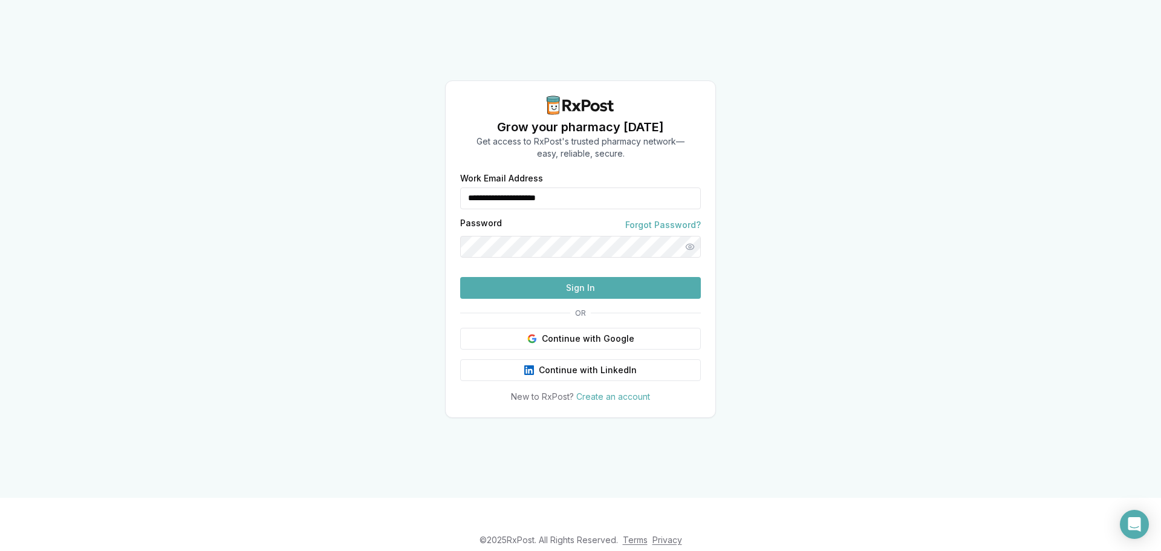
drag, startPoint x: 550, startPoint y: 184, endPoint x: 445, endPoint y: 189, distance: 104.7
click at [446, 189] on div "**********" at bounding box center [581, 288] width 270 height 229
drag, startPoint x: 516, startPoint y: 178, endPoint x: 433, endPoint y: 183, distance: 82.4
click at [433, 183] on div "Grow your pharmacy [DATE] Get access to RxPost's trusted pharmacy network— easy…" at bounding box center [580, 249] width 1161 height 498
drag, startPoint x: 530, startPoint y: 181, endPoint x: 441, endPoint y: 147, distance: 95.9
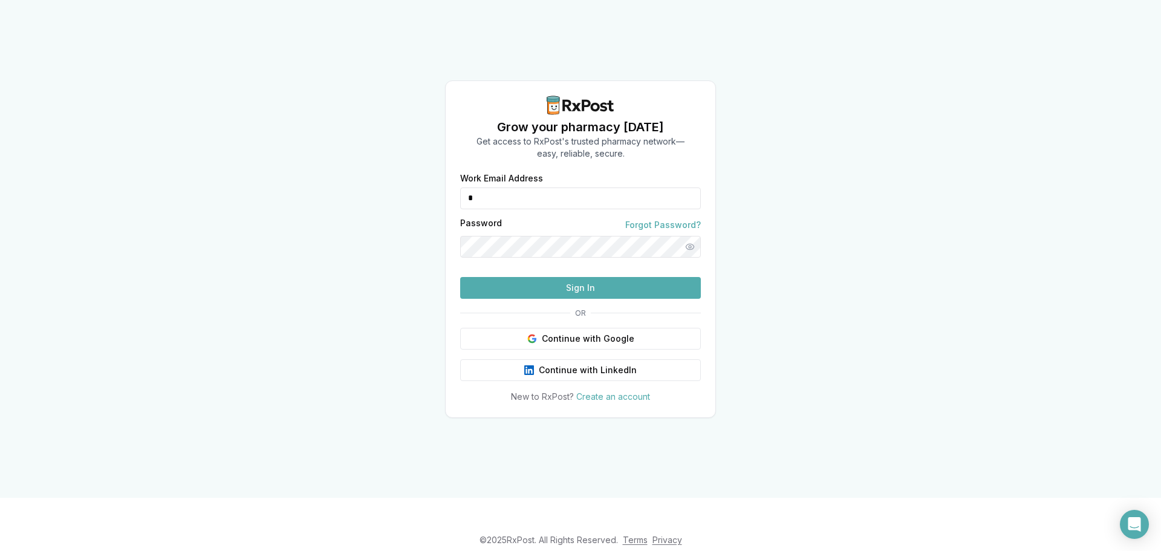
click at [495, 187] on input "*" at bounding box center [580, 198] width 241 height 22
type input "*"
